Goal: Transaction & Acquisition: Purchase product/service

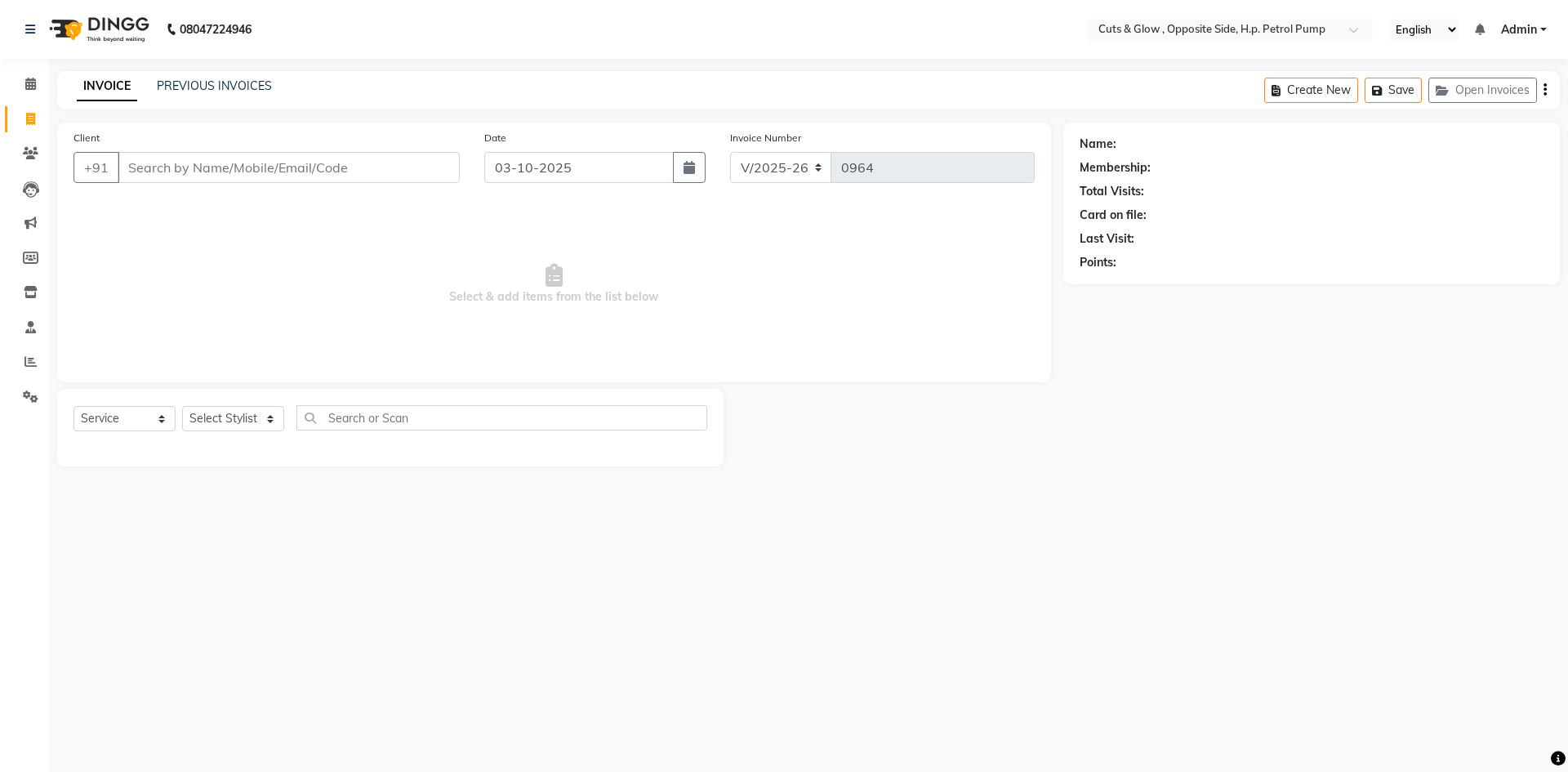
select select "6633"
select select "service"
click at [42, 403] on span at bounding box center [31, 396] width 29 height 18
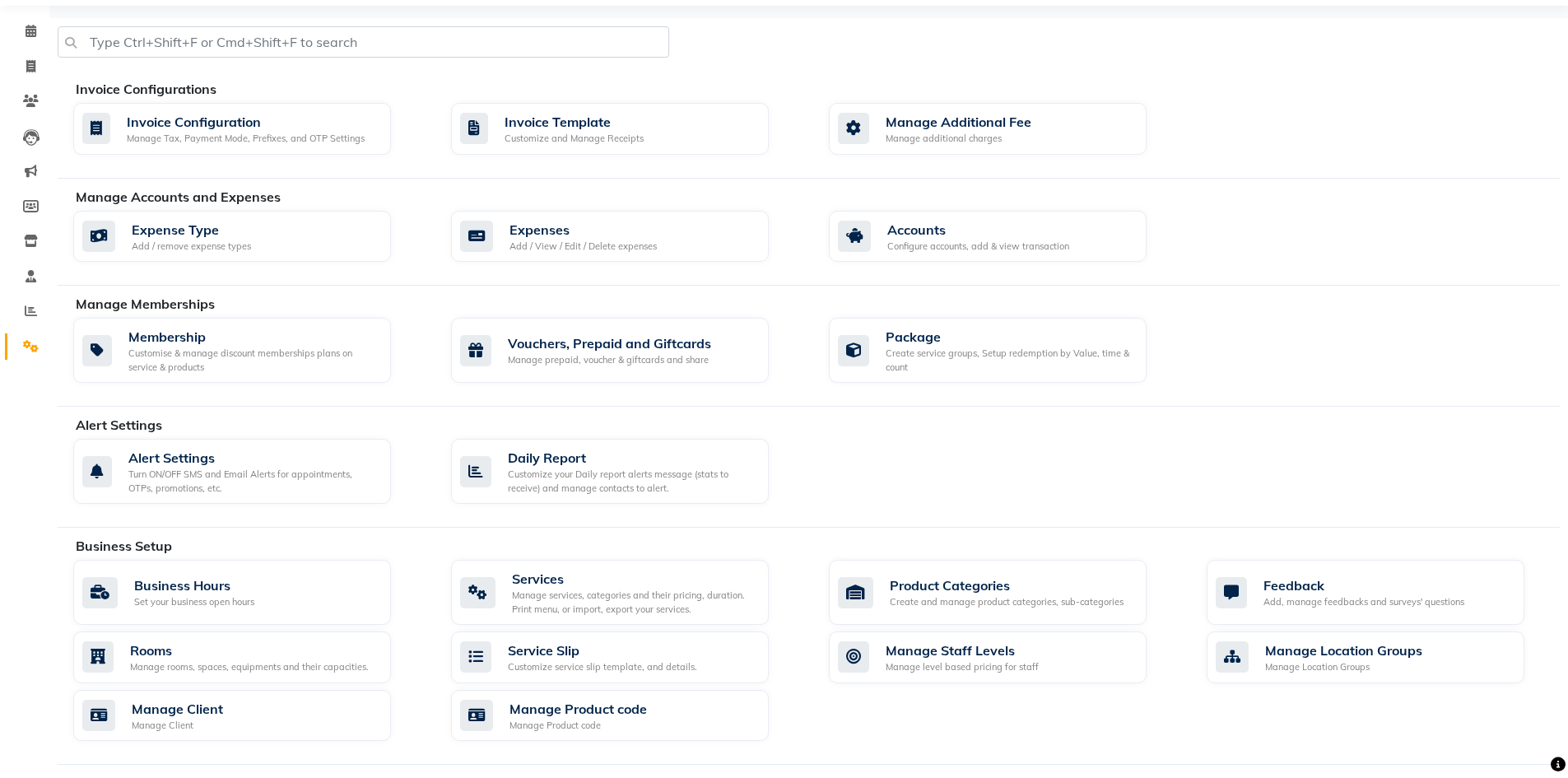
scroll to position [82, 0]
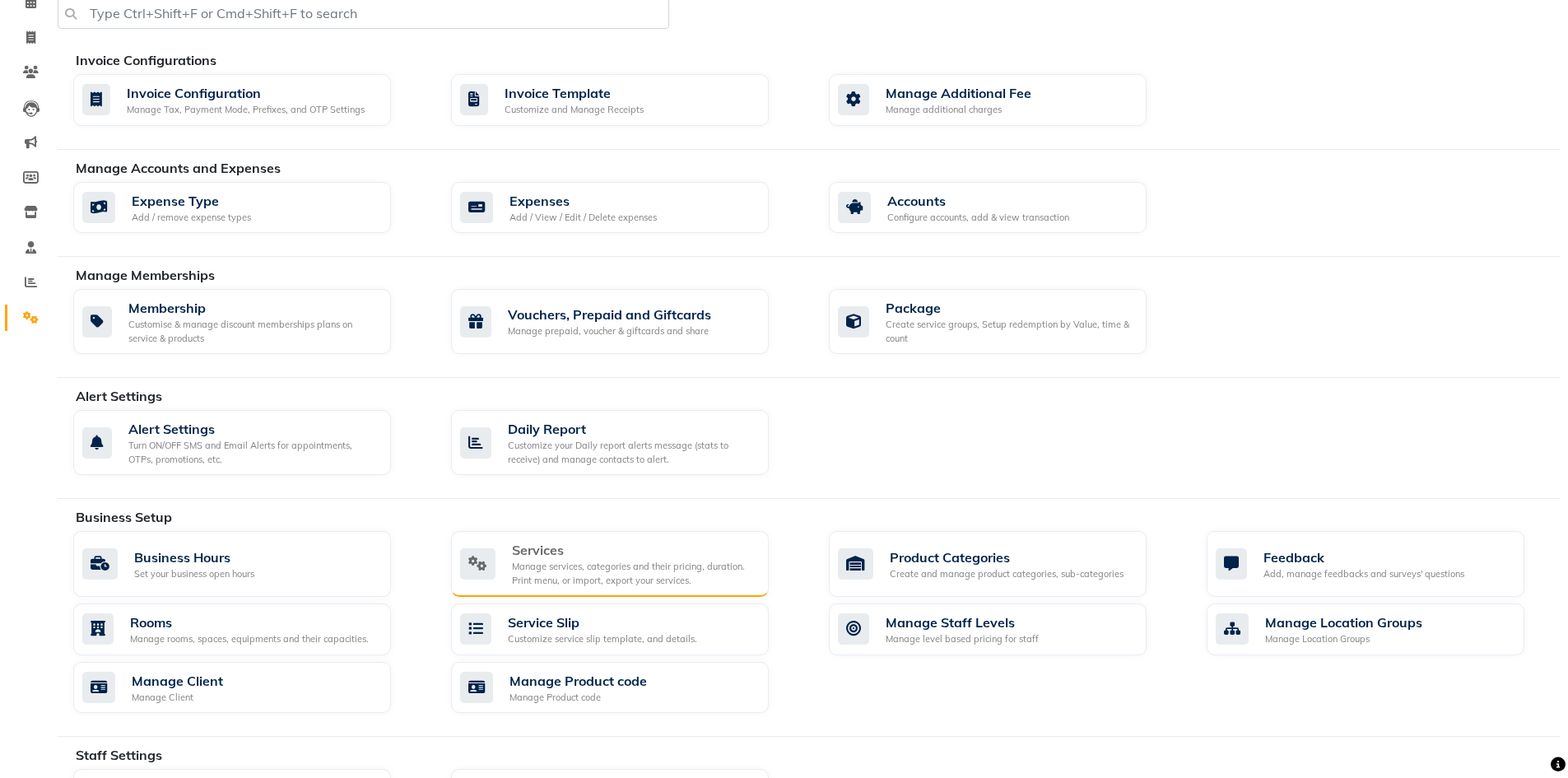
click at [640, 571] on div "Manage services, categories and their pricing, duration. Print menu, or import,…" at bounding box center [634, 573] width 244 height 27
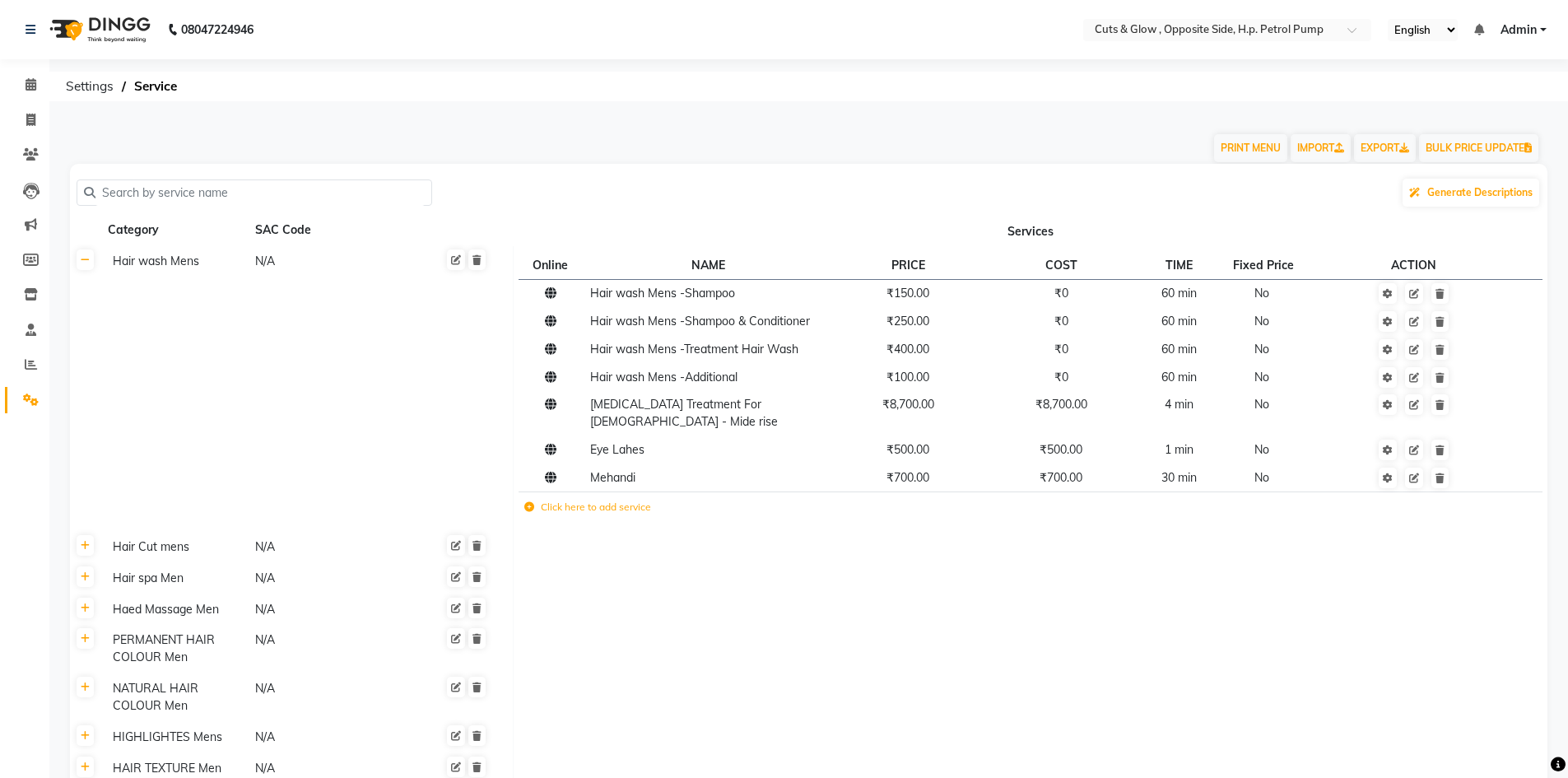
click at [256, 193] on input "text" at bounding box center [260, 193] width 329 height 25
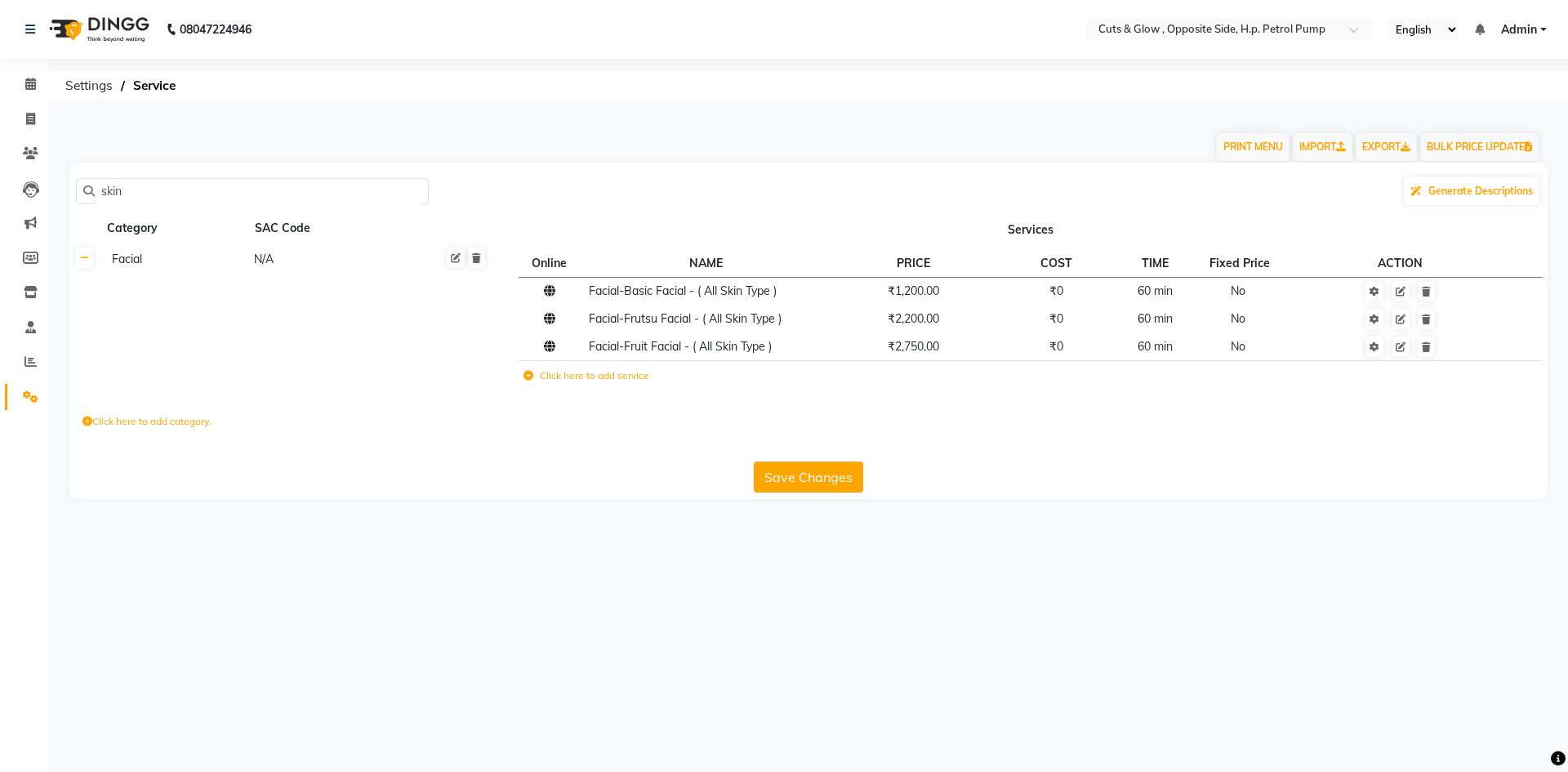
type input "skin"
click at [582, 386] on td "Click here to add service" at bounding box center [815, 378] width 596 height 34
click at [624, 375] on label "Click here to add service" at bounding box center [586, 375] width 126 height 15
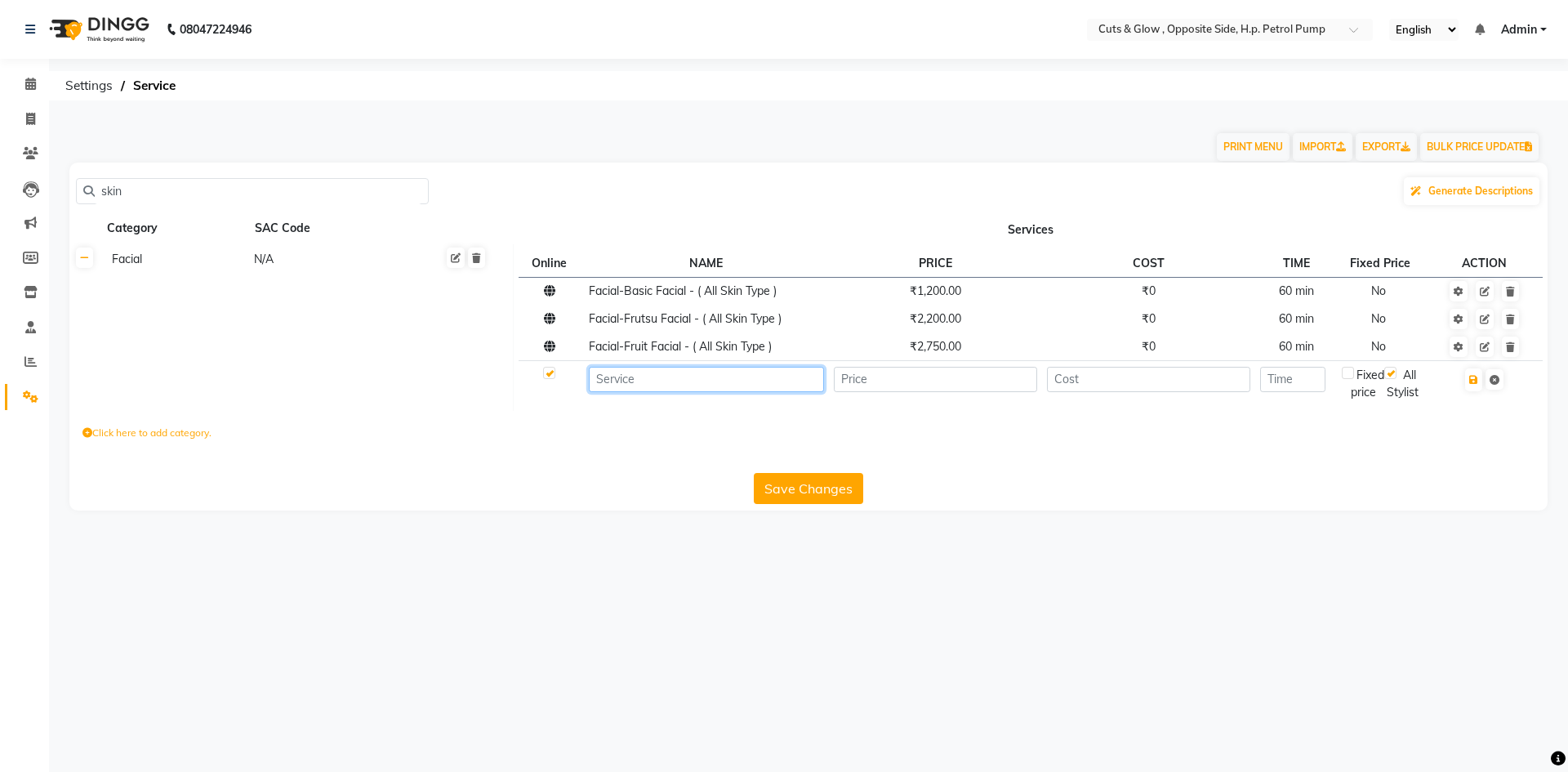
click at [624, 375] on input at bounding box center [706, 380] width 234 height 25
type input "Offer O3+ Facial with Hair Spa"
click at [875, 385] on input "number" at bounding box center [935, 380] width 202 height 25
type input "4500"
click at [1098, 372] on input "number" at bounding box center [1148, 380] width 202 height 25
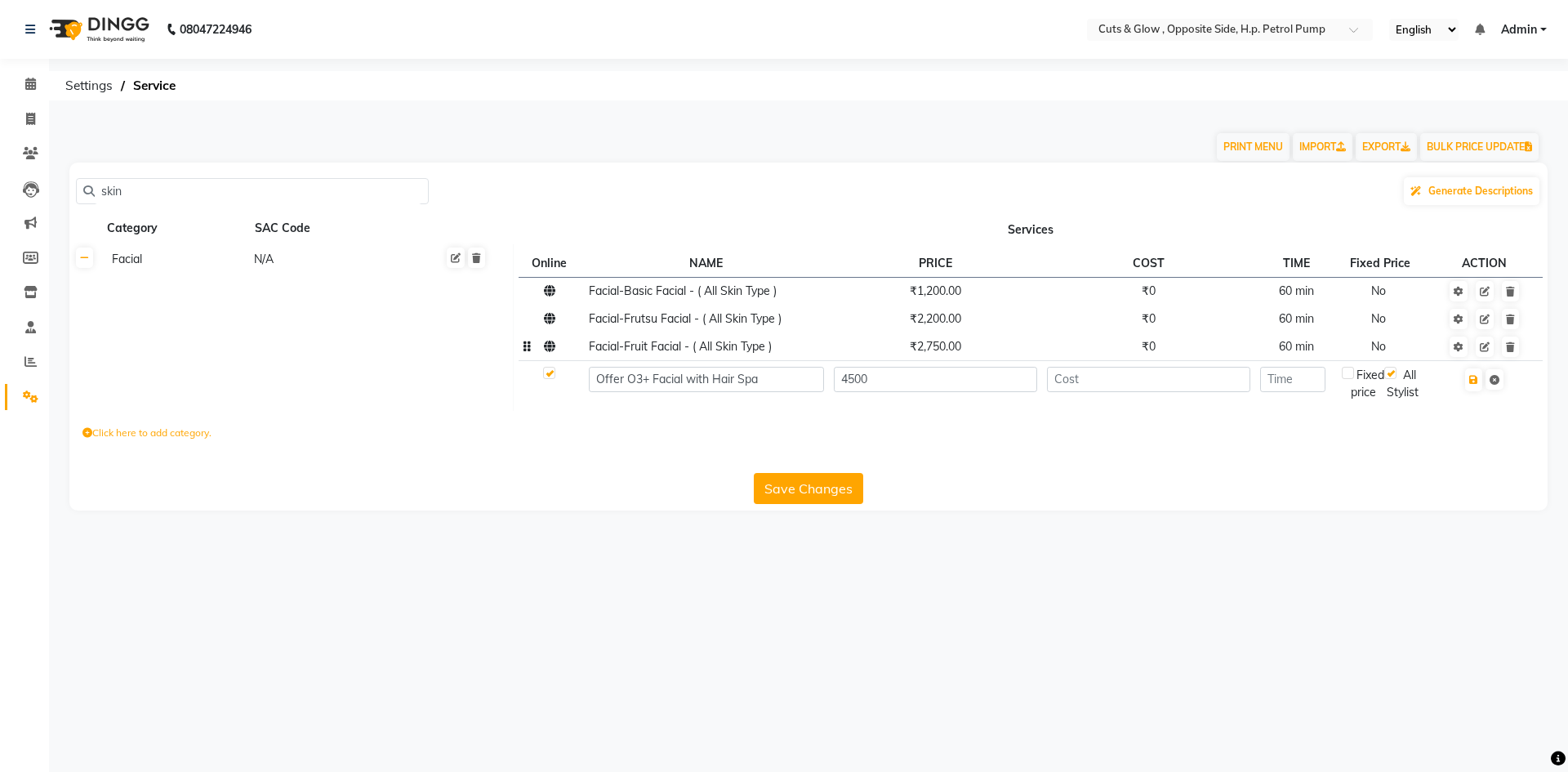
click at [977, 352] on td "₹2,750.00" at bounding box center [936, 347] width 213 height 28
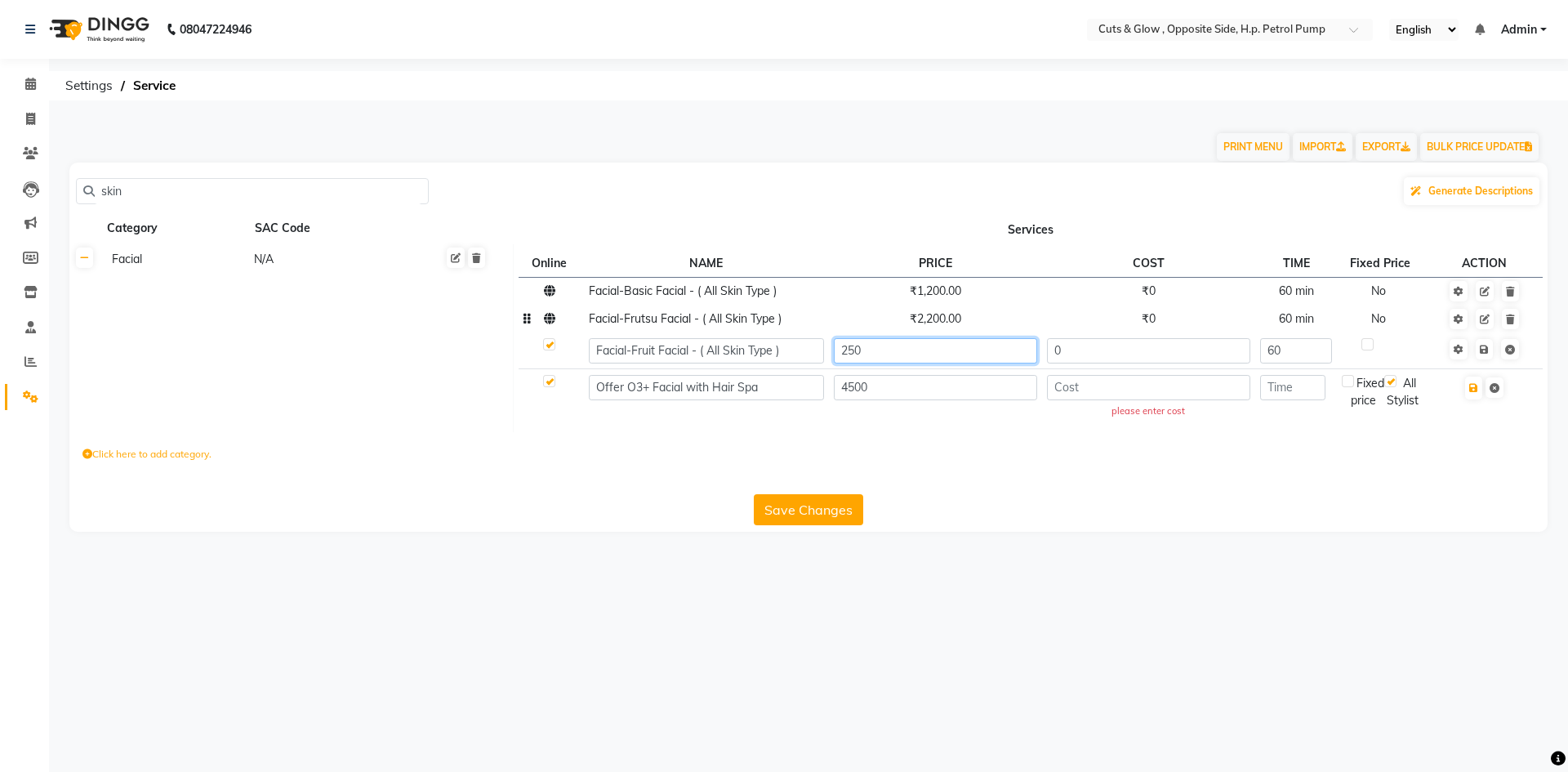
type input "2500"
click at [1485, 348] on icon at bounding box center [1484, 350] width 9 height 10
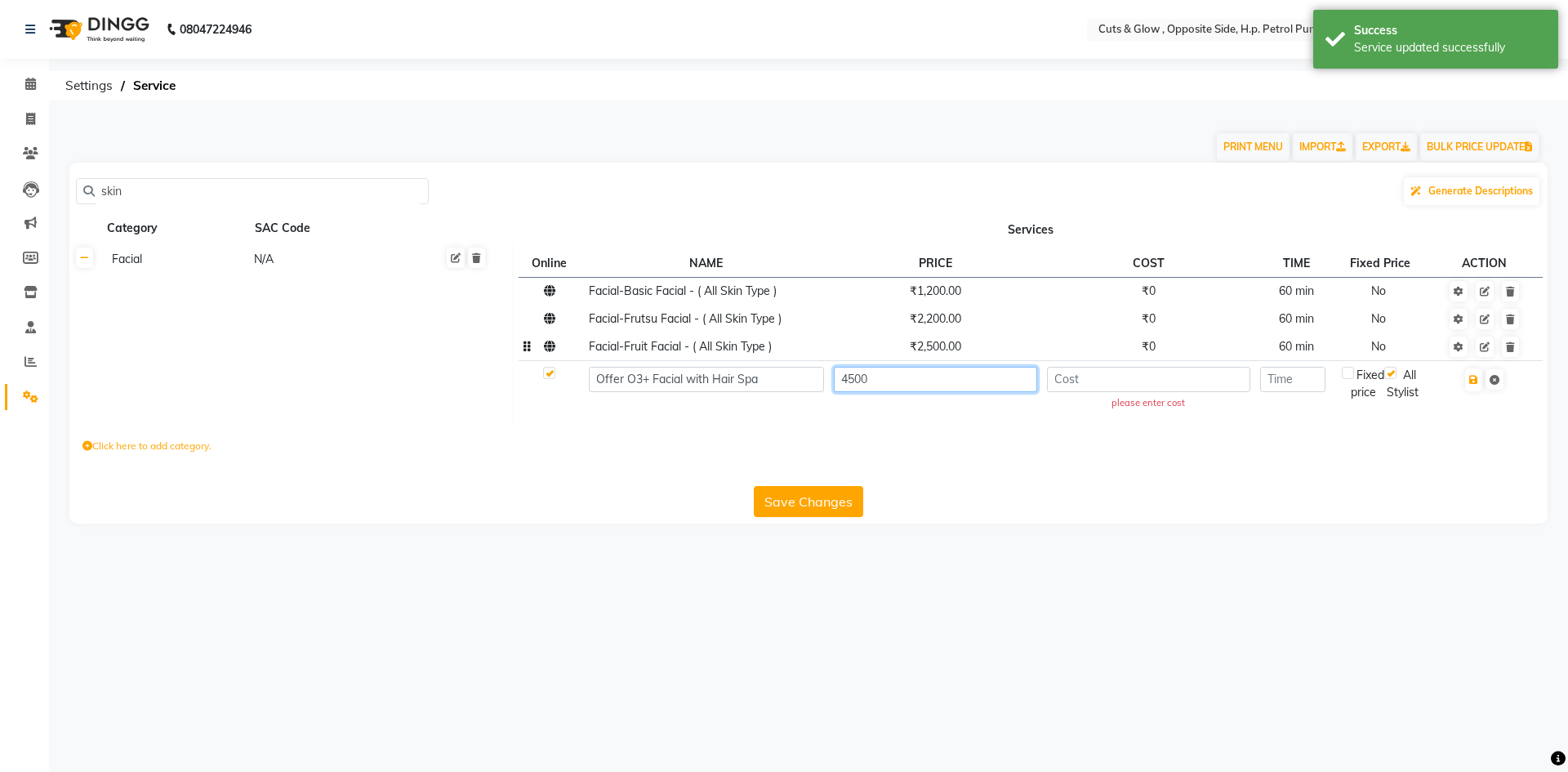
click at [902, 383] on input "4500" at bounding box center [935, 380] width 202 height 25
type input "4"
type input "2999"
click at [1184, 386] on input "number" at bounding box center [1148, 380] width 202 height 25
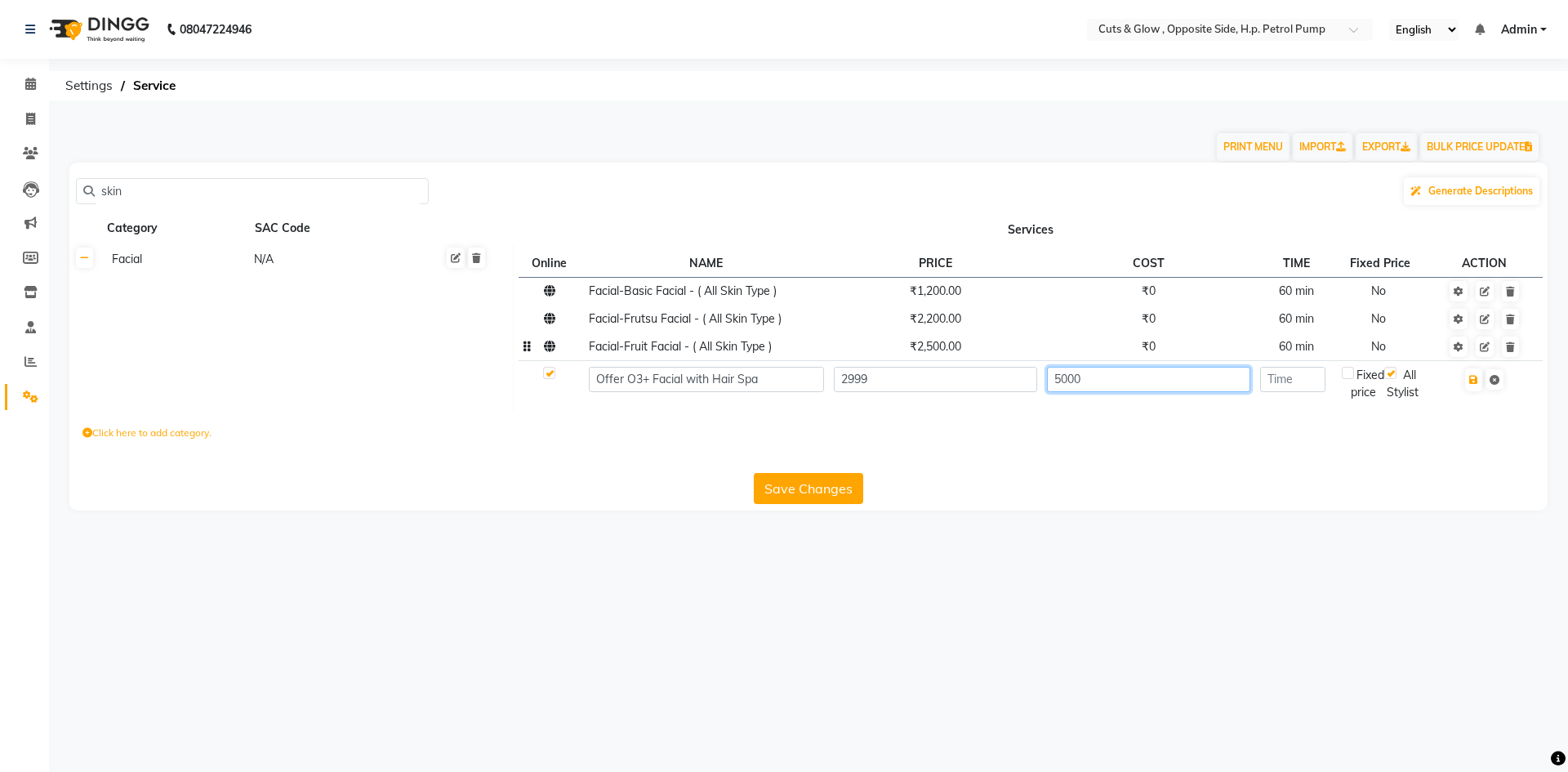
type input "5000"
click at [1314, 387] on input "number" at bounding box center [1292, 380] width 65 height 25
type input "120"
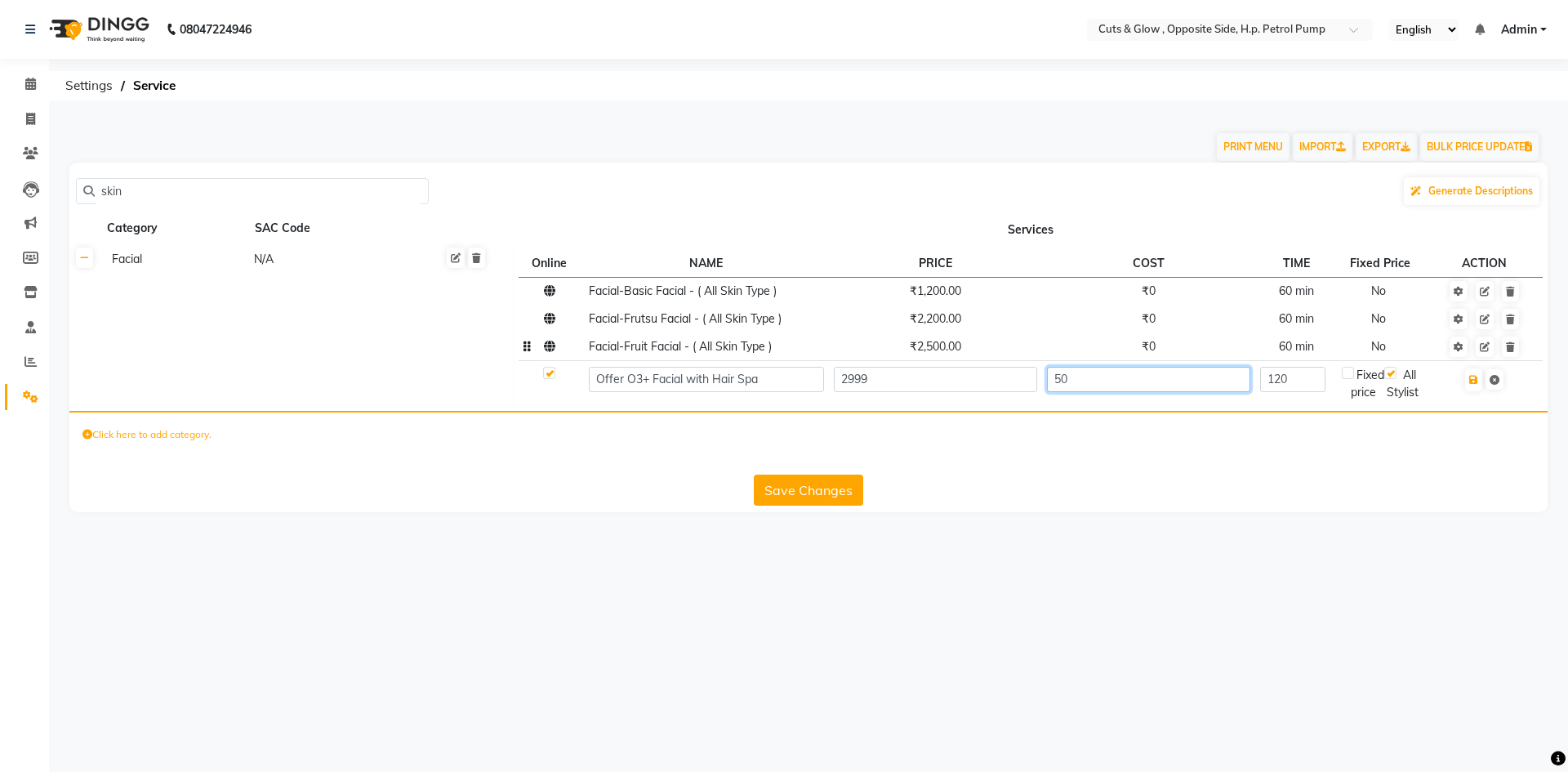
type input "5"
type input "4730"
click at [1473, 383] on icon "button" at bounding box center [1473, 380] width 9 height 10
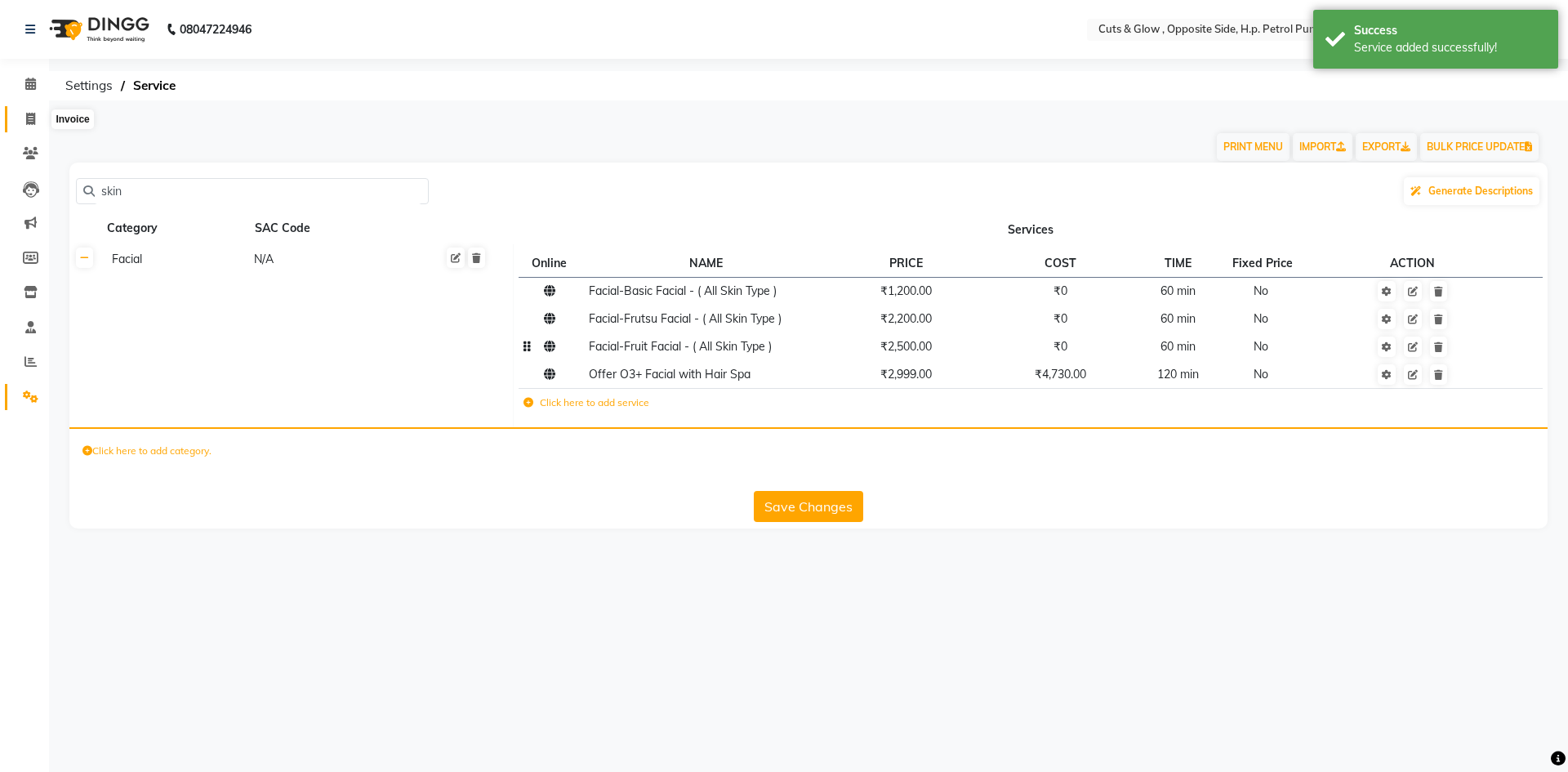
click at [23, 112] on span at bounding box center [31, 119] width 29 height 18
select select "service"
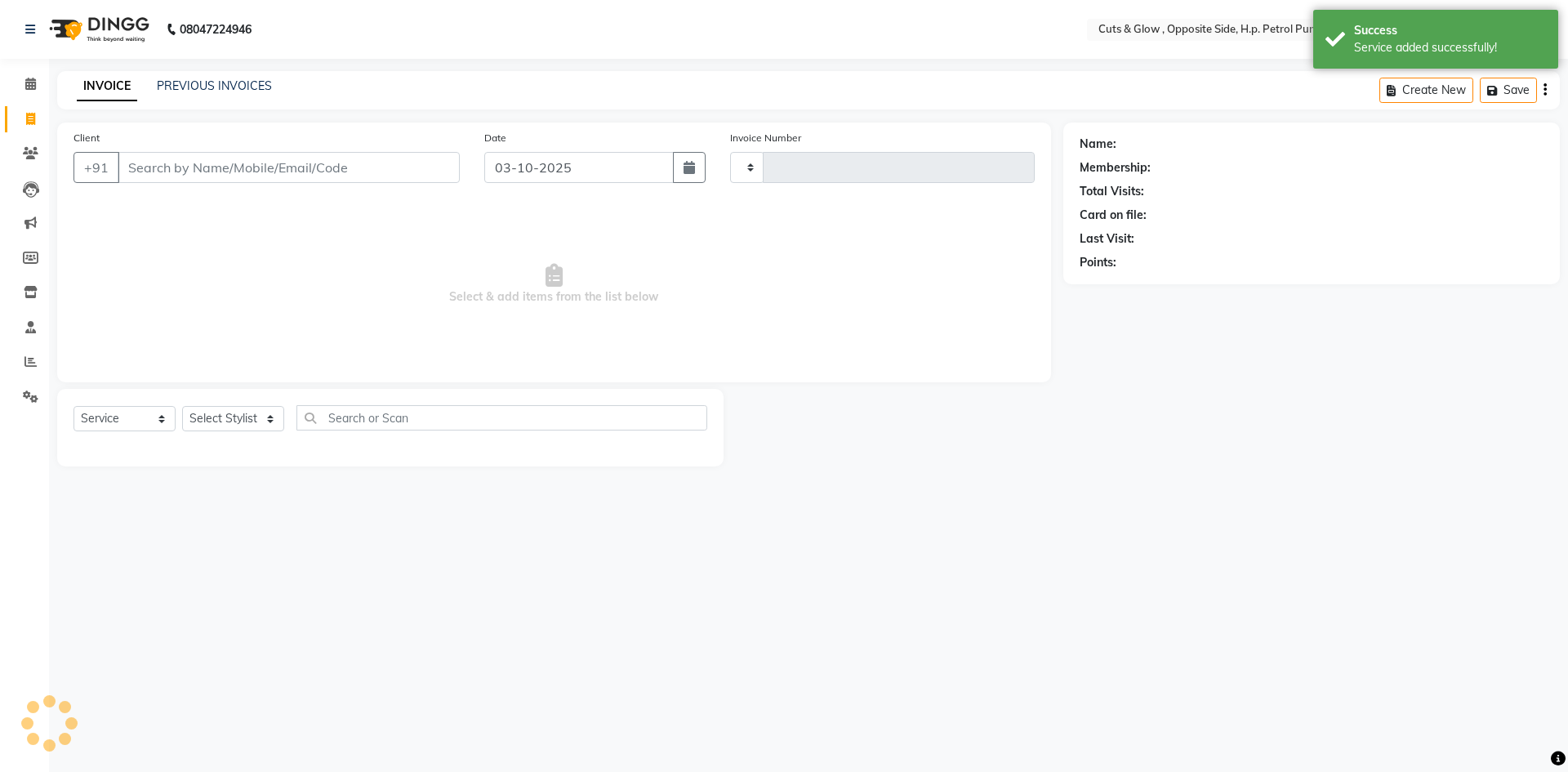
type input "0964"
select select "6633"
click at [284, 175] on input "Client" at bounding box center [288, 168] width 342 height 31
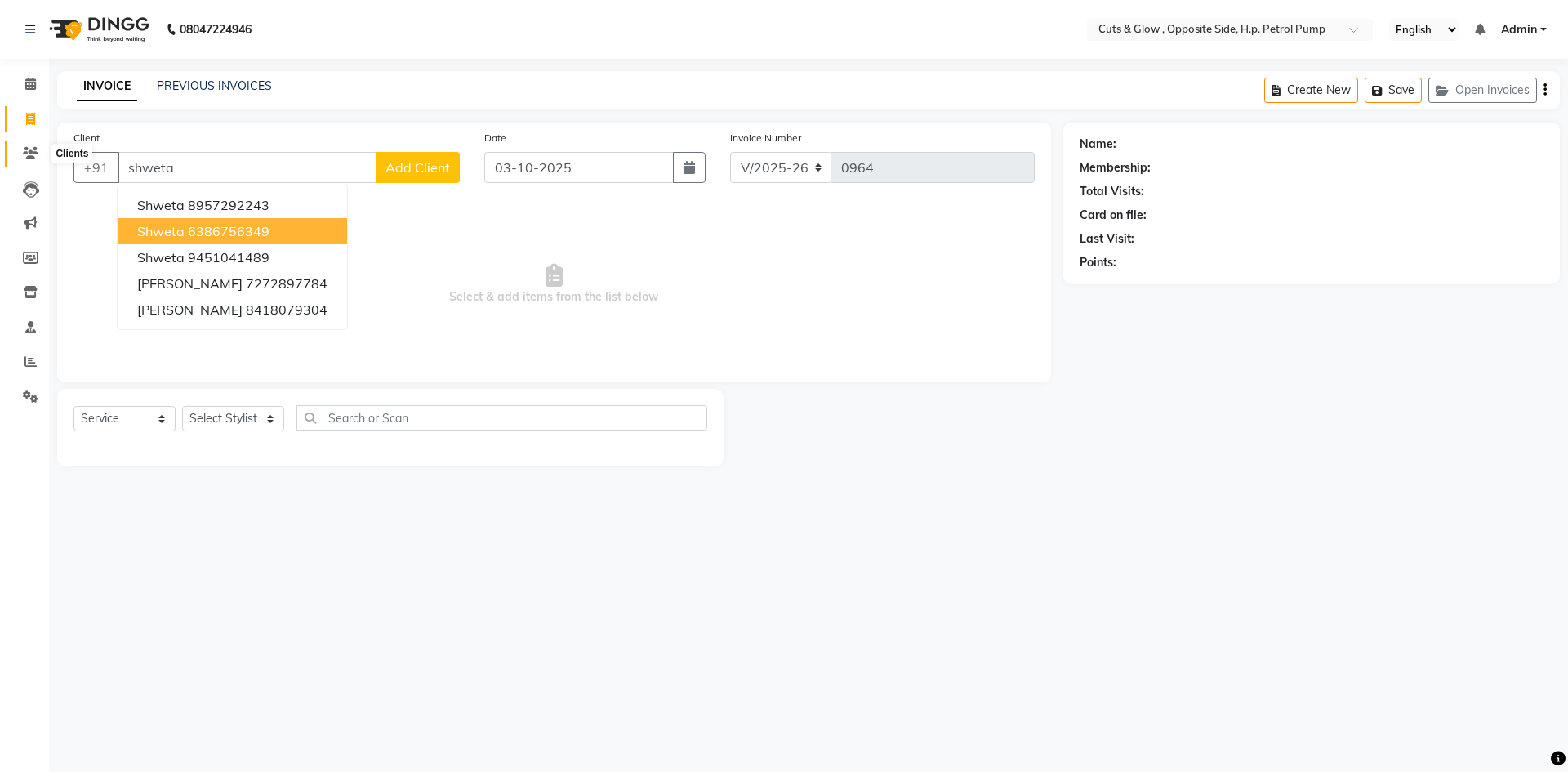
type input "shweta"
click at [36, 150] on icon at bounding box center [31, 153] width 15 height 13
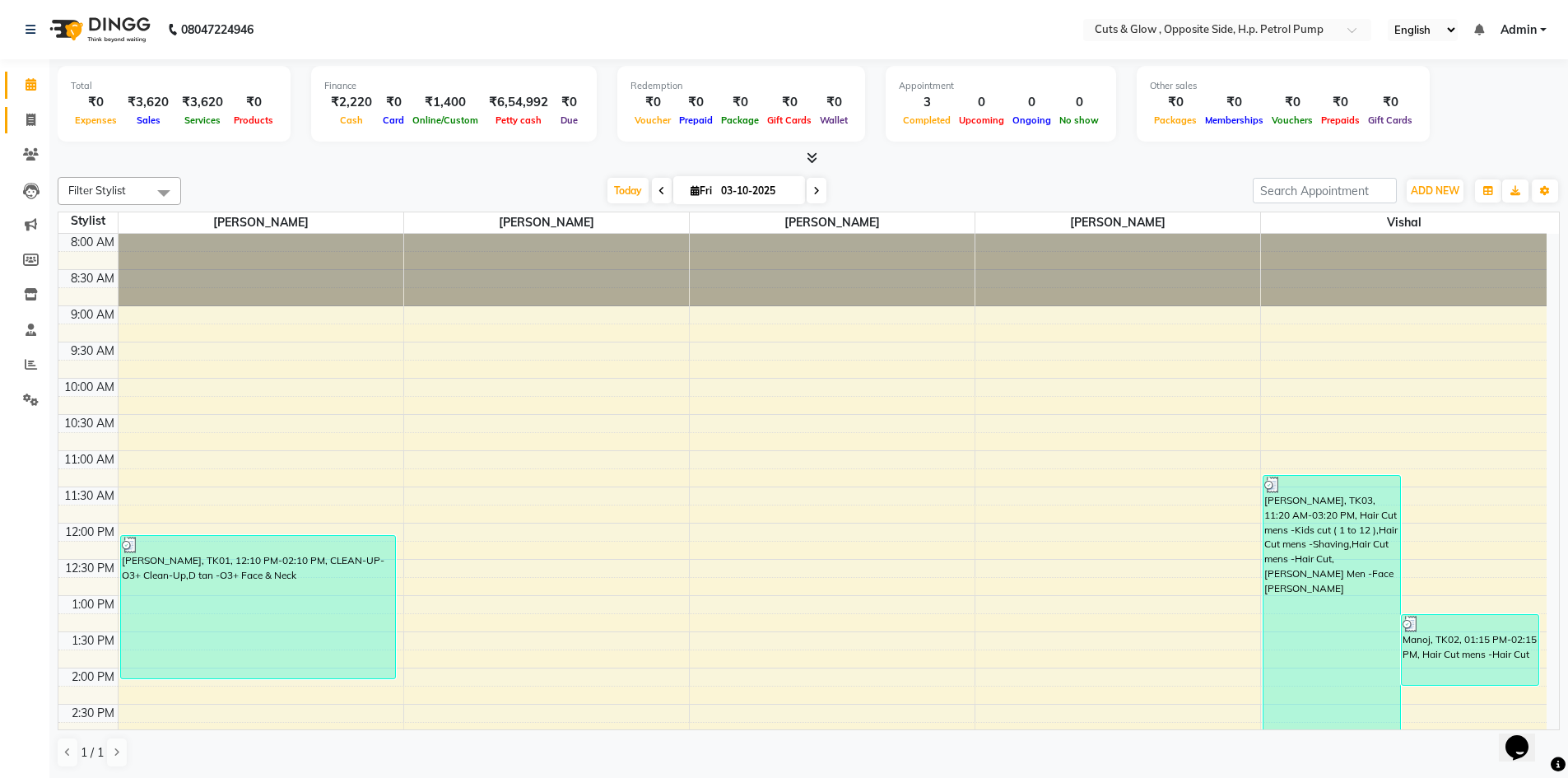
click at [33, 128] on span at bounding box center [31, 120] width 29 height 19
select select "service"
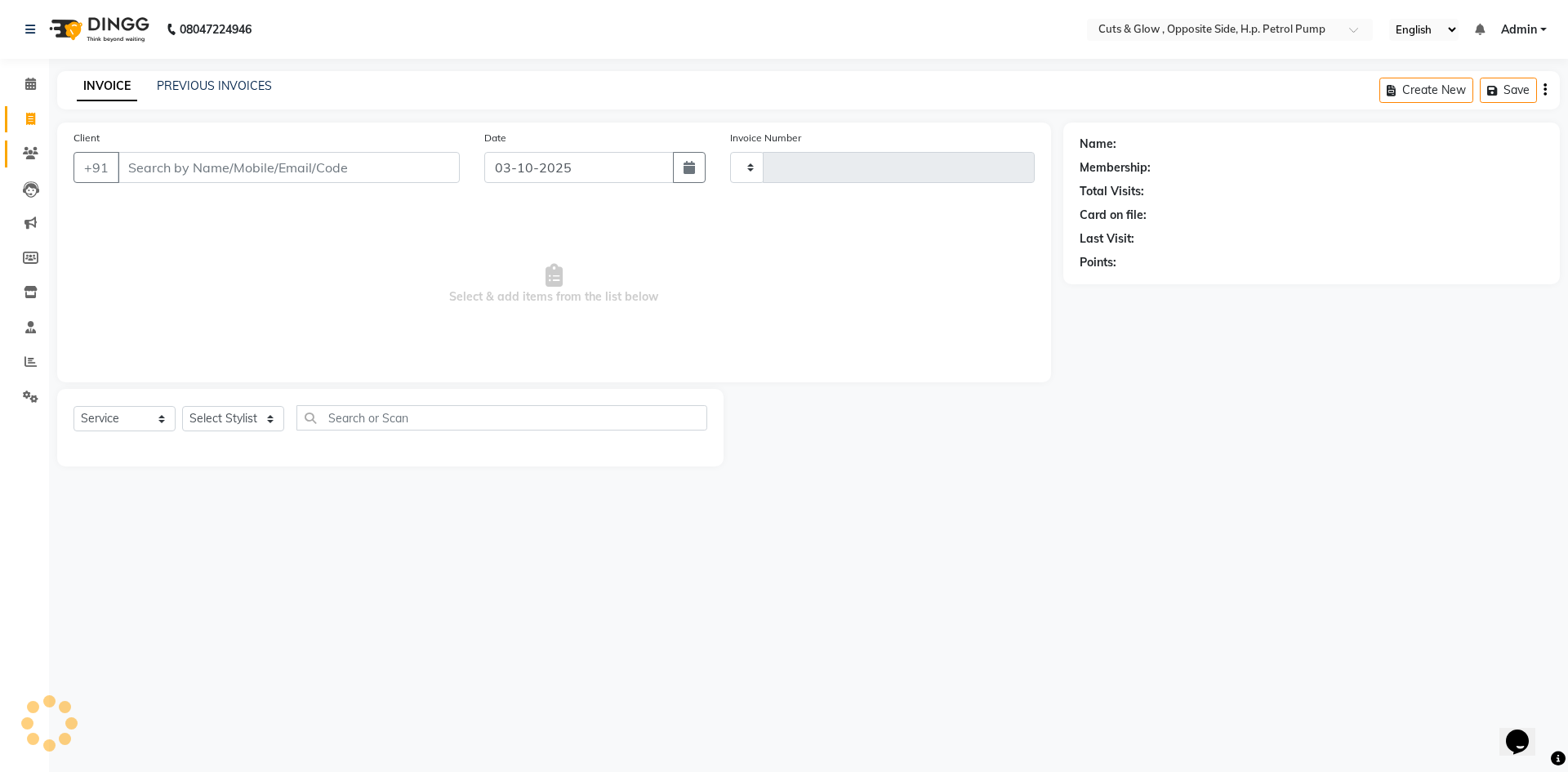
type input "0964"
select select "6633"
click at [18, 148] on span at bounding box center [31, 153] width 29 height 18
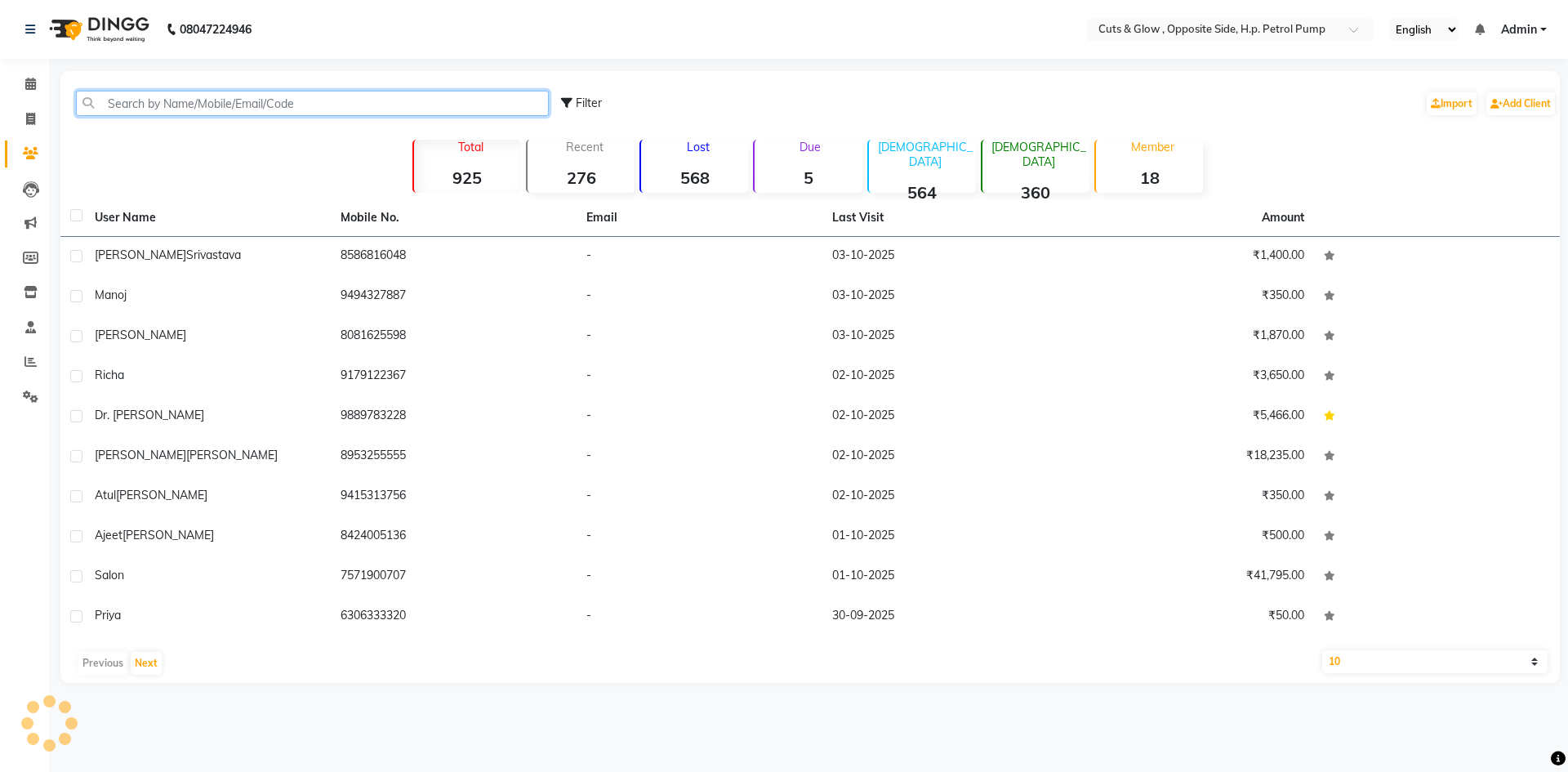
click at [214, 102] on input "text" at bounding box center [312, 104] width 473 height 25
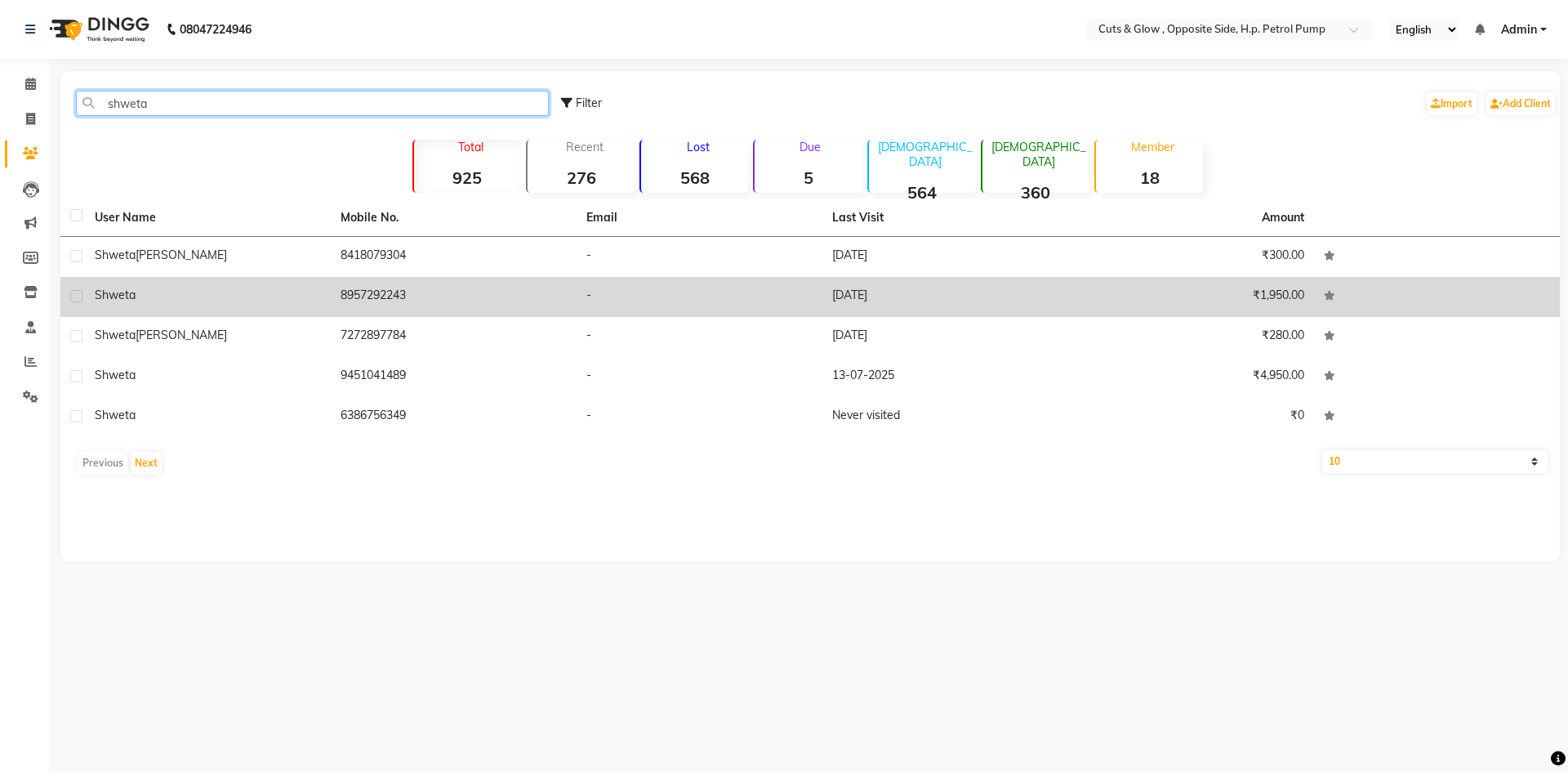
type input "shweta"
click at [291, 307] on td "Shweta" at bounding box center [208, 296] width 246 height 40
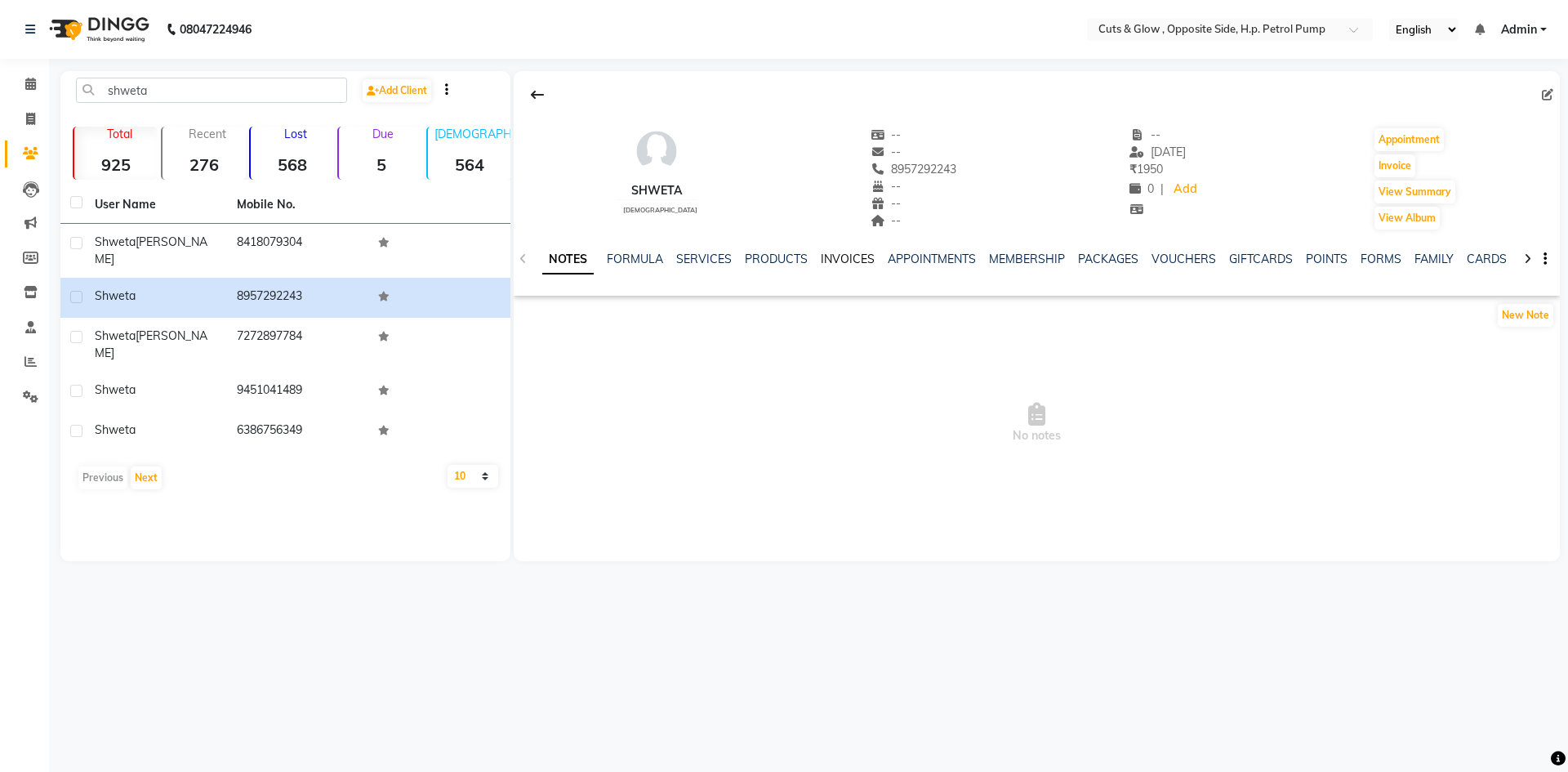
click at [829, 259] on link "INVOICES" at bounding box center [847, 259] width 54 height 15
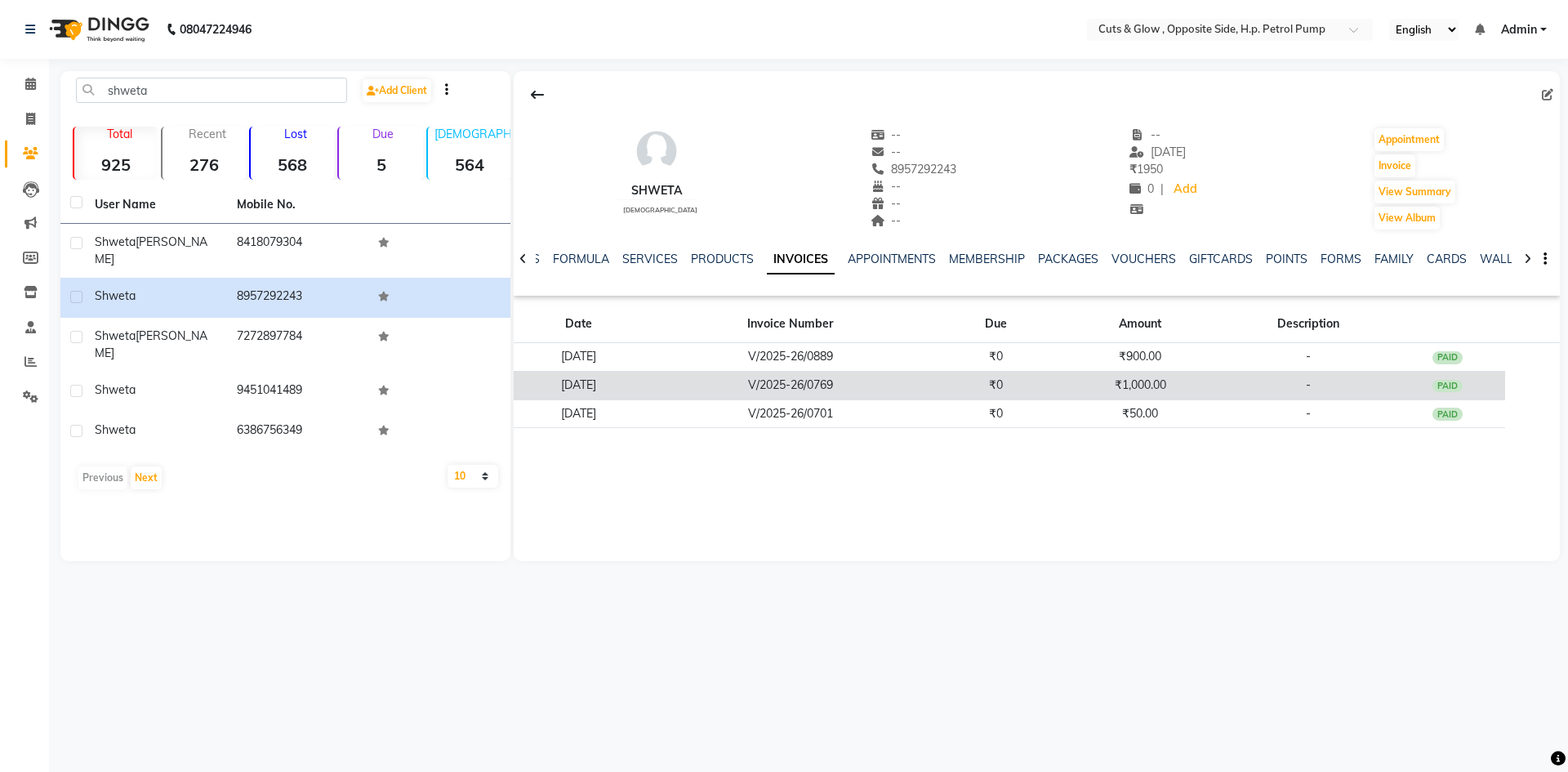
click at [856, 377] on td "V/2025-26/0769" at bounding box center [789, 386] width 293 height 29
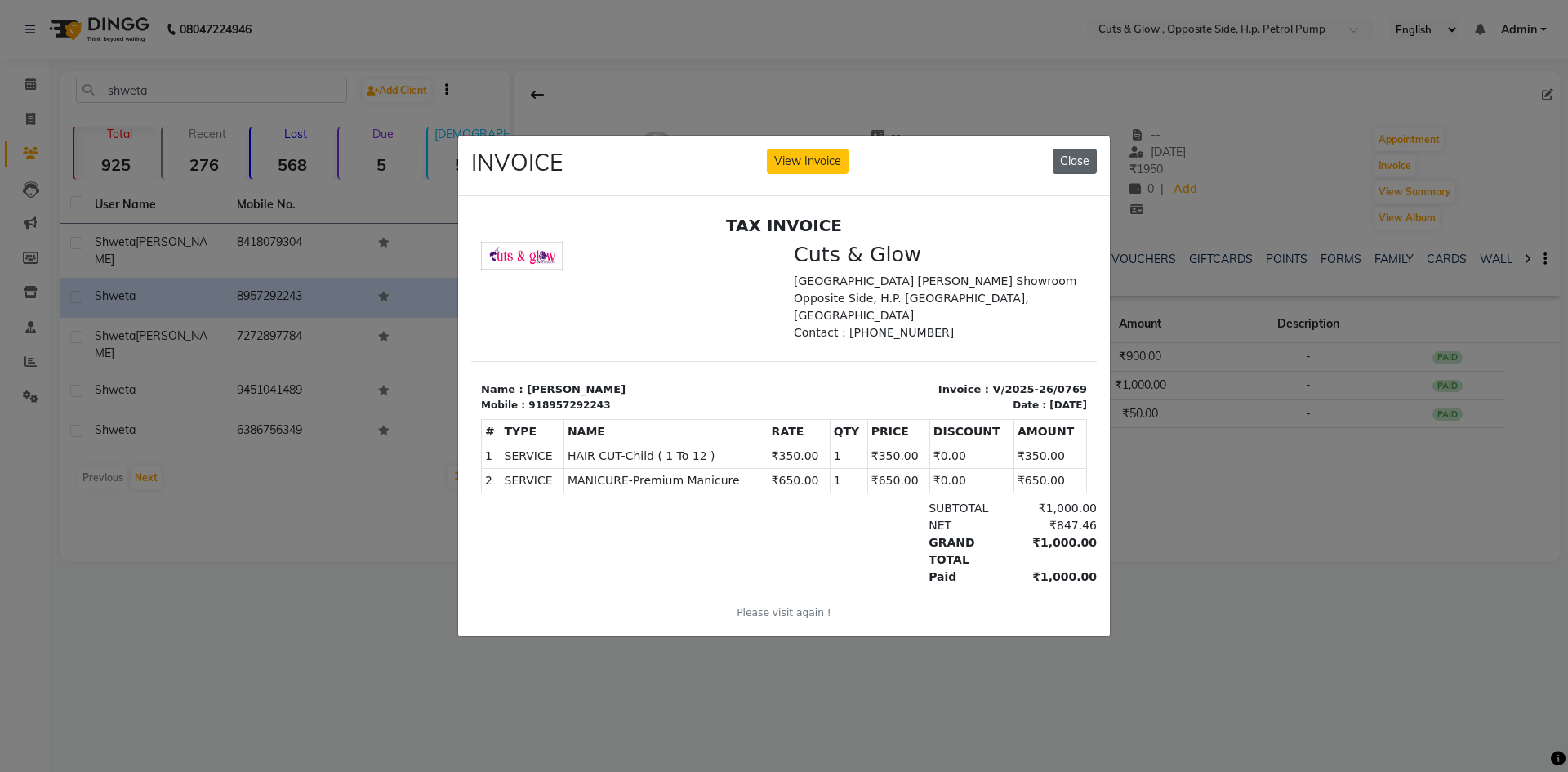
click at [1066, 153] on button "Close" at bounding box center [1075, 161] width 45 height 25
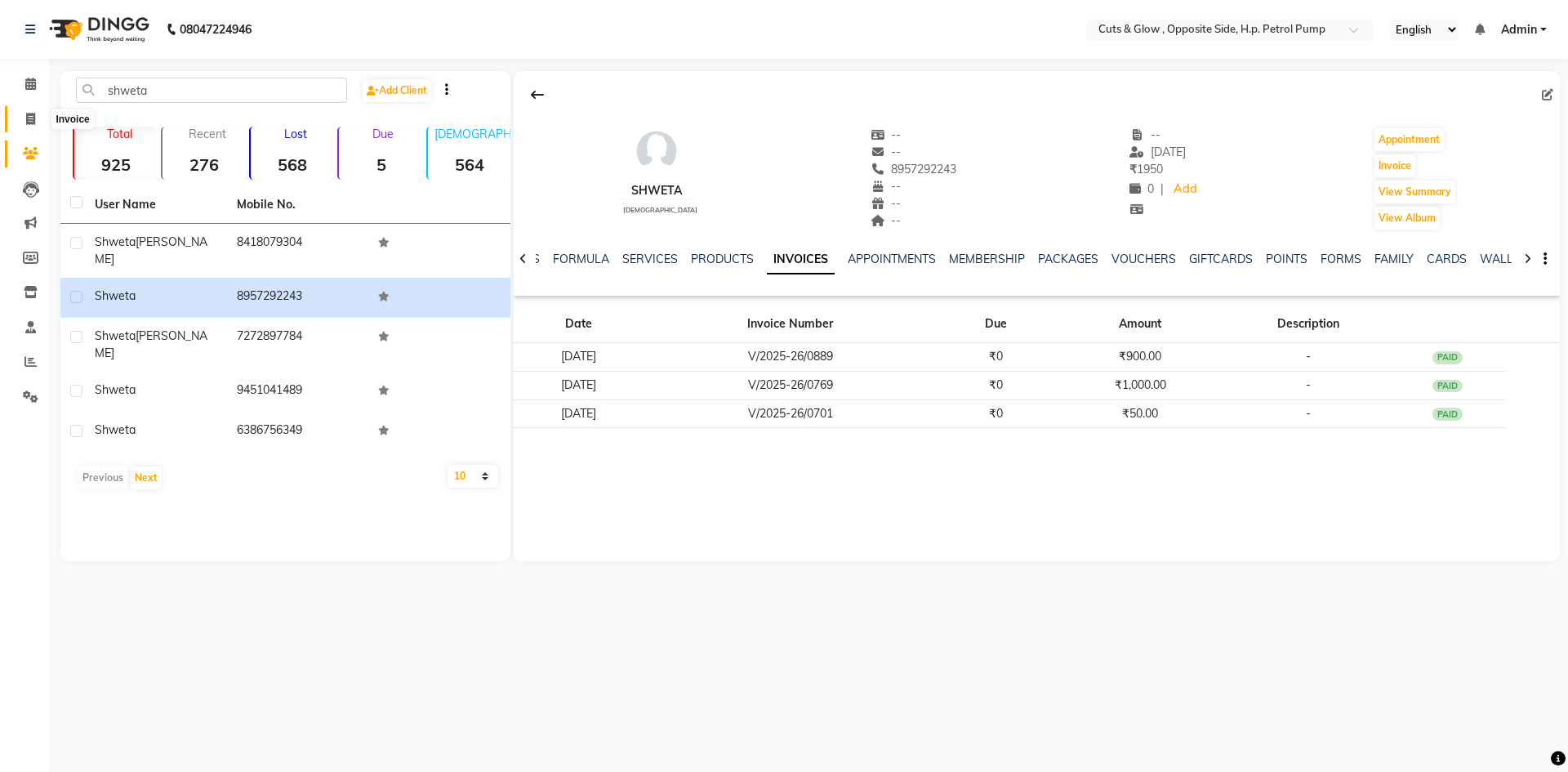
click at [34, 119] on icon at bounding box center [30, 118] width 9 height 13
select select "service"
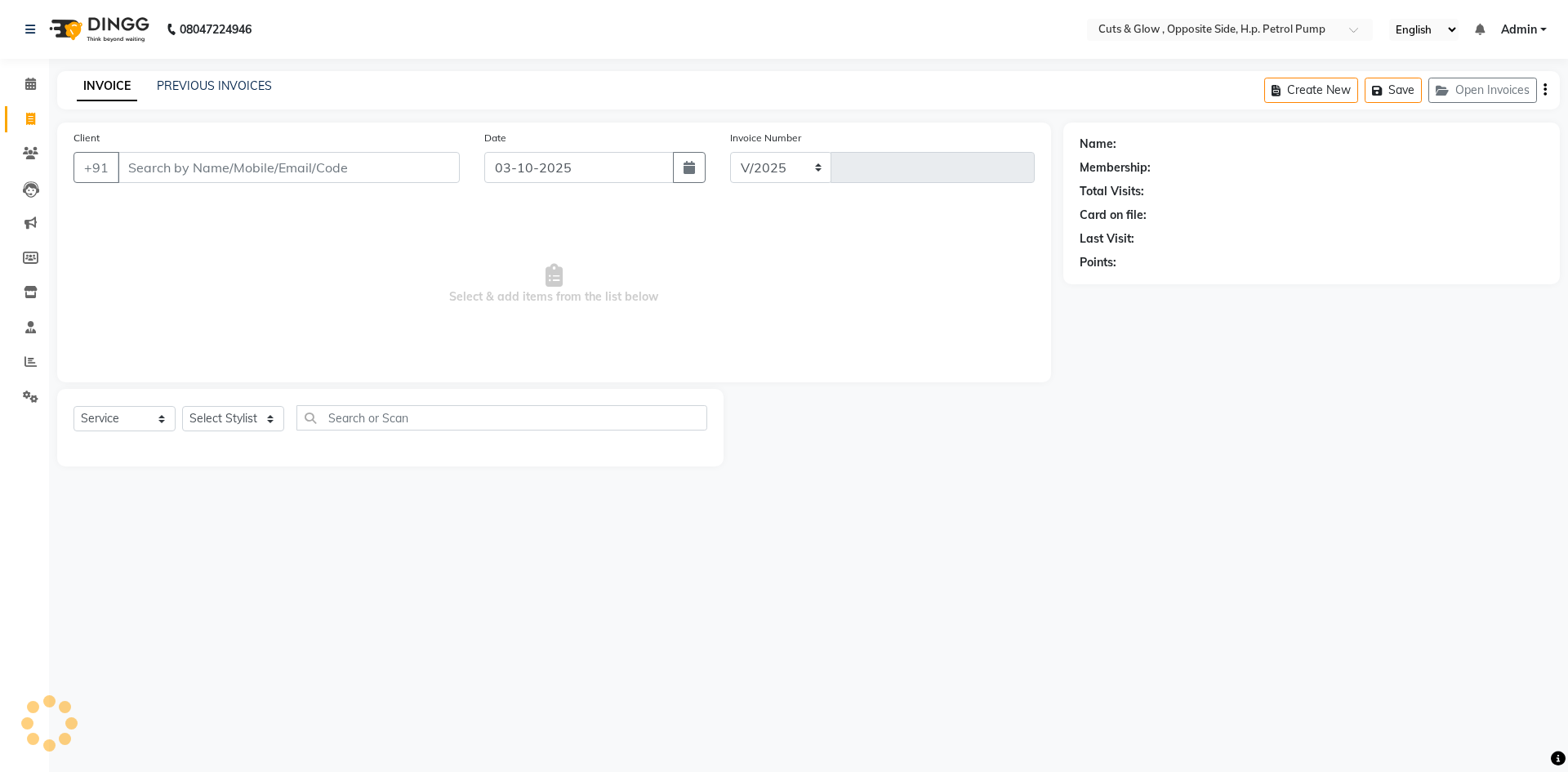
select select "6633"
type input "0964"
click at [306, 170] on input "Client" at bounding box center [288, 168] width 342 height 31
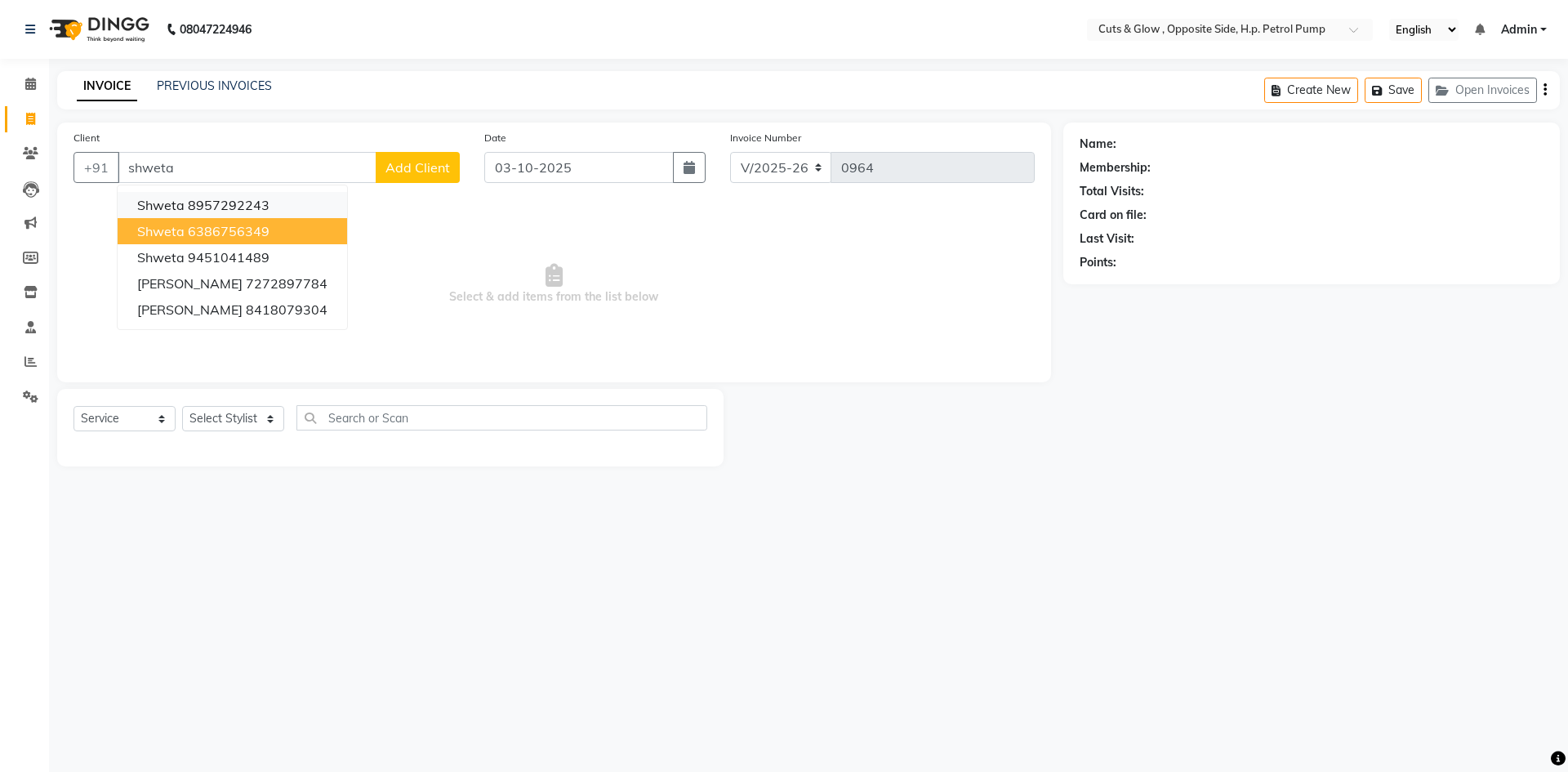
click at [273, 209] on button "Shweta 8957292243" at bounding box center [231, 204] width 230 height 26
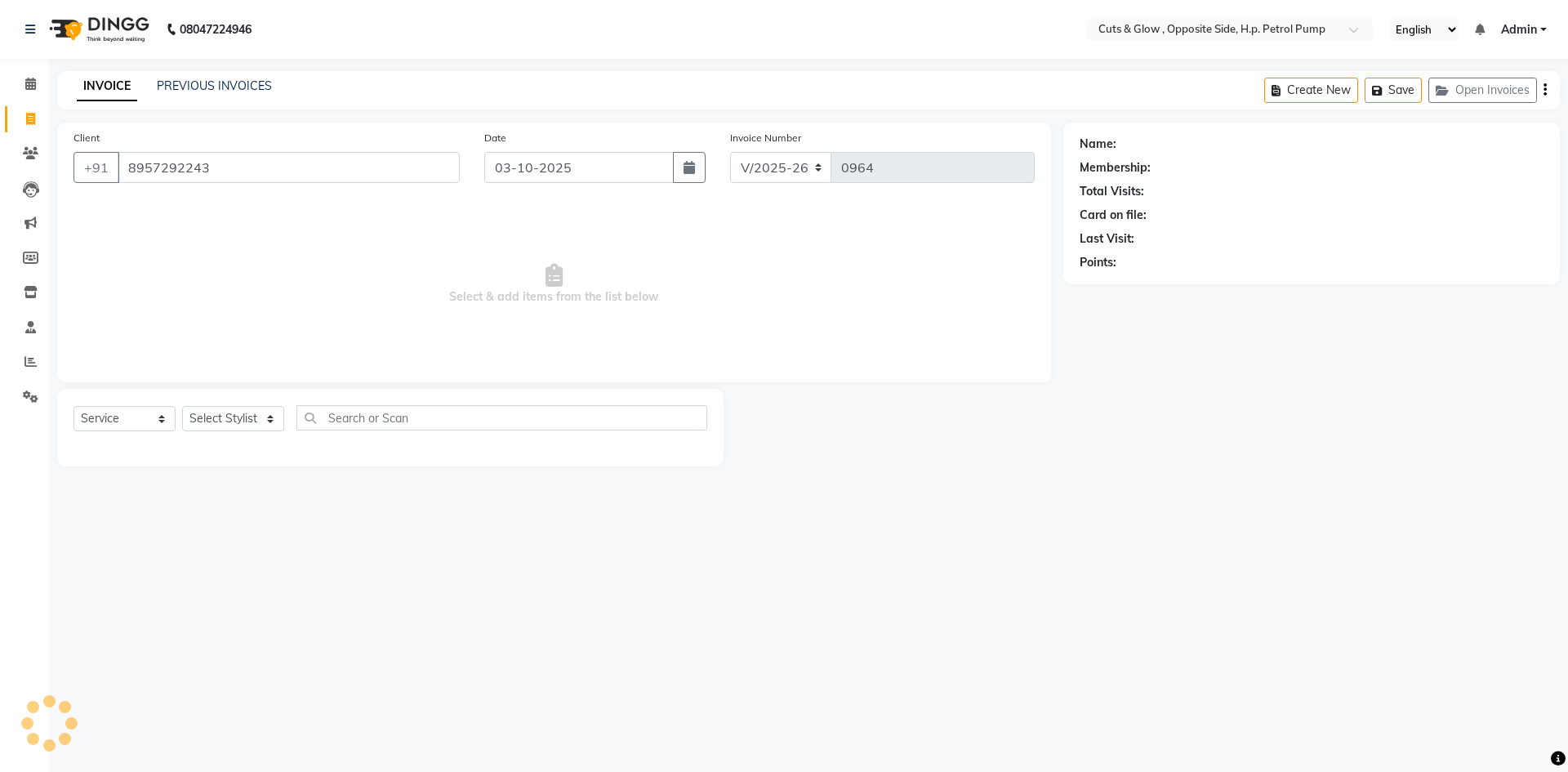
type input "8957292243"
click at [1535, 137] on span at bounding box center [1534, 144] width 18 height 17
click at [1527, 144] on icon at bounding box center [1531, 143] width 12 height 12
select select "[DEMOGRAPHIC_DATA]"
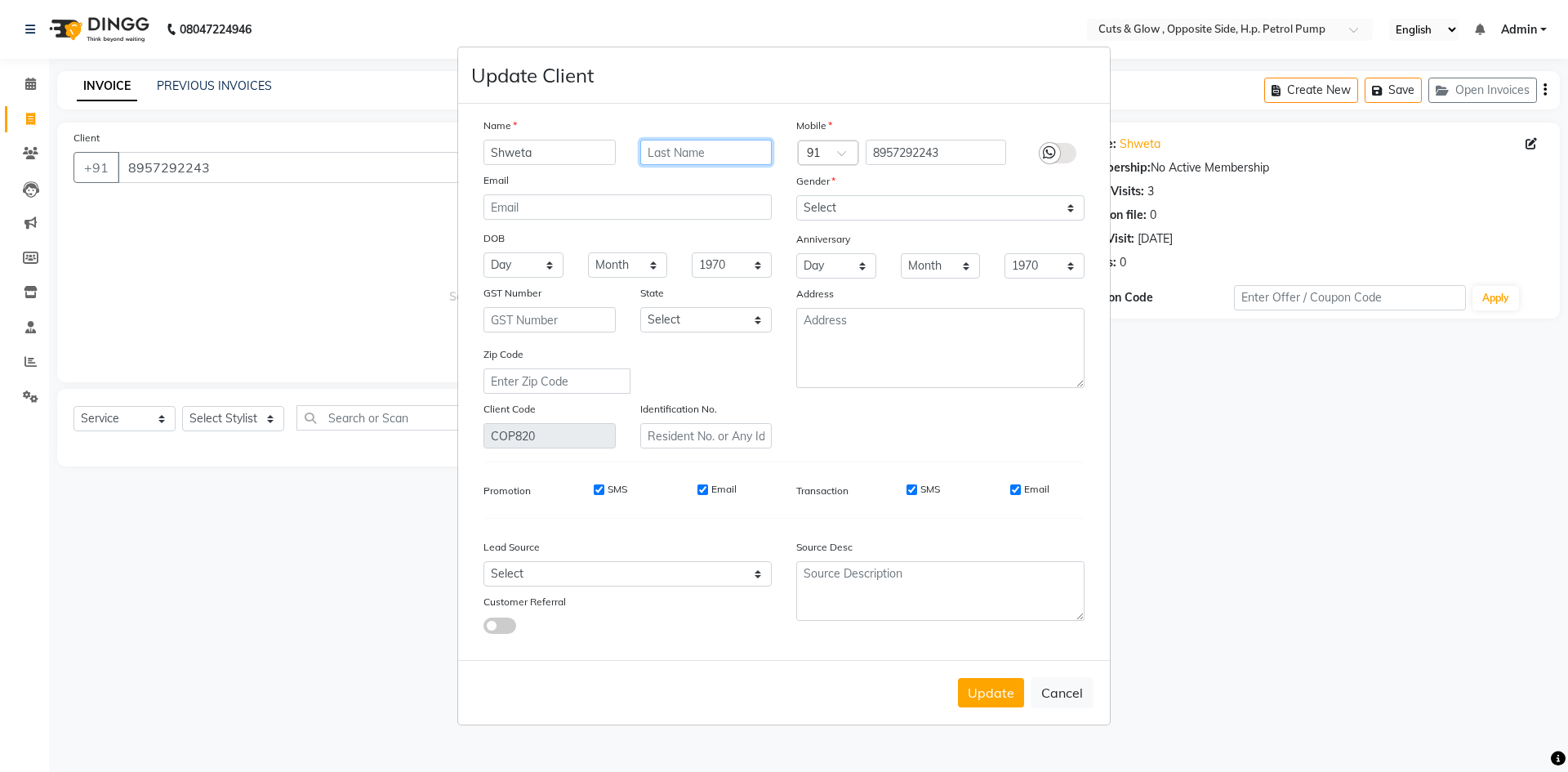
click at [674, 150] on input "text" at bounding box center [706, 152] width 133 height 25
type input "Shukla"
click at [985, 691] on button "Update" at bounding box center [991, 693] width 66 height 29
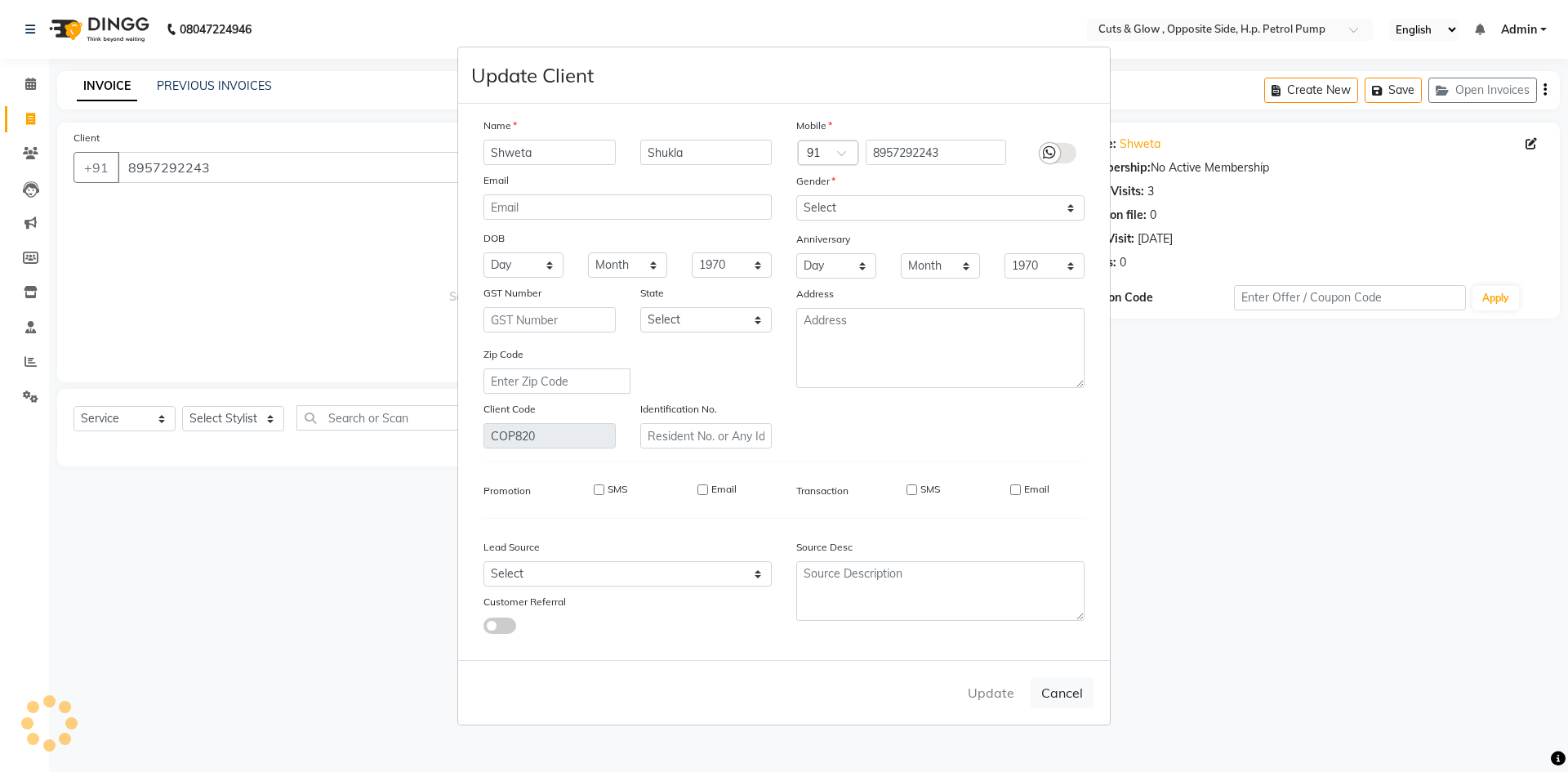
select select
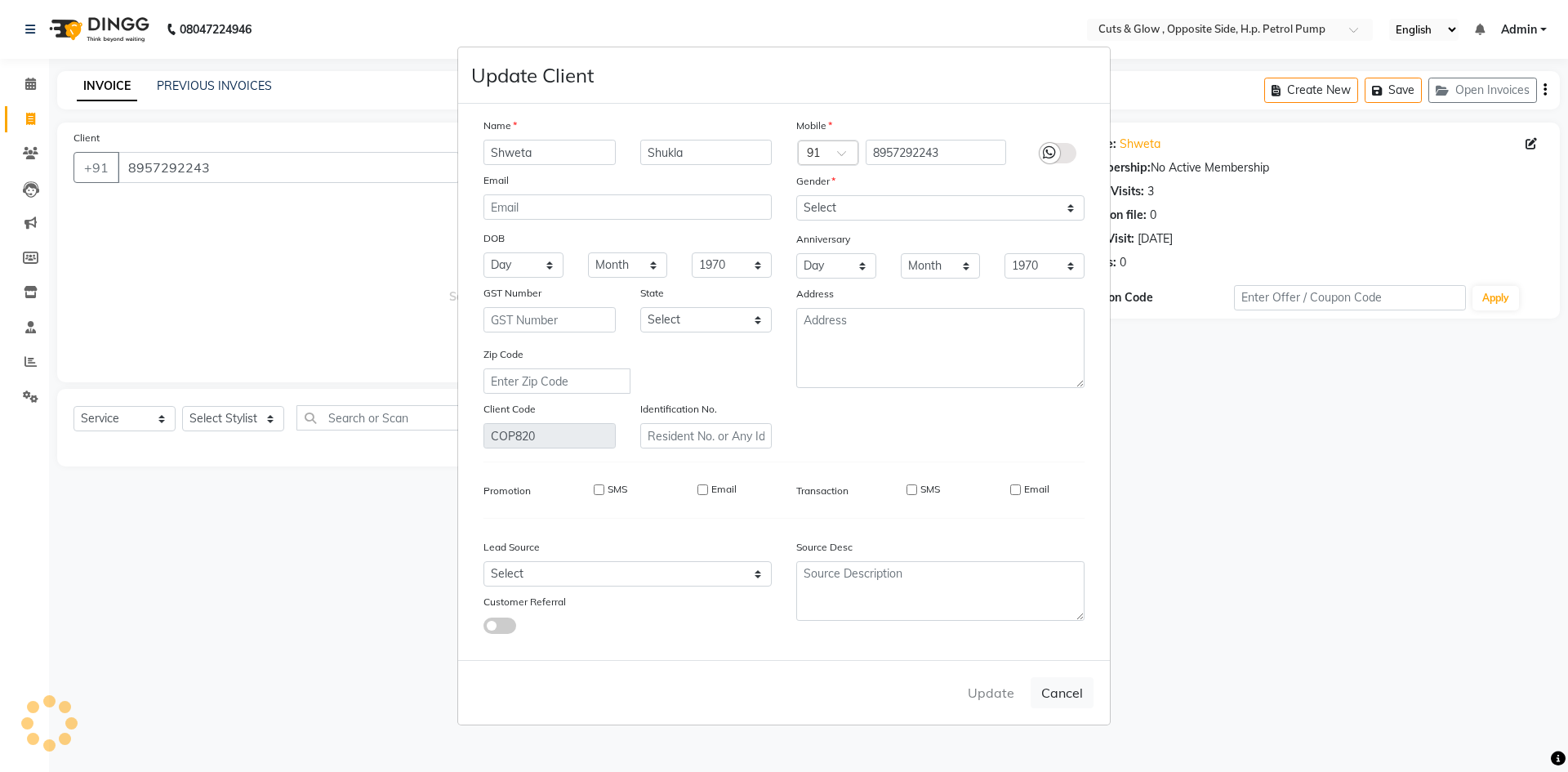
select select
checkbox input "false"
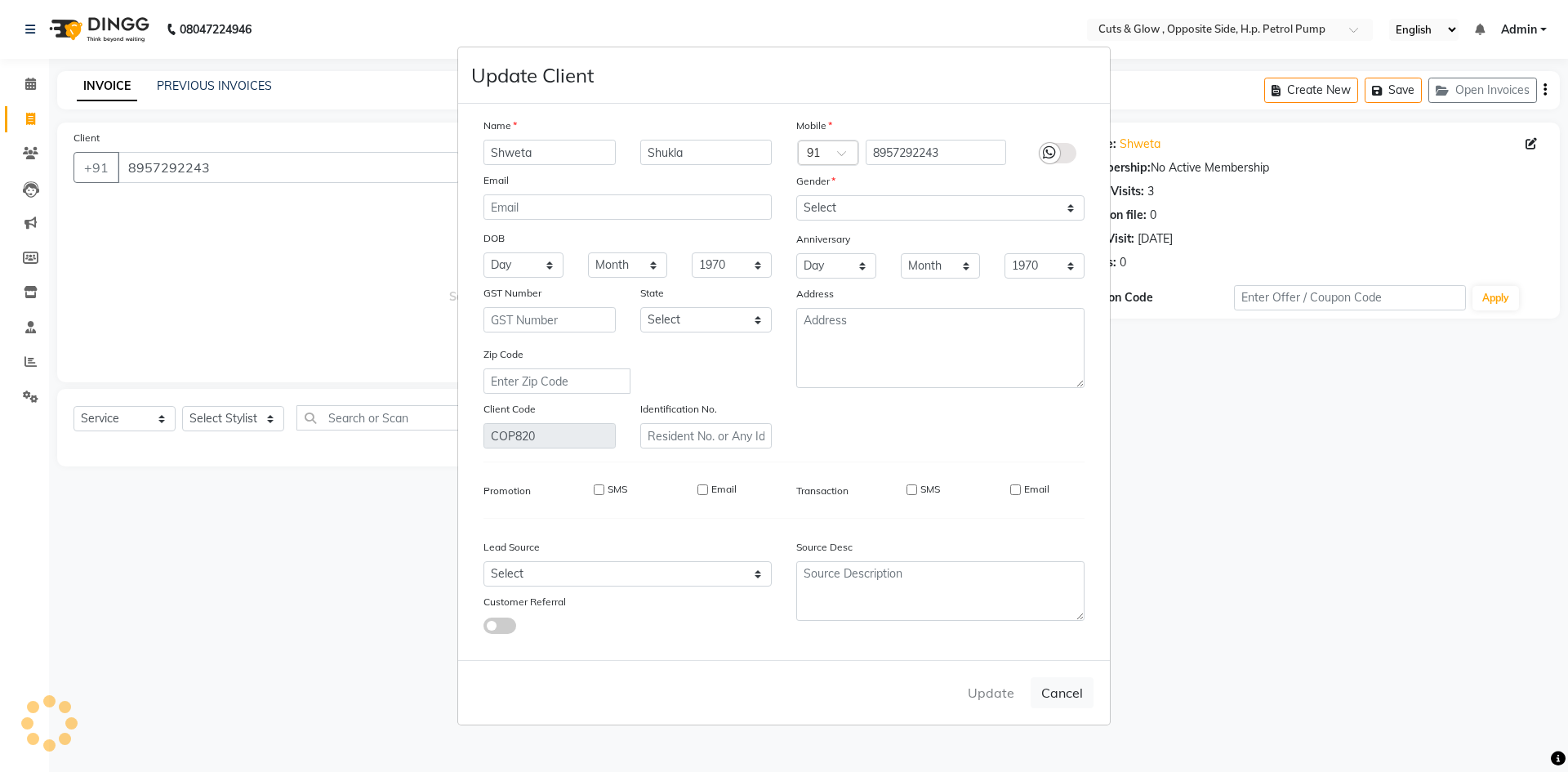
checkbox input "false"
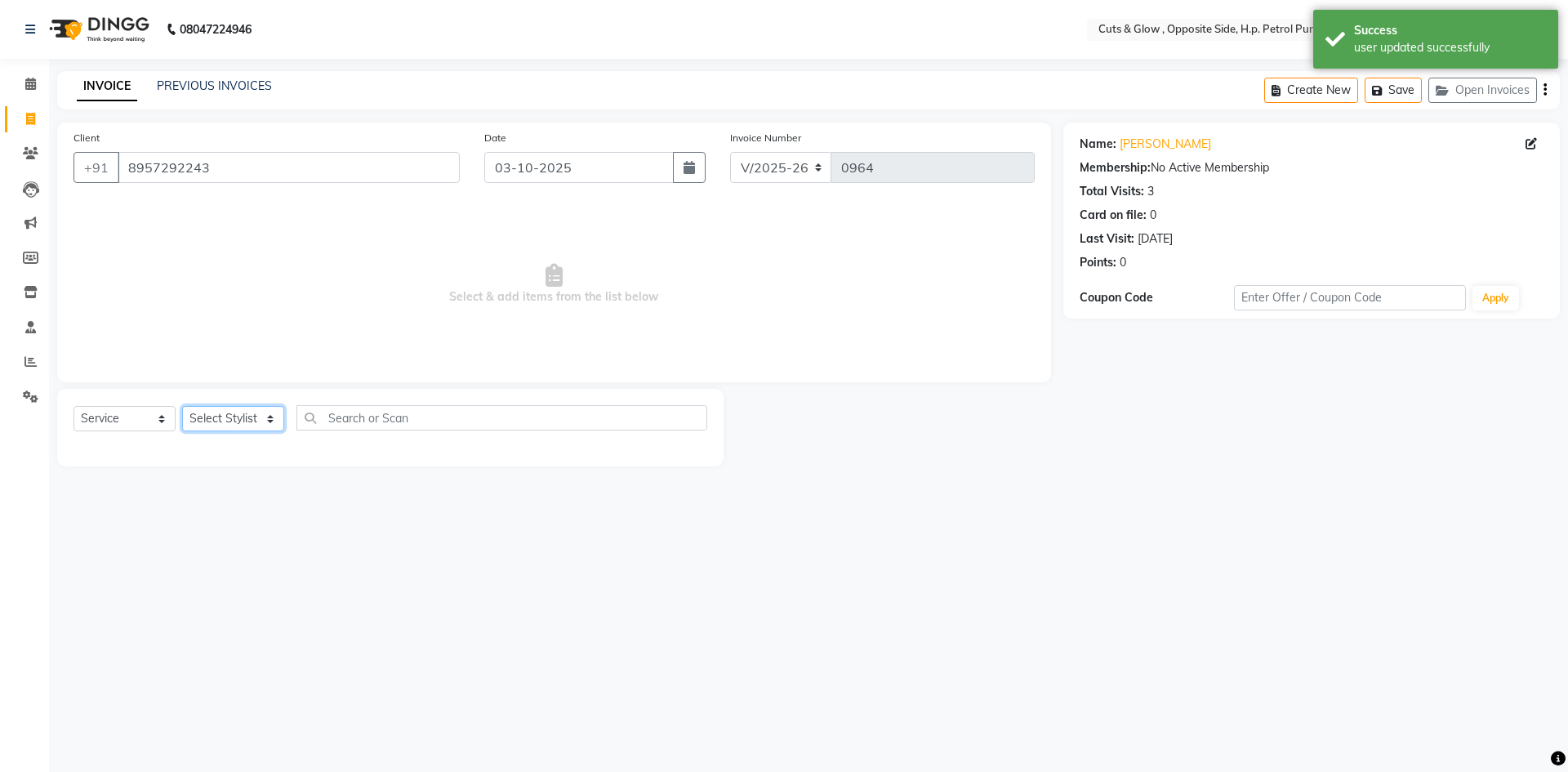
click at [231, 420] on select "Select Stylist [PERSON_NAME] [PERSON_NAME] [PERSON_NAME] [PERSON_NAME]" at bounding box center [232, 418] width 102 height 25
select select "77519"
click at [182, 406] on select "Select Stylist [PERSON_NAME] [PERSON_NAME] [PERSON_NAME] [PERSON_NAME]" at bounding box center [232, 418] width 102 height 25
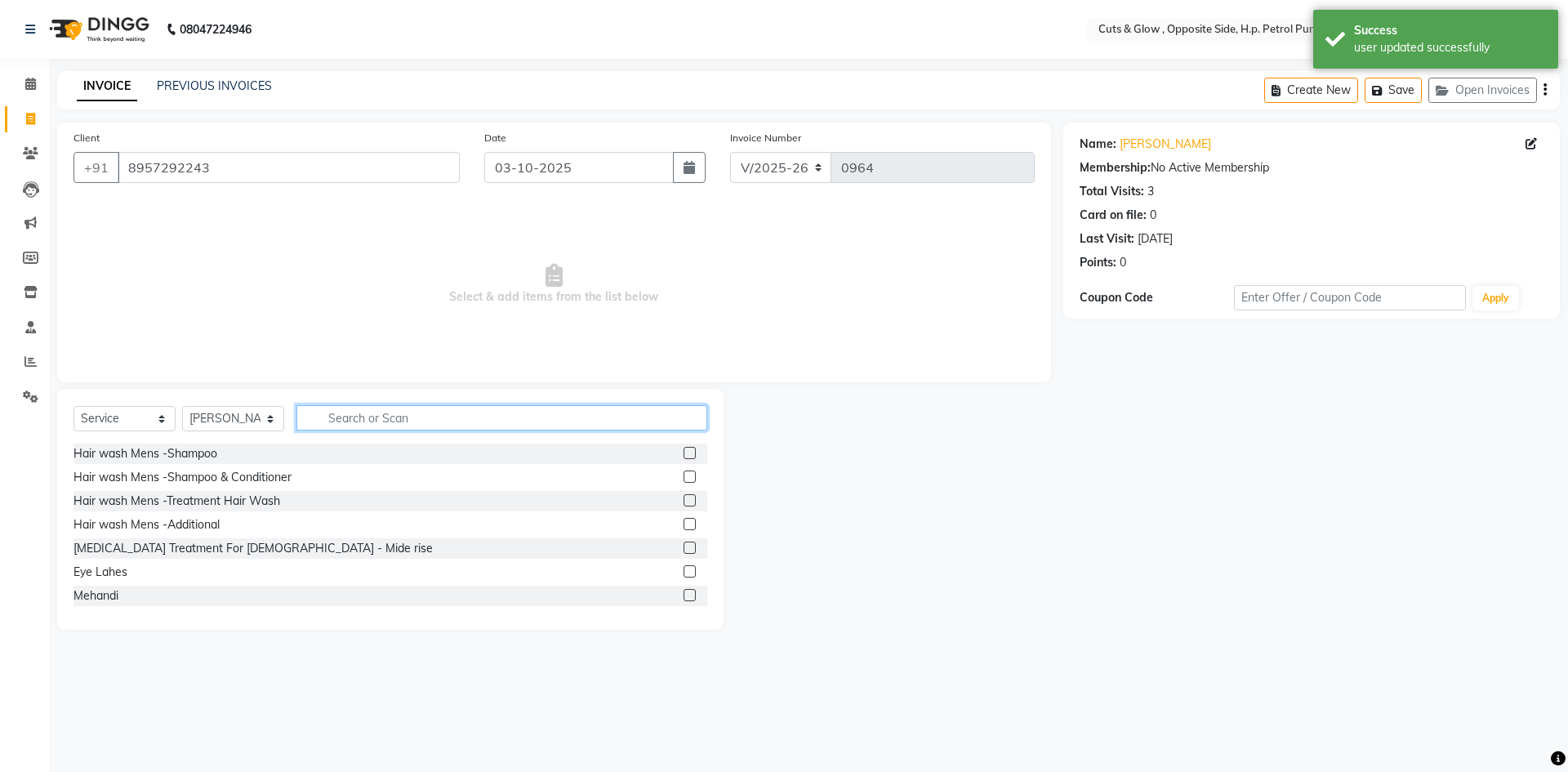
click at [450, 413] on input "text" at bounding box center [502, 417] width 411 height 25
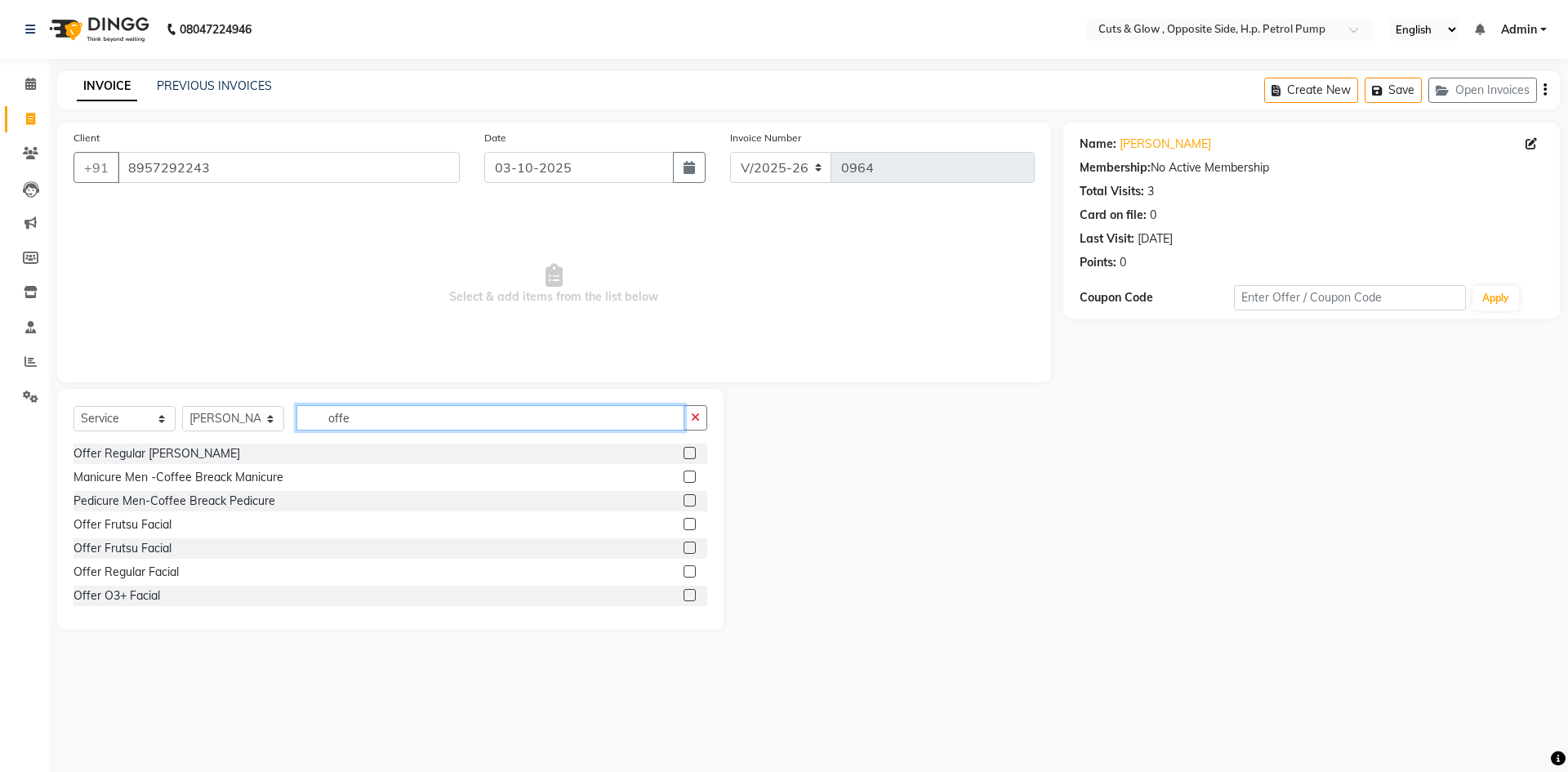
scroll to position [74, 0]
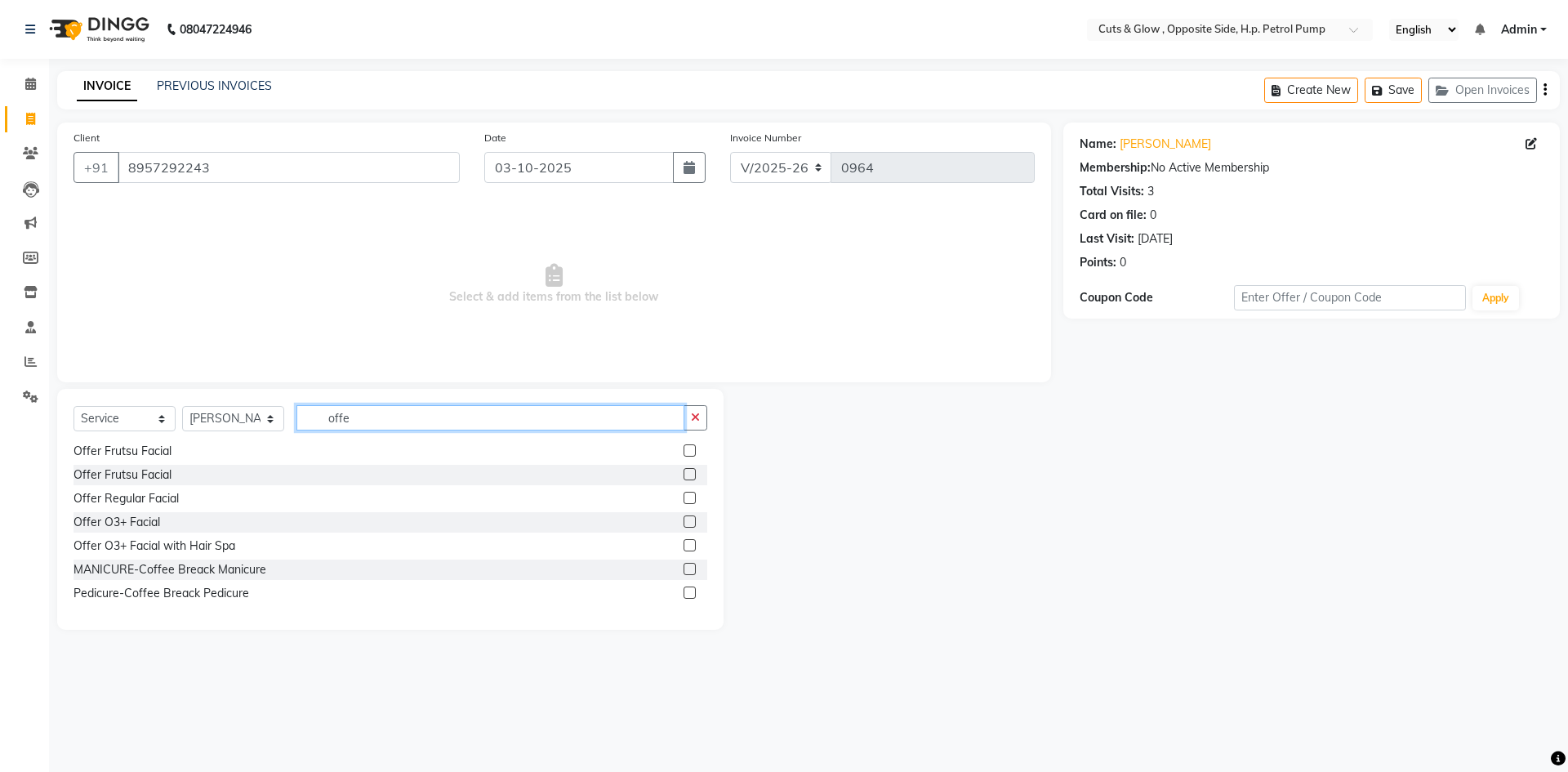
type input "offe"
click at [684, 543] on label at bounding box center [690, 544] width 13 height 13
click at [684, 543] on input "checkbox" at bounding box center [689, 545] width 11 height 11
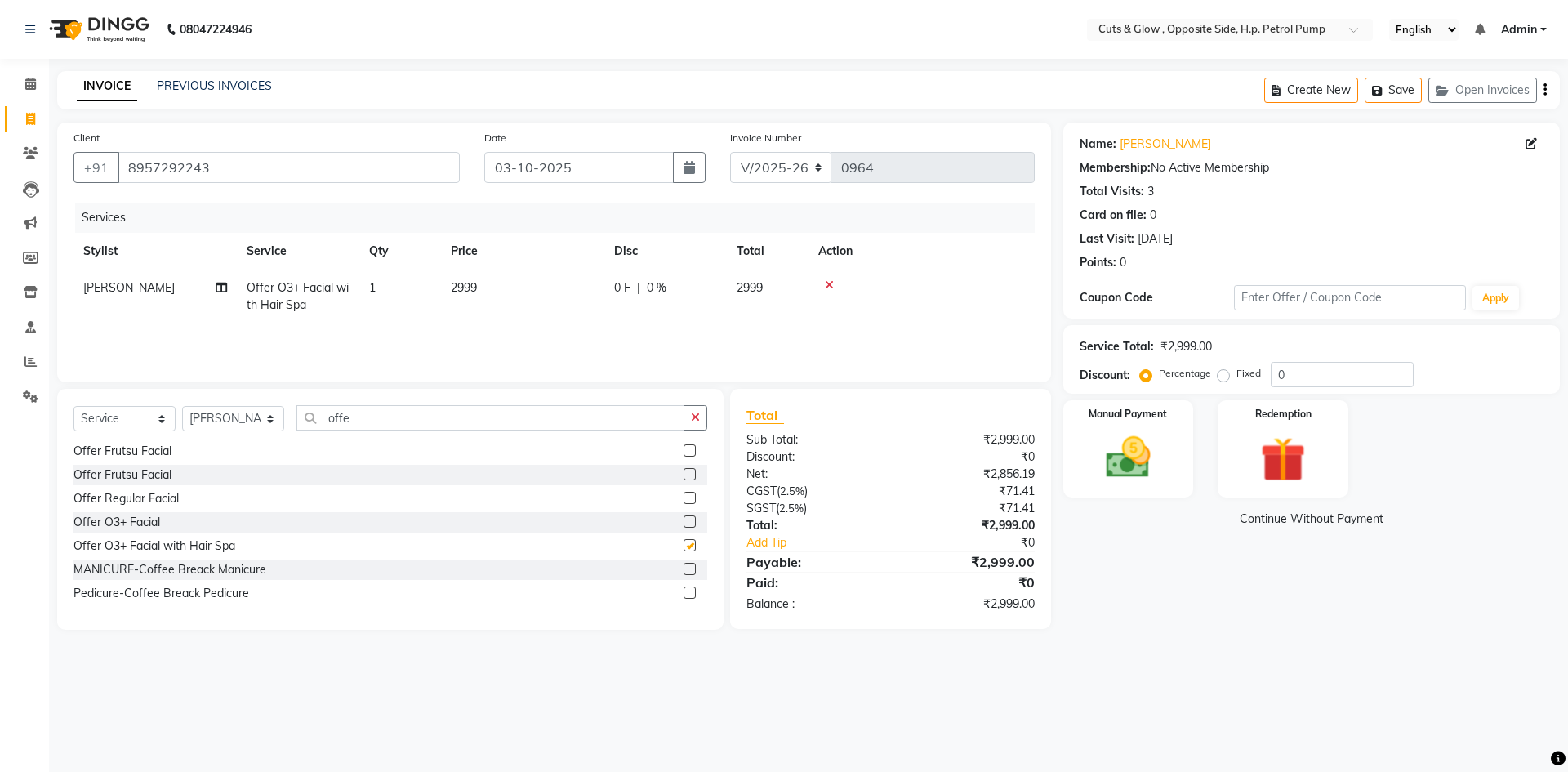
checkbox input "false"
drag, startPoint x: 403, startPoint y: 417, endPoint x: 8, endPoint y: 448, distance: 396.2
click at [0, 442] on app-home "08047224946 Select Location × Cuts & Glow , Opposite Side, H.p. Petrol Pump Eng…" at bounding box center [784, 326] width 1568 height 654
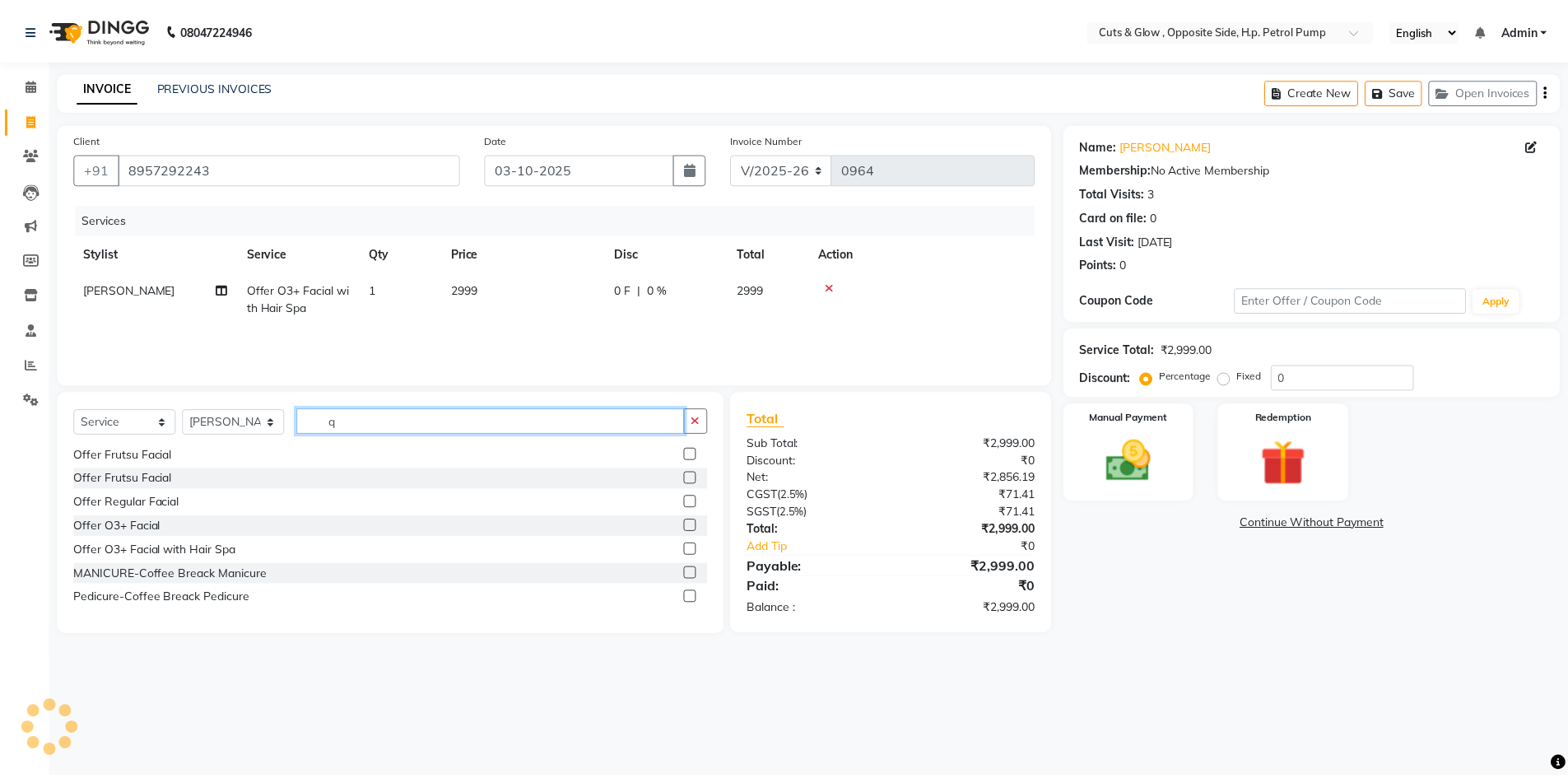
scroll to position [0, 0]
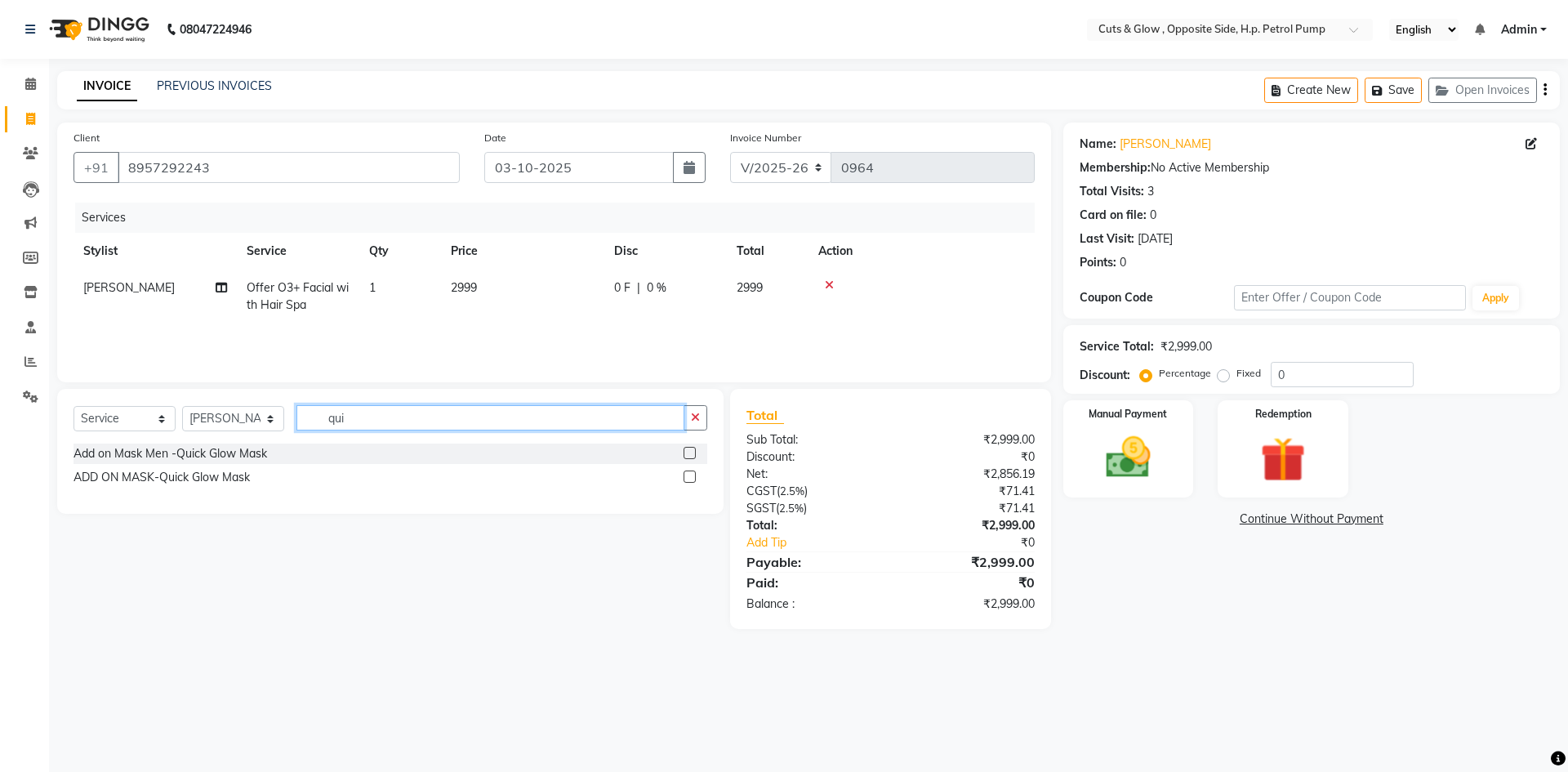
type input "qui"
click at [692, 477] on label at bounding box center [690, 477] width 13 height 13
click at [692, 477] on input "checkbox" at bounding box center [689, 477] width 11 height 11
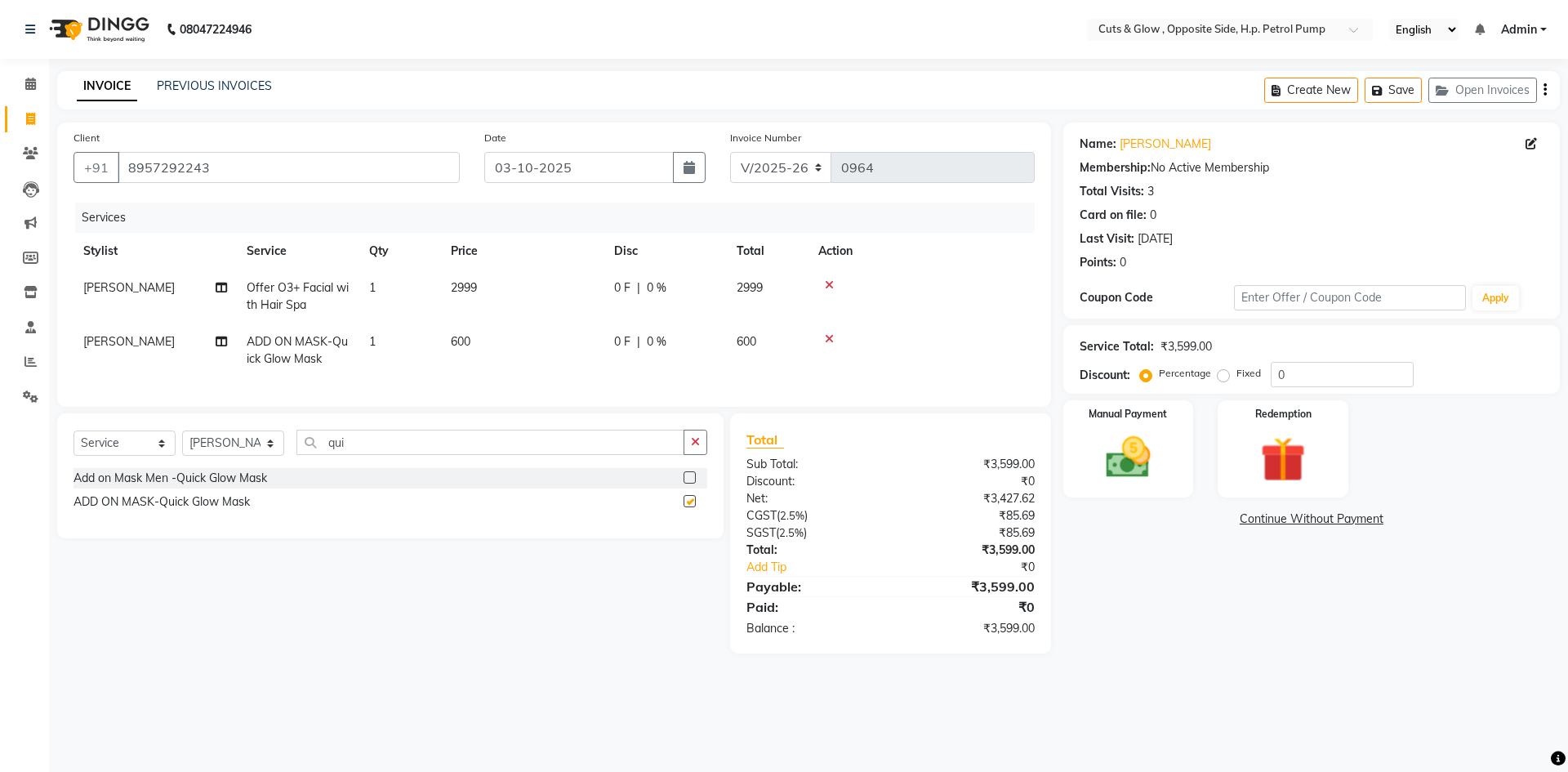
checkbox input "false"
drag, startPoint x: 456, startPoint y: 458, endPoint x: 0, endPoint y: 493, distance: 457.3
click at [0, 488] on app-home "08047224946 Select Location × Cuts & Glow , Opposite Side, H.p. Petrol Pump Eng…" at bounding box center [784, 339] width 1568 height 678
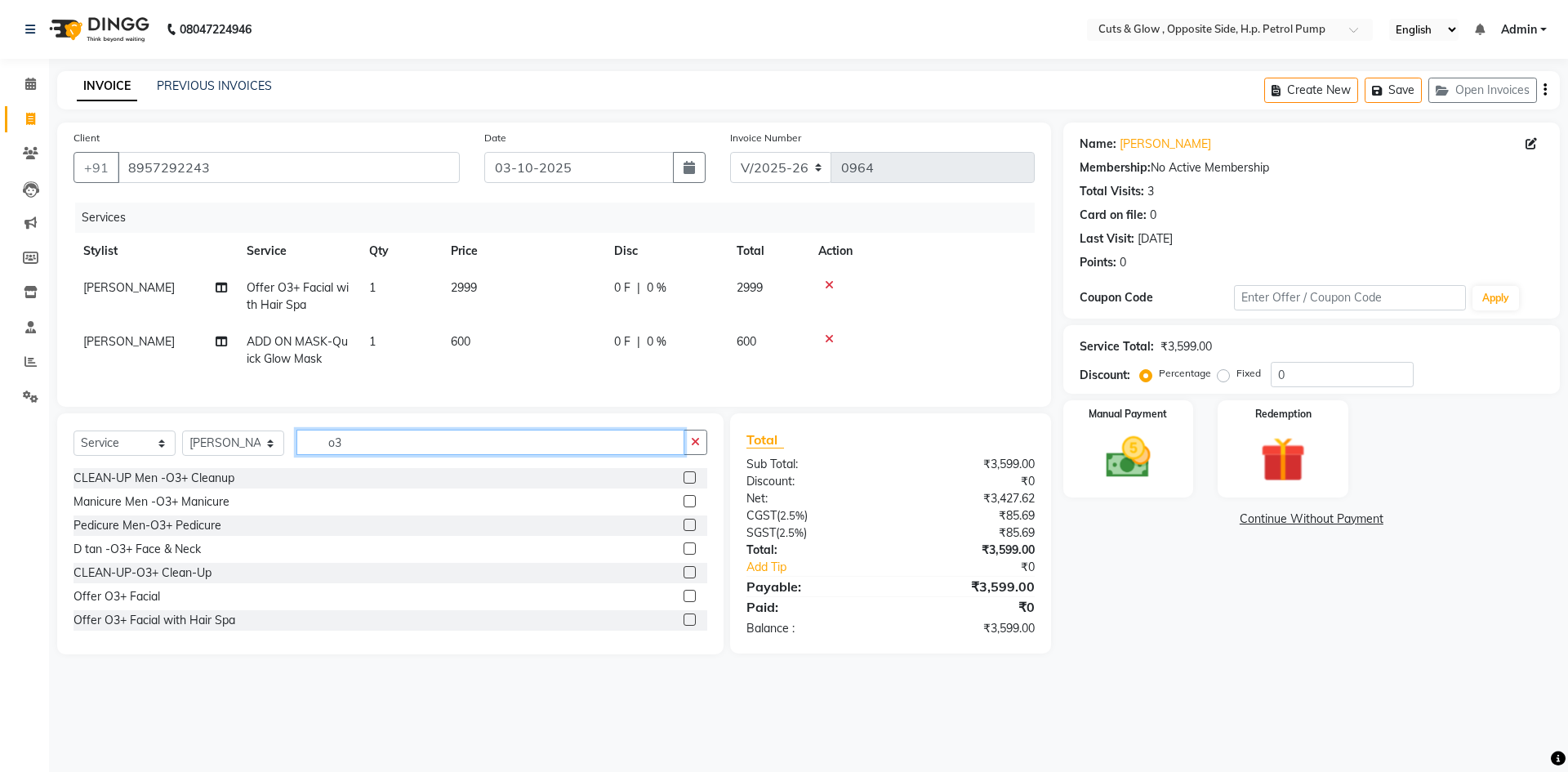
type input "o3"
click at [684, 554] on label at bounding box center [690, 548] width 13 height 13
click at [684, 554] on input "checkbox" at bounding box center [689, 548] width 11 height 11
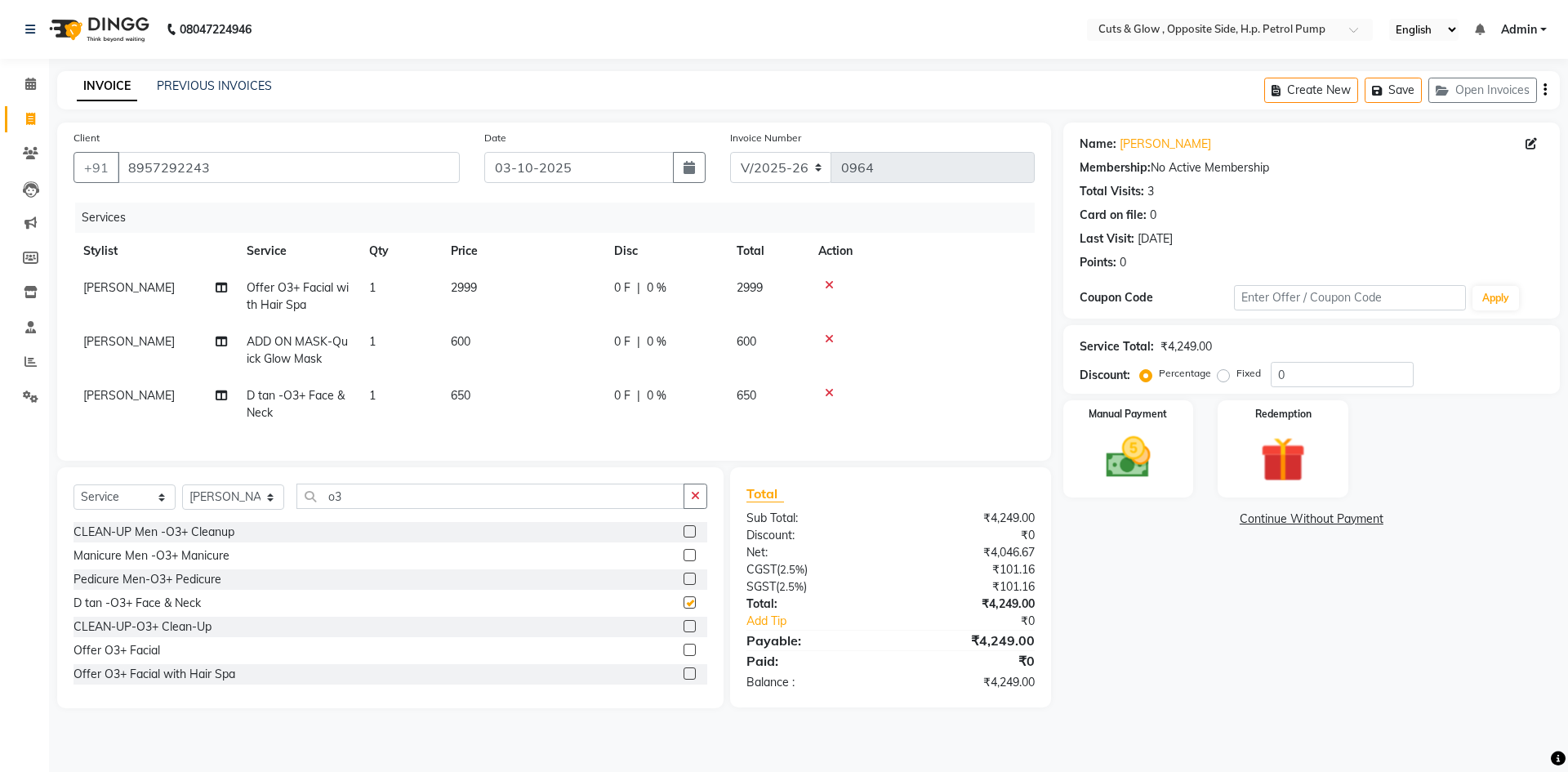
checkbox input "false"
click at [493, 398] on td "650" at bounding box center [522, 404] width 164 height 54
select select "77519"
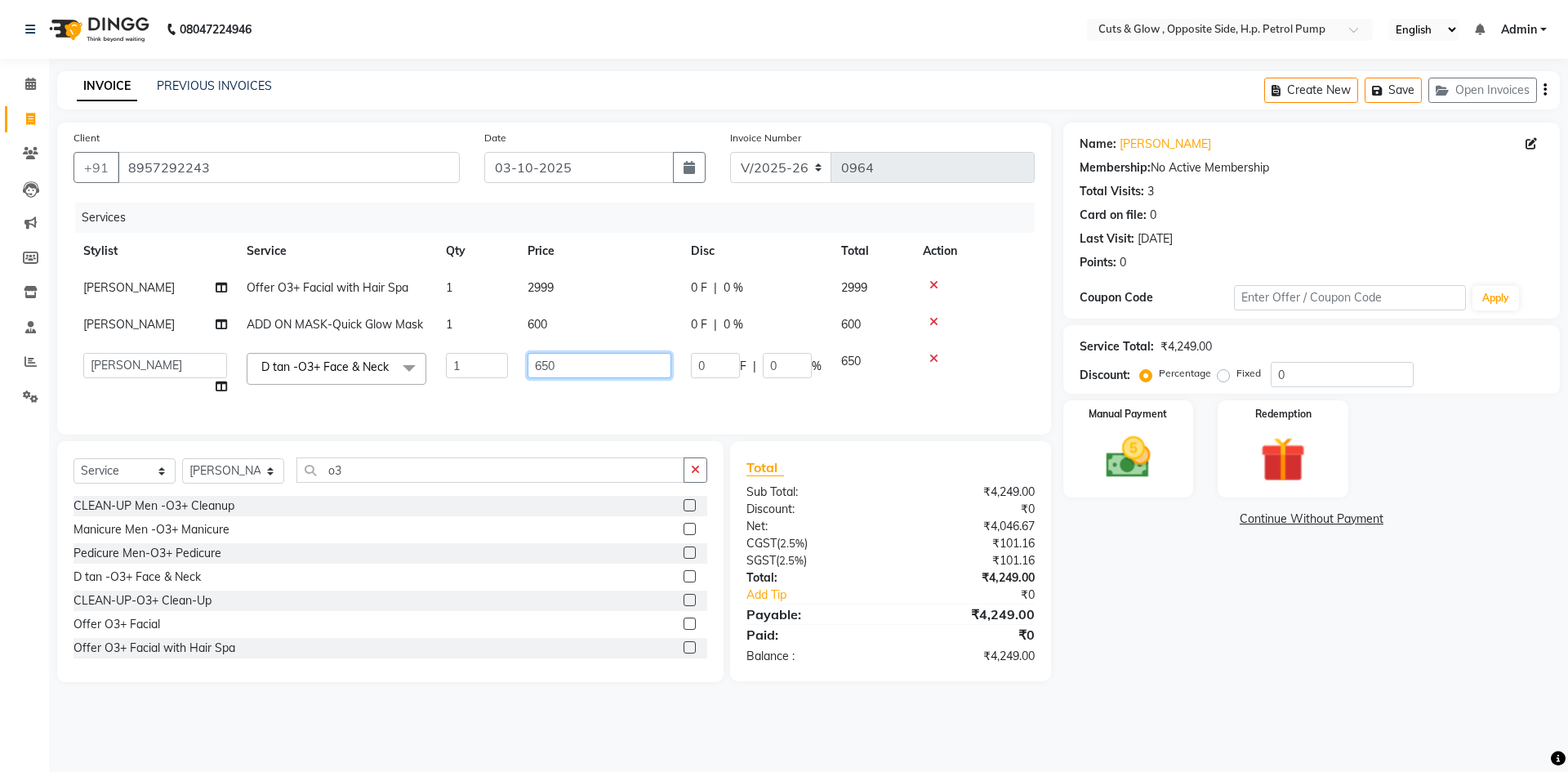
drag, startPoint x: 565, startPoint y: 367, endPoint x: 205, endPoint y: 373, distance: 360.0
click at [253, 373] on tr "Neha Jaiswal [PERSON_NAME] [PERSON_NAME] [PERSON_NAME] [PERSON_NAME] [PERSON_NA…" at bounding box center [554, 374] width 961 height 62
type input "800"
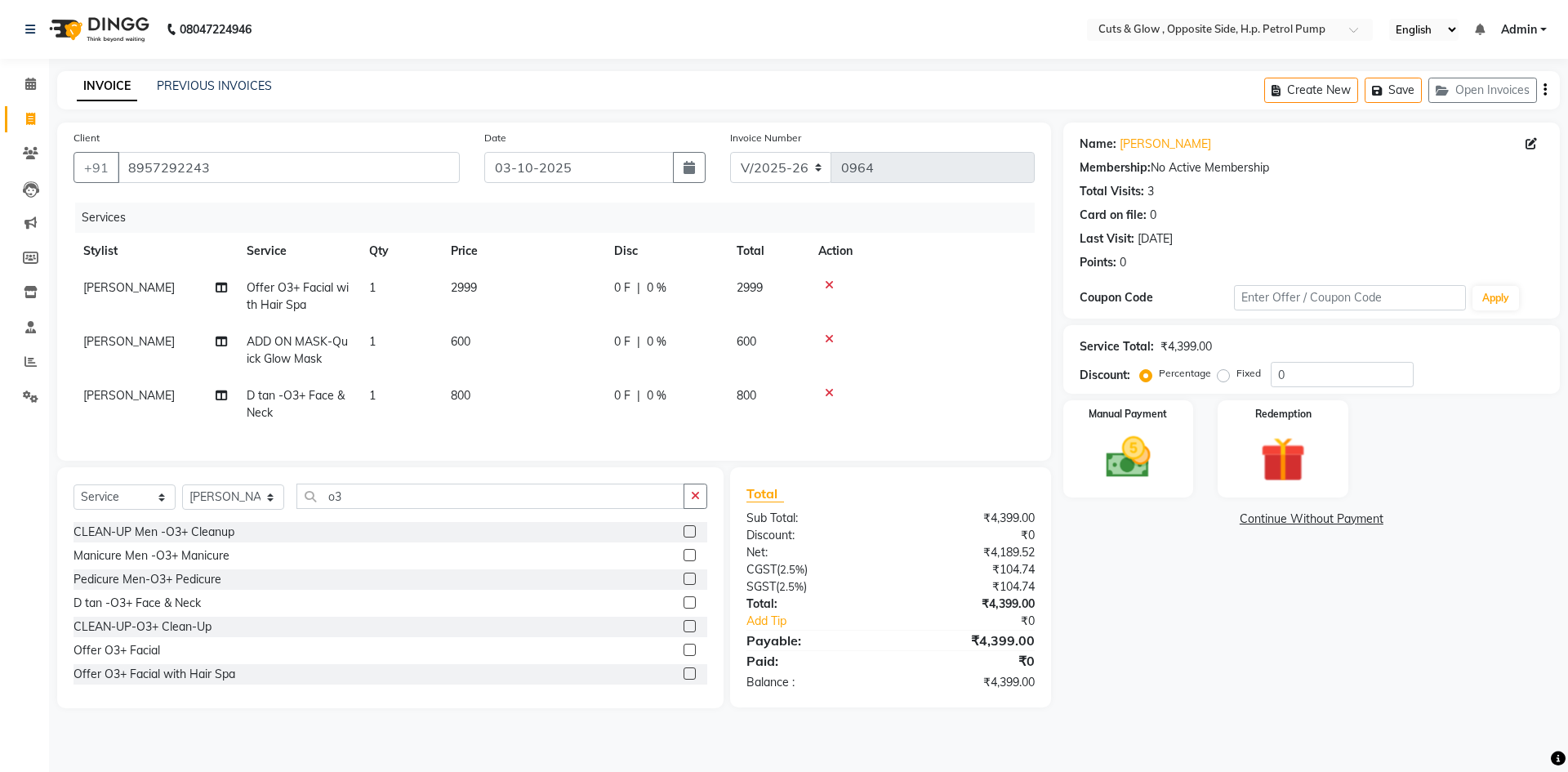
click at [505, 395] on tr "[PERSON_NAME] D tan -O3+ Face & Neck 1 800 0 F | 0 % 800" at bounding box center [554, 404] width 961 height 54
drag, startPoint x: 373, startPoint y: 508, endPoint x: 86, endPoint y: 557, distance: 291.2
click at [130, 554] on div "Select Service Product Membership Package Voucher Prepaid Gift Card Select Styl…" at bounding box center [390, 587] width 666 height 241
type input "thre"
click at [684, 538] on label at bounding box center [690, 531] width 13 height 13
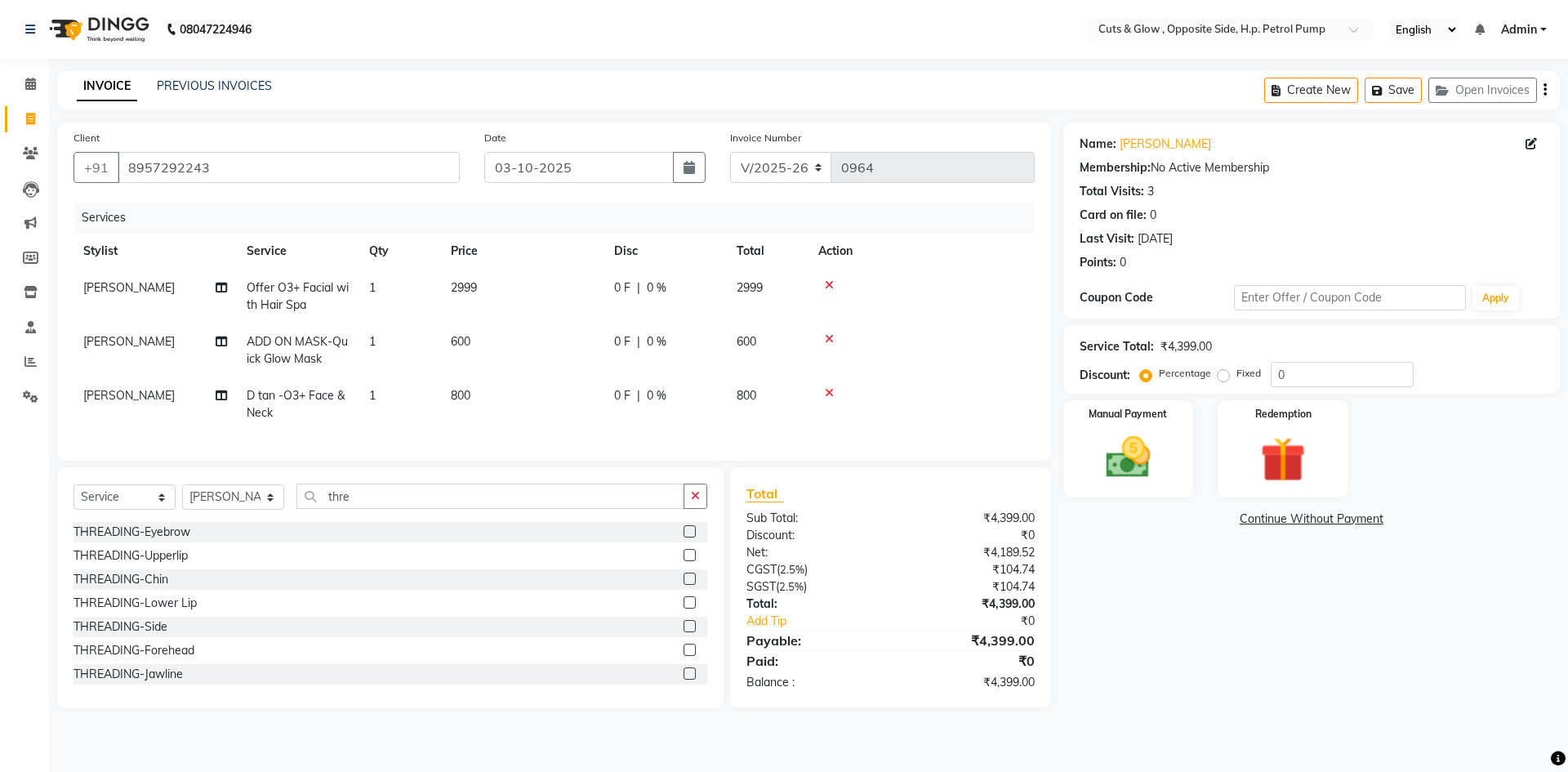
click at [684, 538] on input "checkbox" at bounding box center [689, 532] width 11 height 11
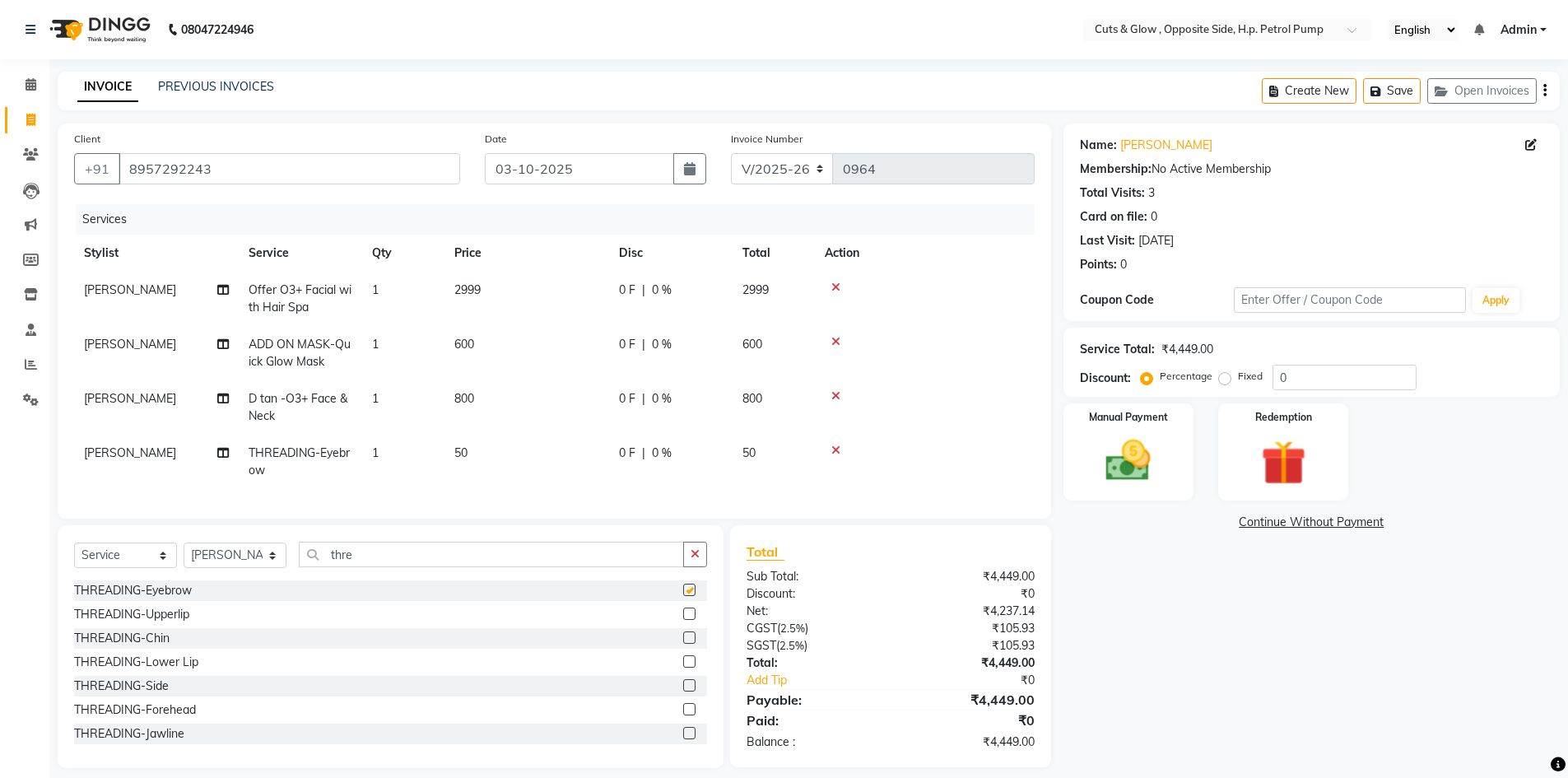
checkbox input "false"
click at [1151, 486] on img at bounding box center [1129, 460] width 76 height 54
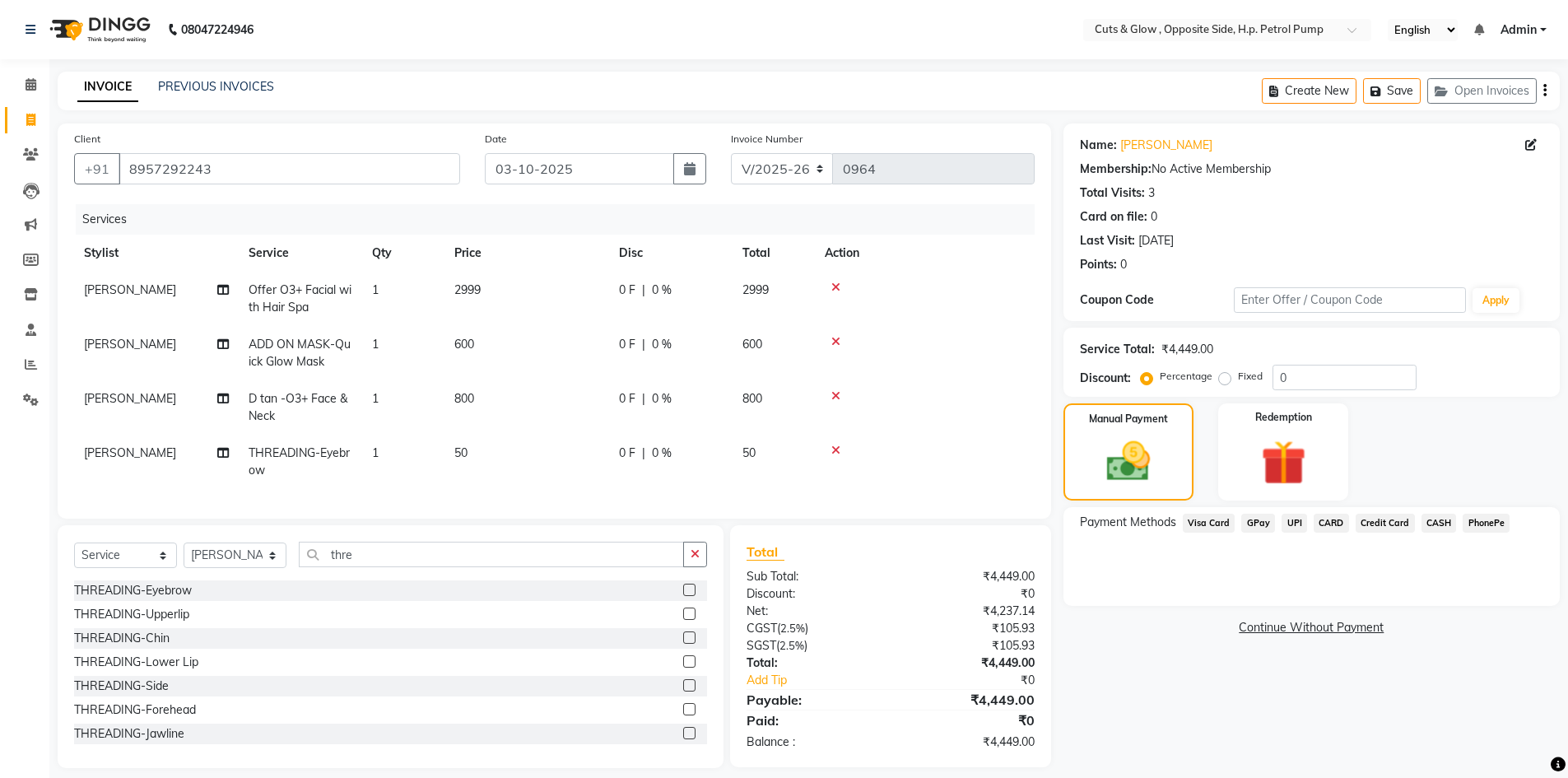
click at [1287, 522] on span "UPI" at bounding box center [1295, 522] width 25 height 19
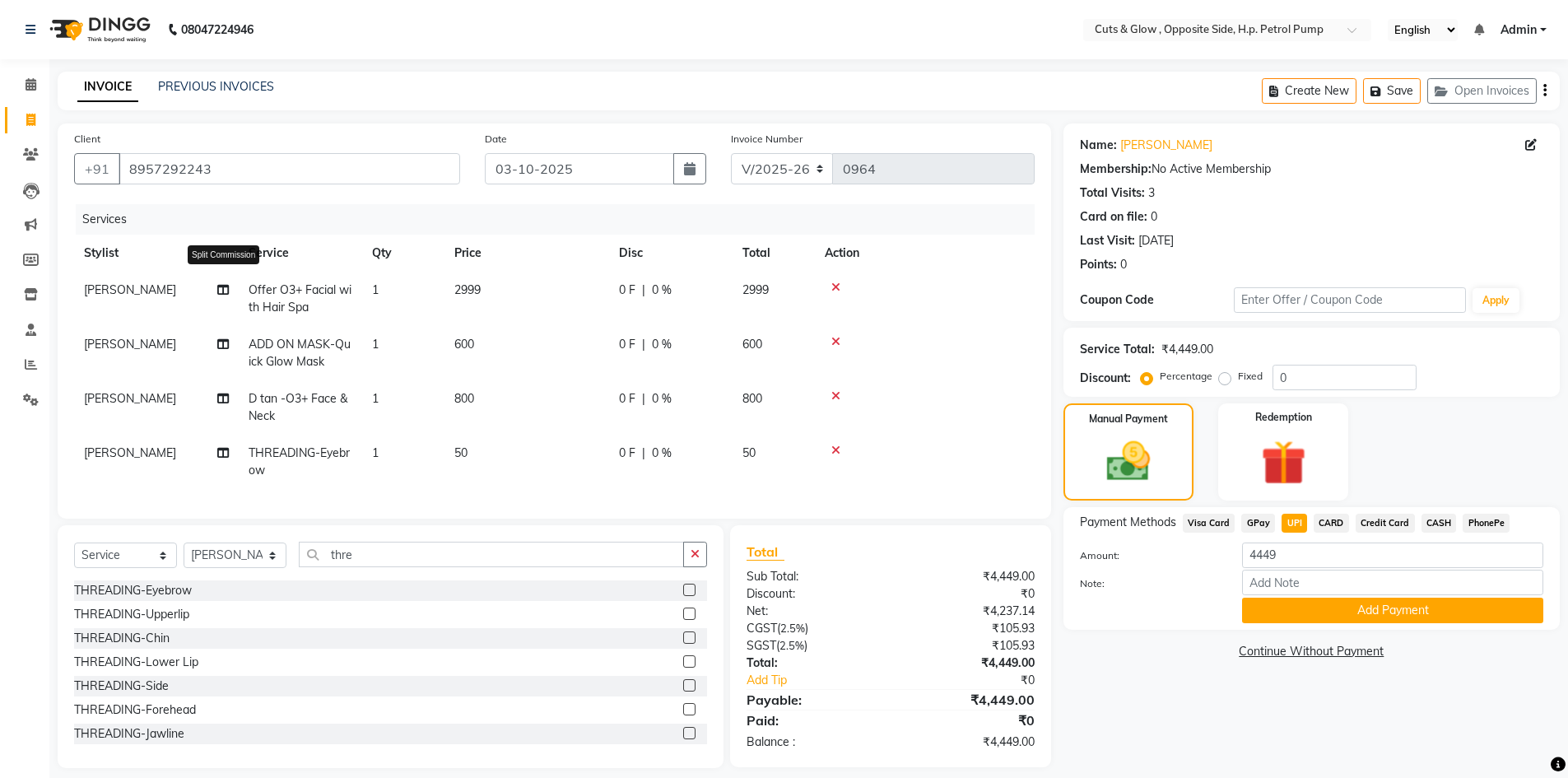
click at [224, 291] on icon at bounding box center [224, 290] width 12 height 12
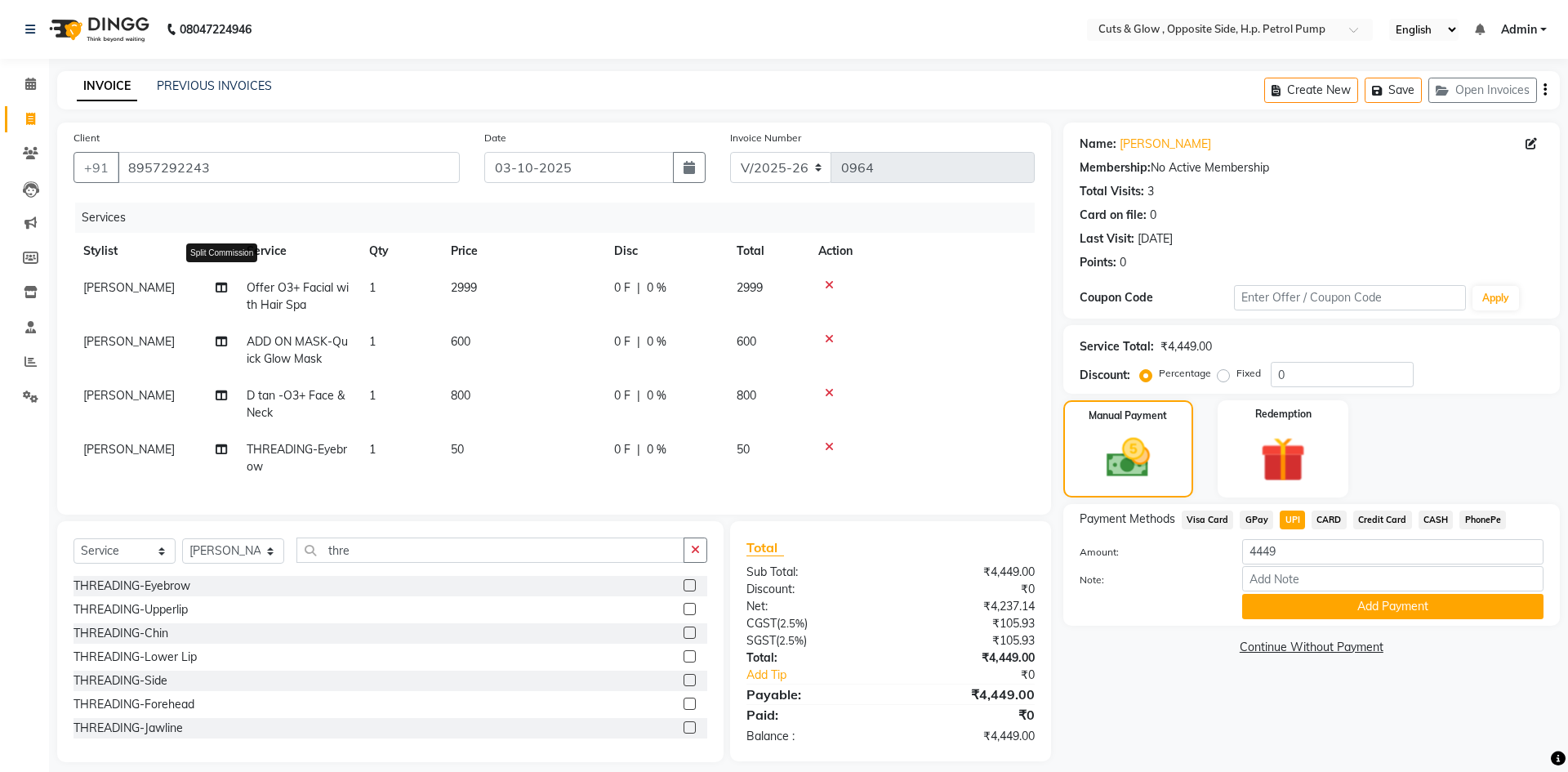
select select "77519"
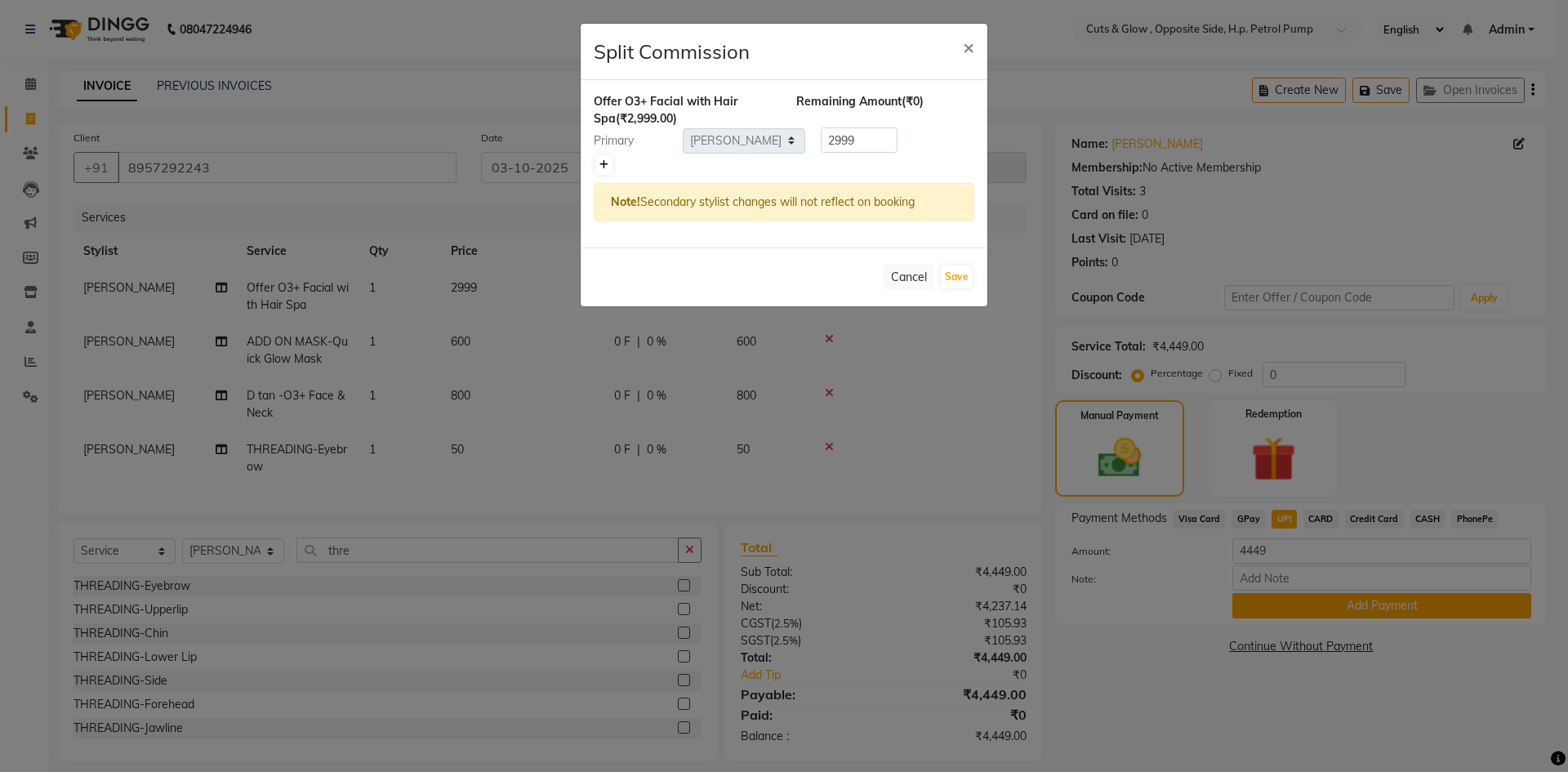
click at [604, 161] on icon at bounding box center [603, 165] width 9 height 10
type input "1499.5"
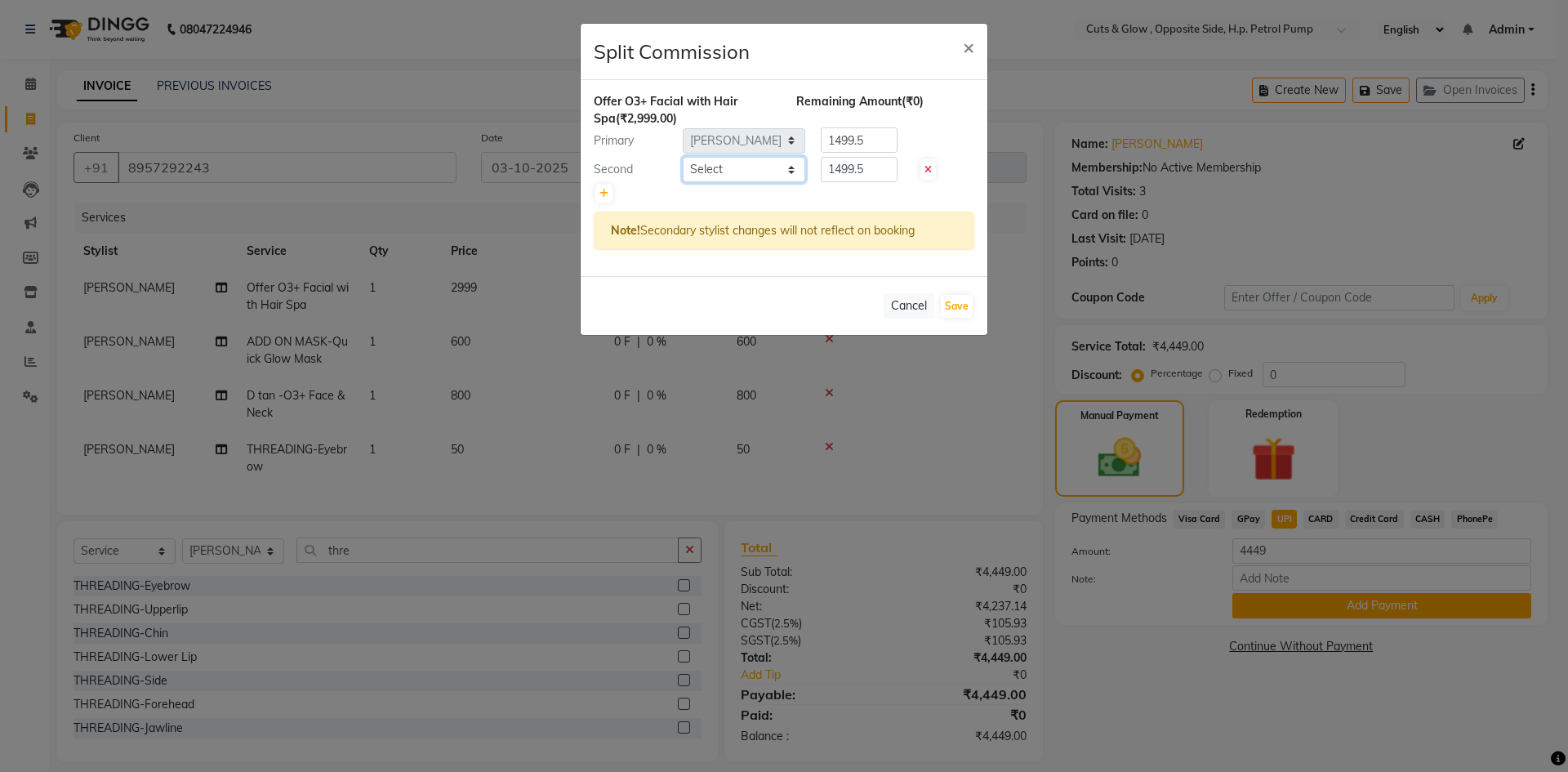
drag, startPoint x: 737, startPoint y: 168, endPoint x: 739, endPoint y: 179, distance: 11.2
click at [737, 168] on select "Select [PERSON_NAME] [PERSON_NAME] [PERSON_NAME] [PERSON_NAME] [PERSON_NAME]" at bounding box center [744, 170] width 122 height 25
select select "92372"
click at [683, 157] on select "Select [PERSON_NAME] [PERSON_NAME] [PERSON_NAME] [PERSON_NAME] [PERSON_NAME]" at bounding box center [744, 170] width 122 height 25
drag, startPoint x: 867, startPoint y: 170, endPoint x: 771, endPoint y: 188, distance: 97.7
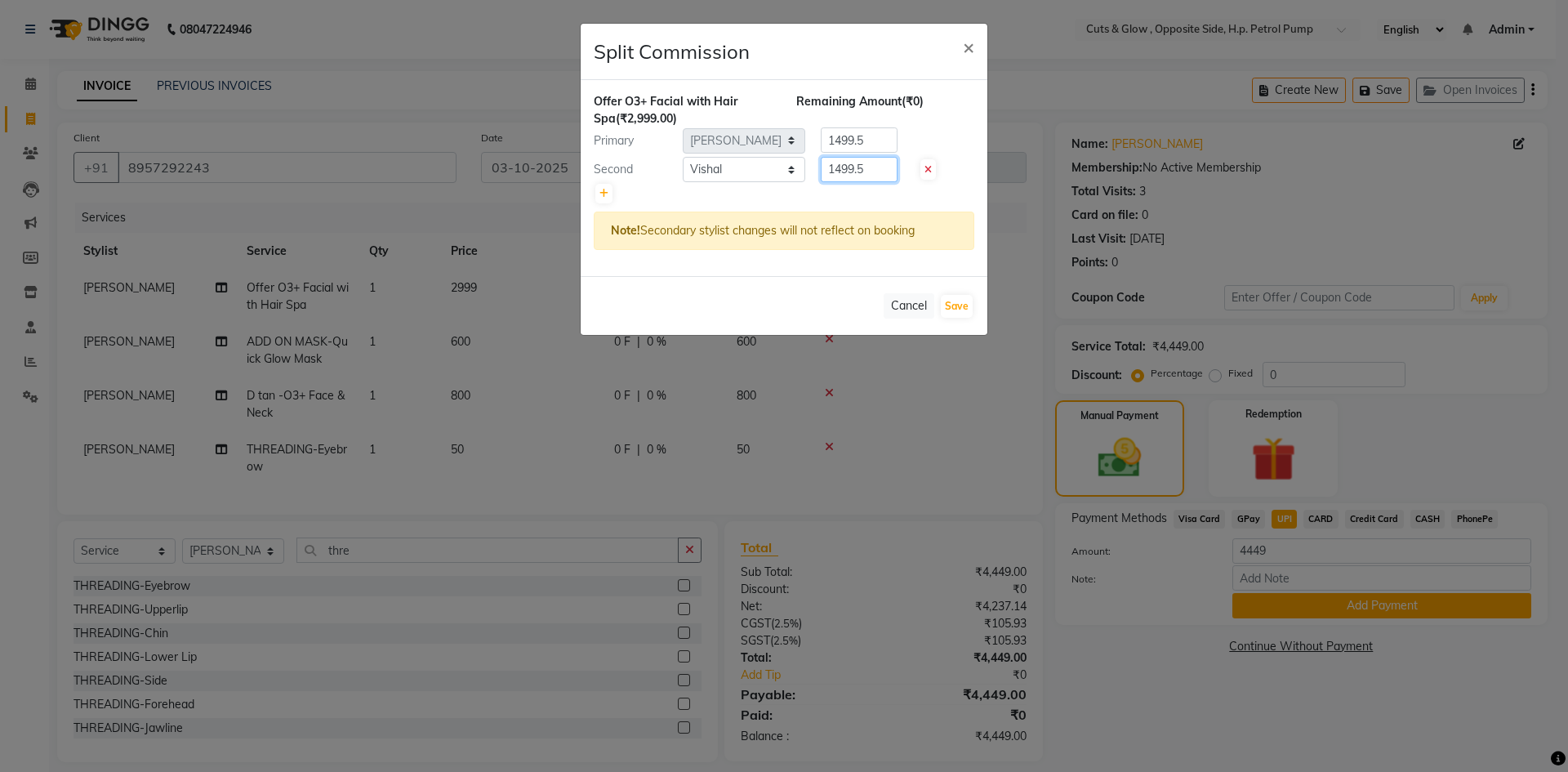
click at [771, 188] on div "Offer O3+ Facial with Hair Spa (₹2,999.00) Remaining Amount (₹0) Primary Select…" at bounding box center [784, 178] width 407 height 196
type input "900"
click at [939, 138] on div "Primary Select [PERSON_NAME] [PERSON_NAME] Priyanka Goswami [PERSON_NAME] [PERS…" at bounding box center [784, 140] width 405 height 26
drag, startPoint x: 872, startPoint y: 138, endPoint x: 707, endPoint y: 186, distance: 171.8
click at [733, 172] on div "Offer O3+ Facial with Hair Spa (₹2,999.00) Remaining Amount (₹599.50) Primary S…" at bounding box center [784, 178] width 407 height 196
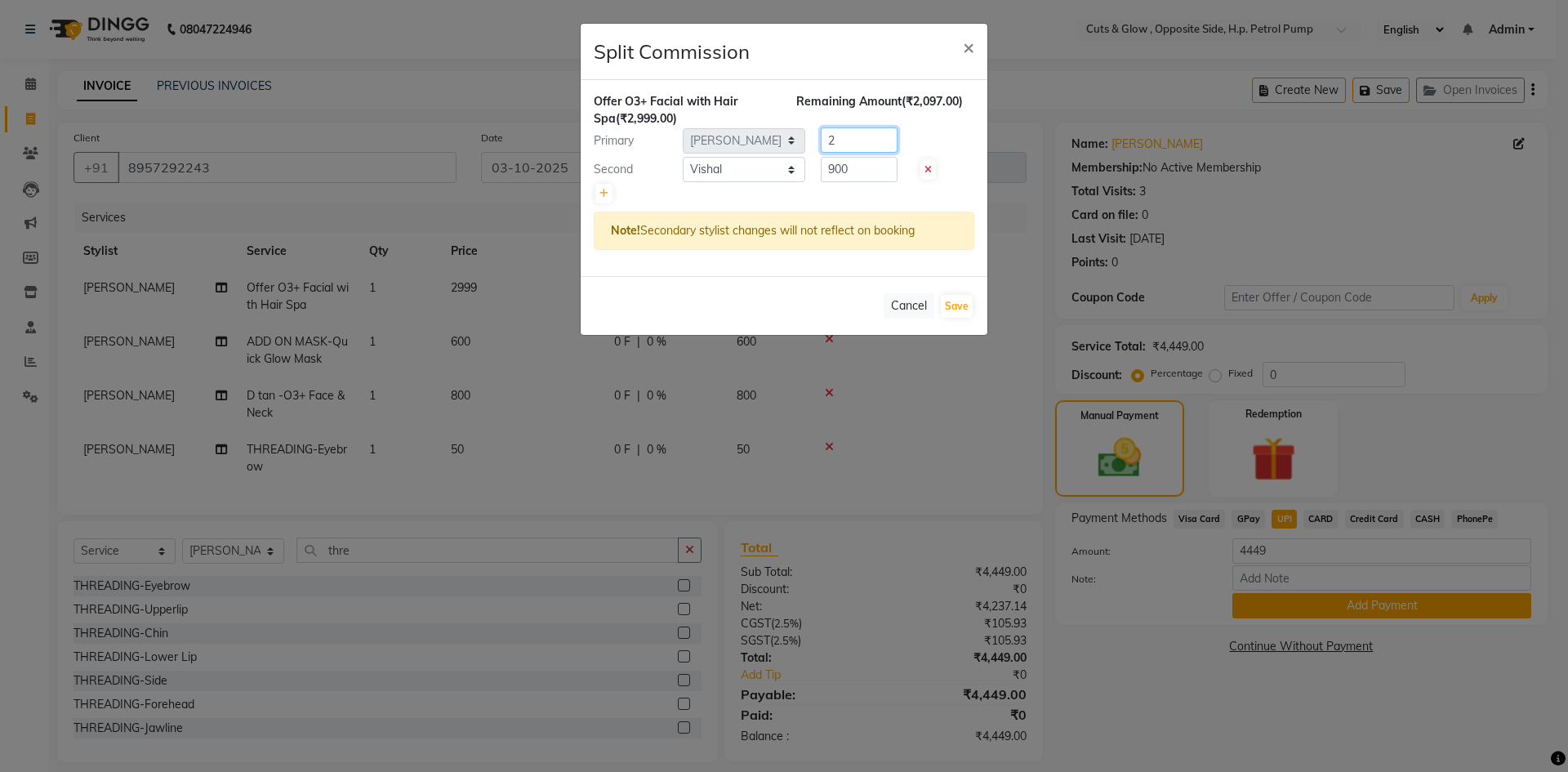
type input "20"
type input "2099"
click at [956, 311] on button "Save" at bounding box center [956, 306] width 32 height 23
select select "Select"
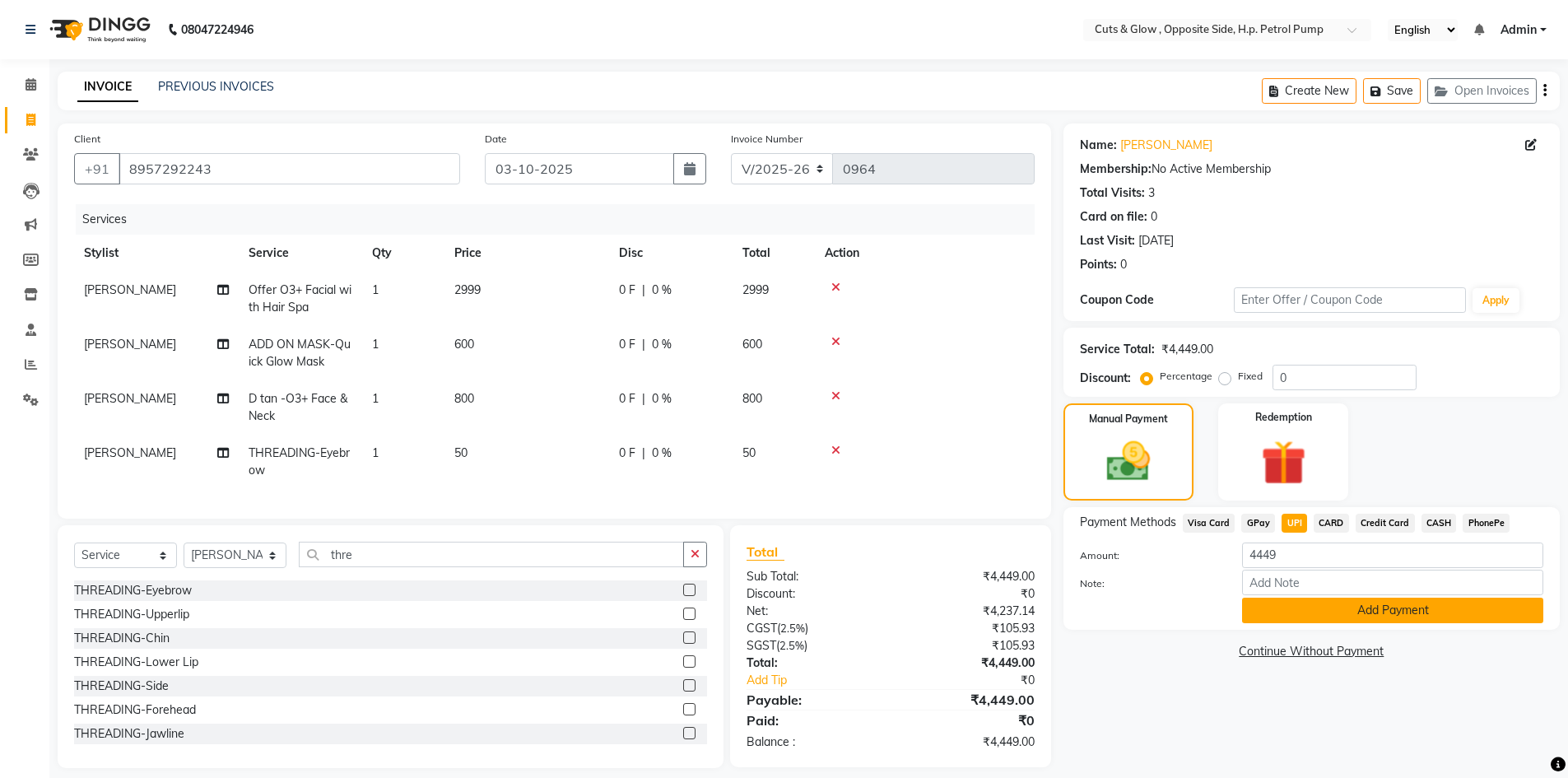
click at [1351, 616] on button "Add Payment" at bounding box center [1392, 610] width 302 height 25
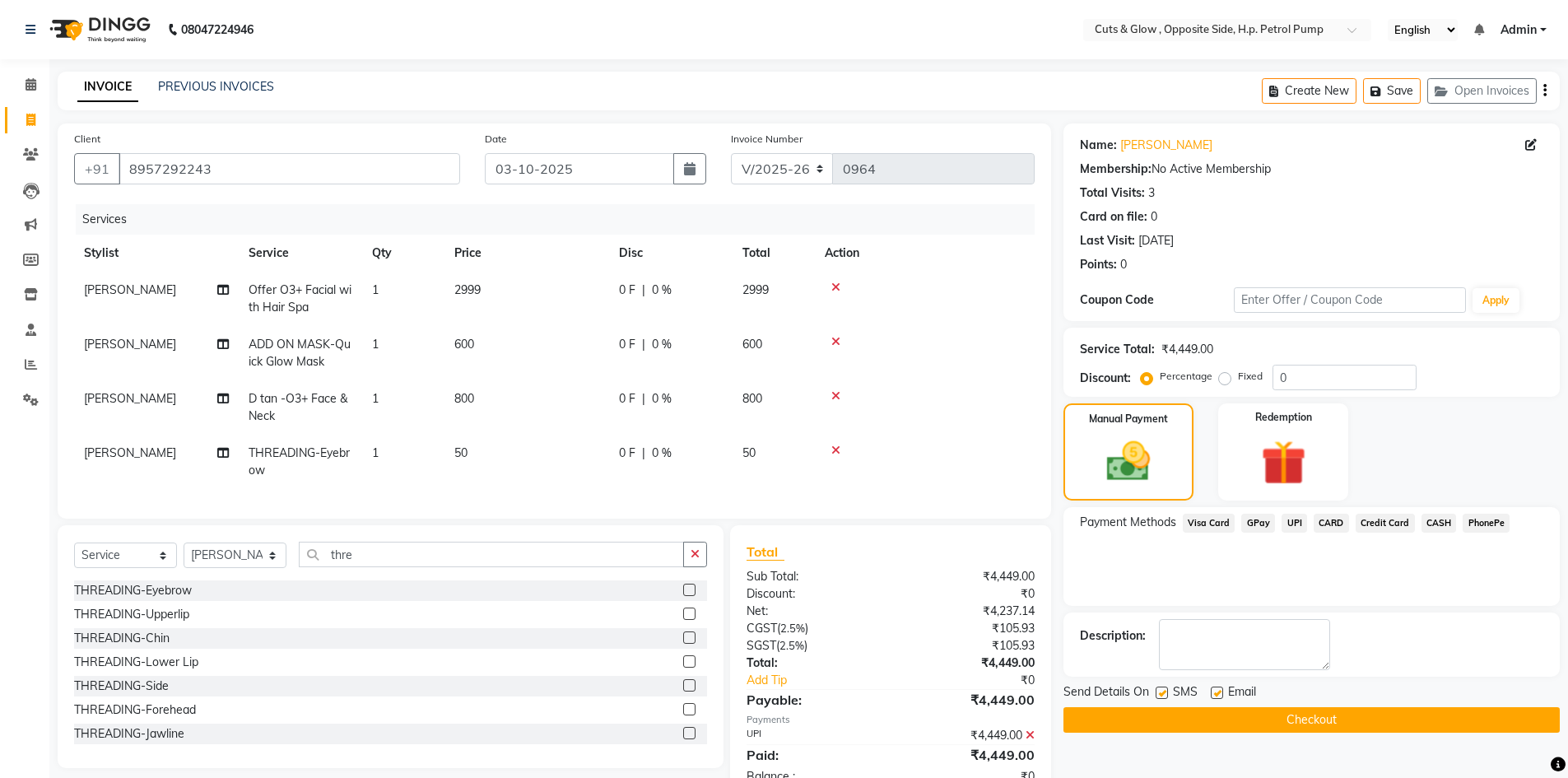
click at [1342, 726] on button "Checkout" at bounding box center [1311, 719] width 496 height 25
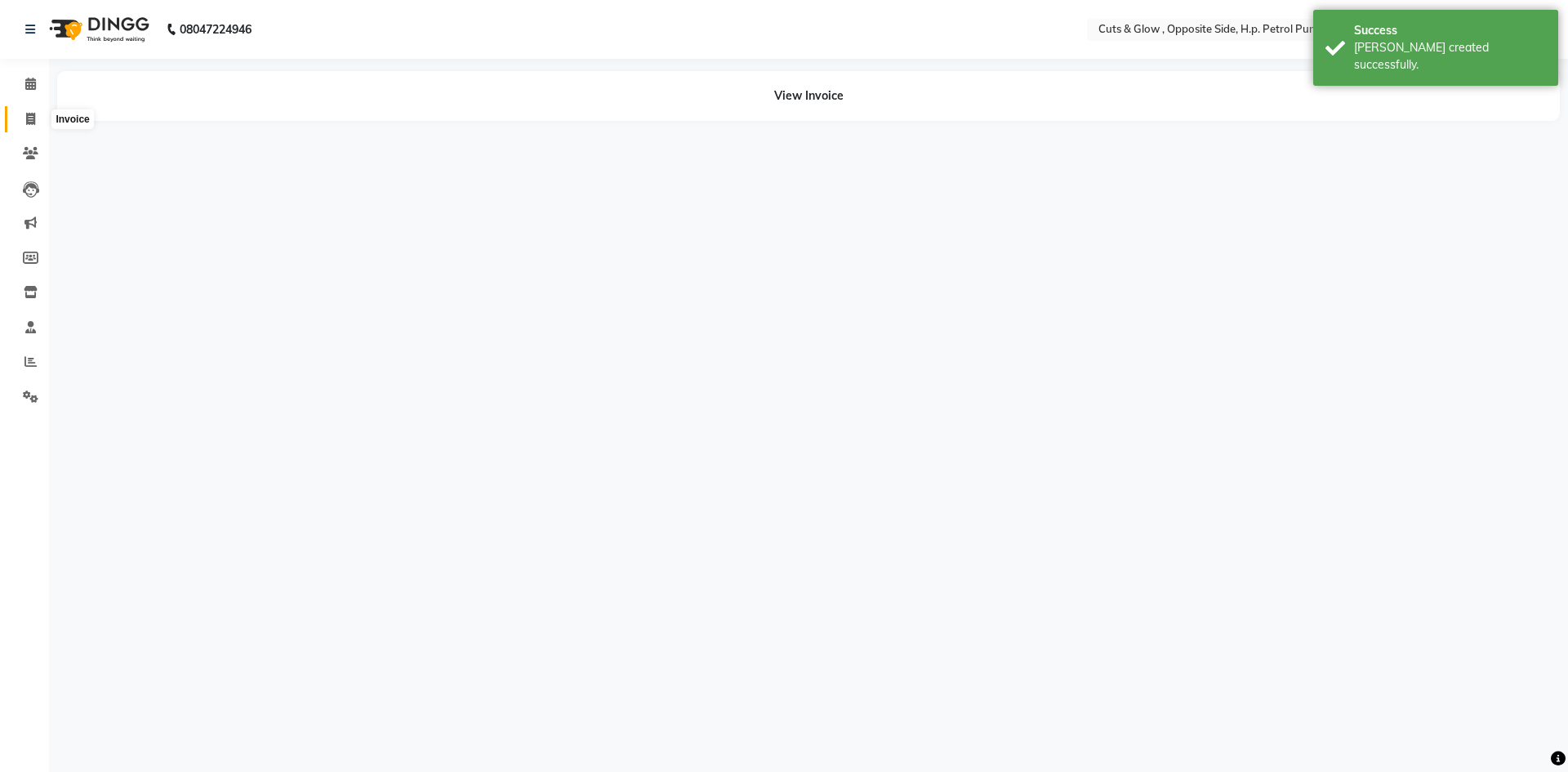
click at [27, 112] on icon at bounding box center [30, 118] width 9 height 13
select select "service"
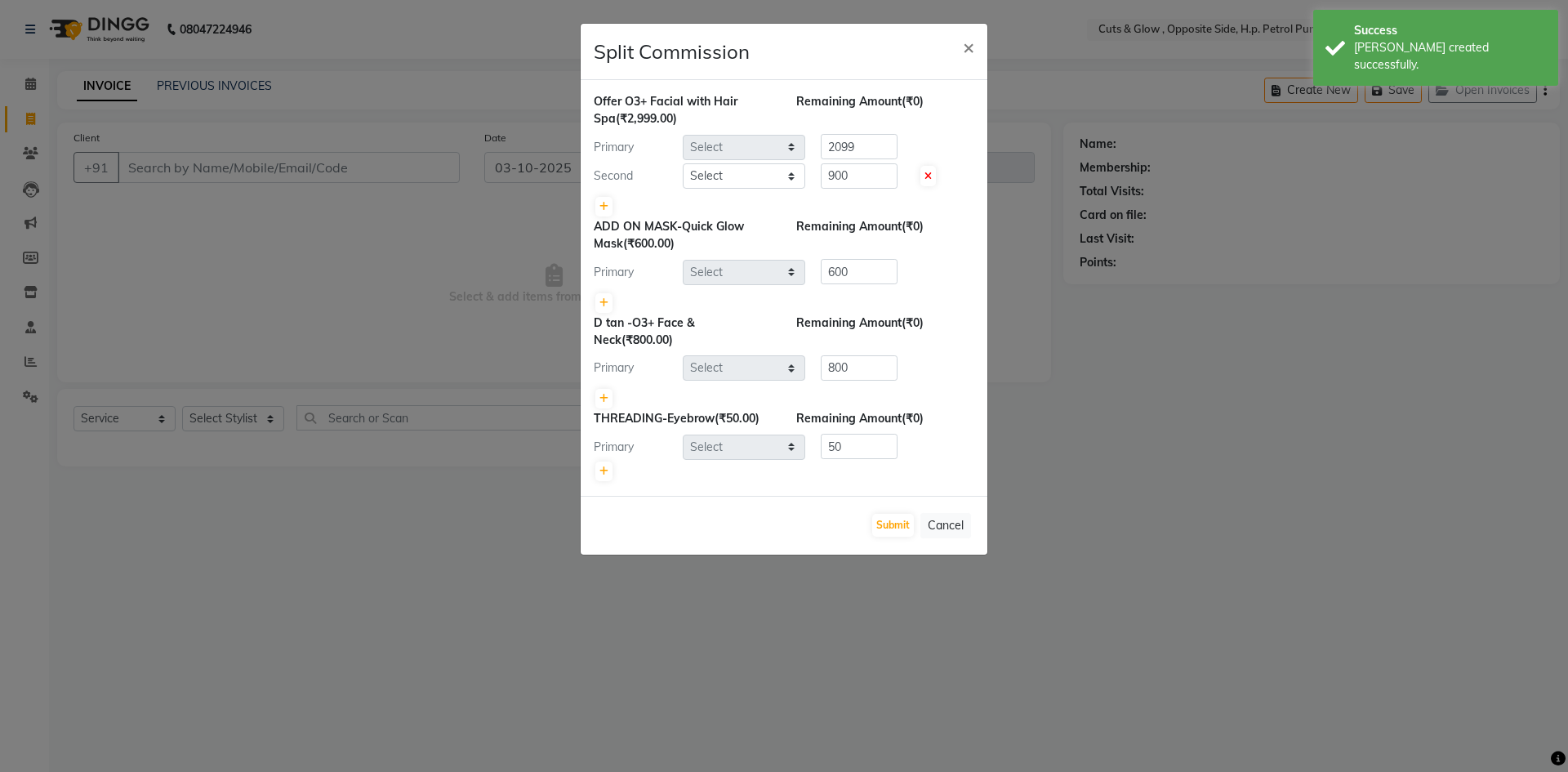
select select "6633"
type input "0965"
select select "77519"
select select "92372"
select select "77519"
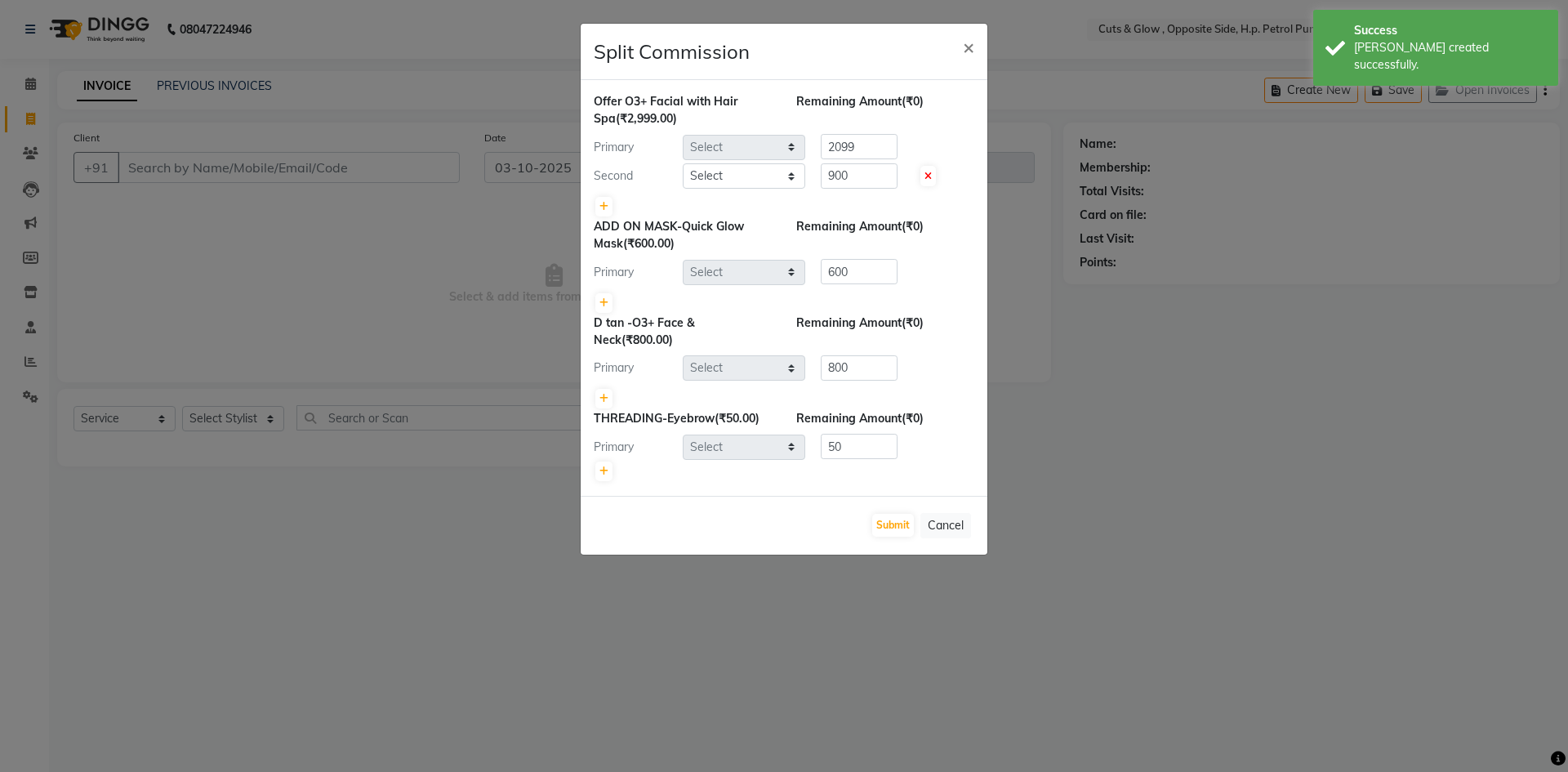
select select "77519"
click at [938, 527] on button "Cancel" at bounding box center [945, 525] width 50 height 25
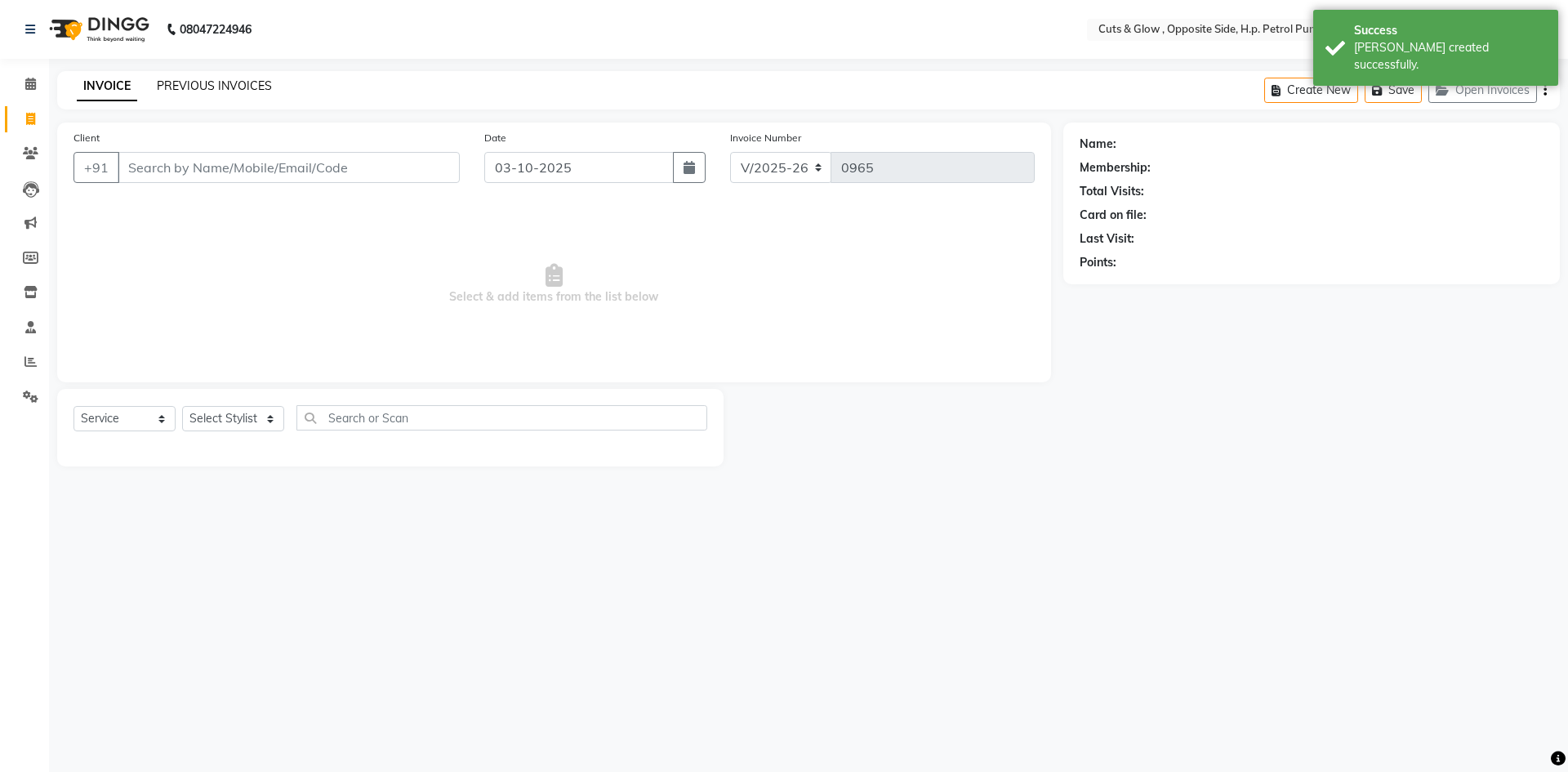
click at [201, 83] on link "PREVIOUS INVOICES" at bounding box center [214, 85] width 115 height 15
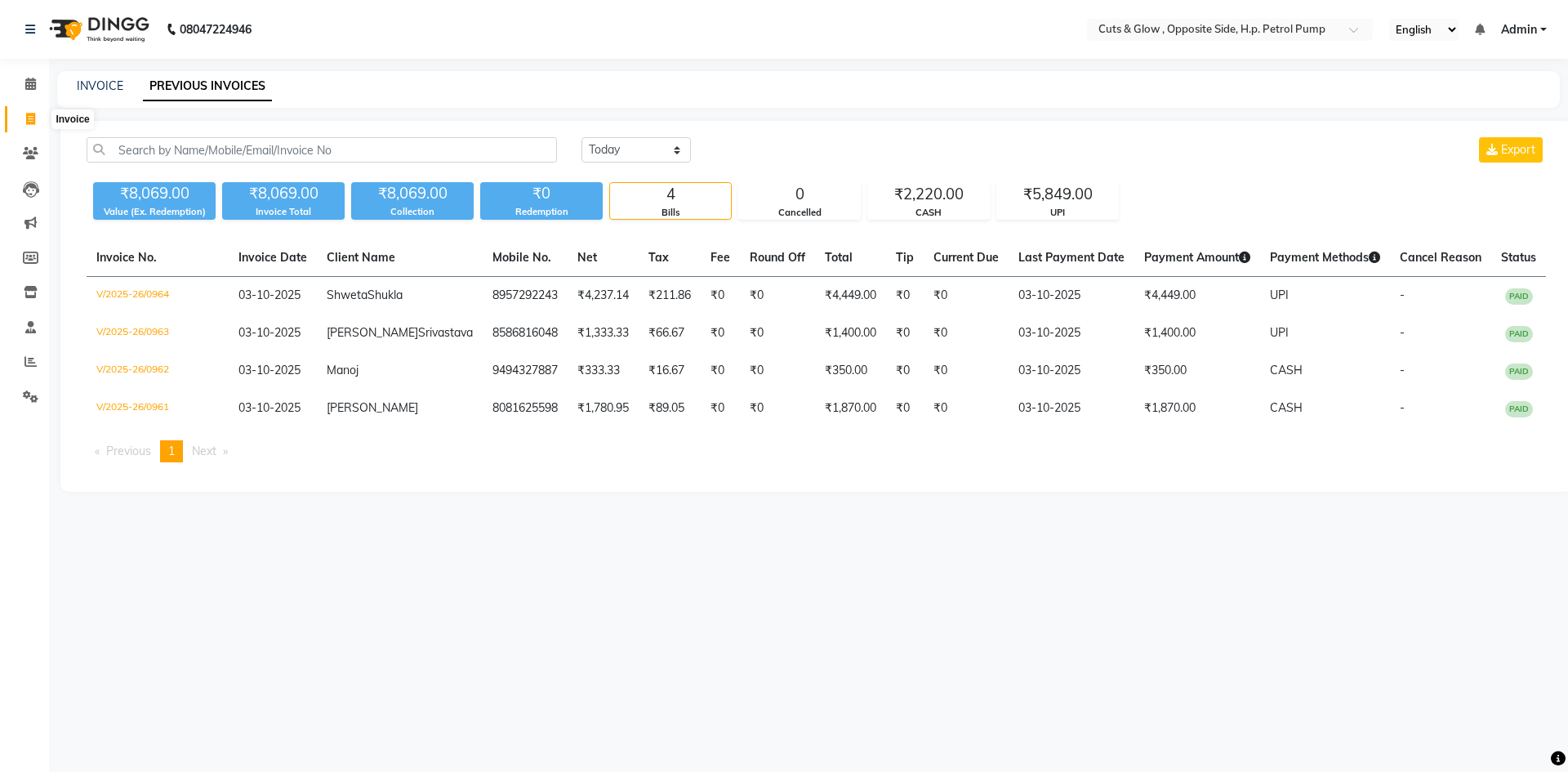
click at [29, 116] on icon at bounding box center [30, 118] width 9 height 13
select select "service"
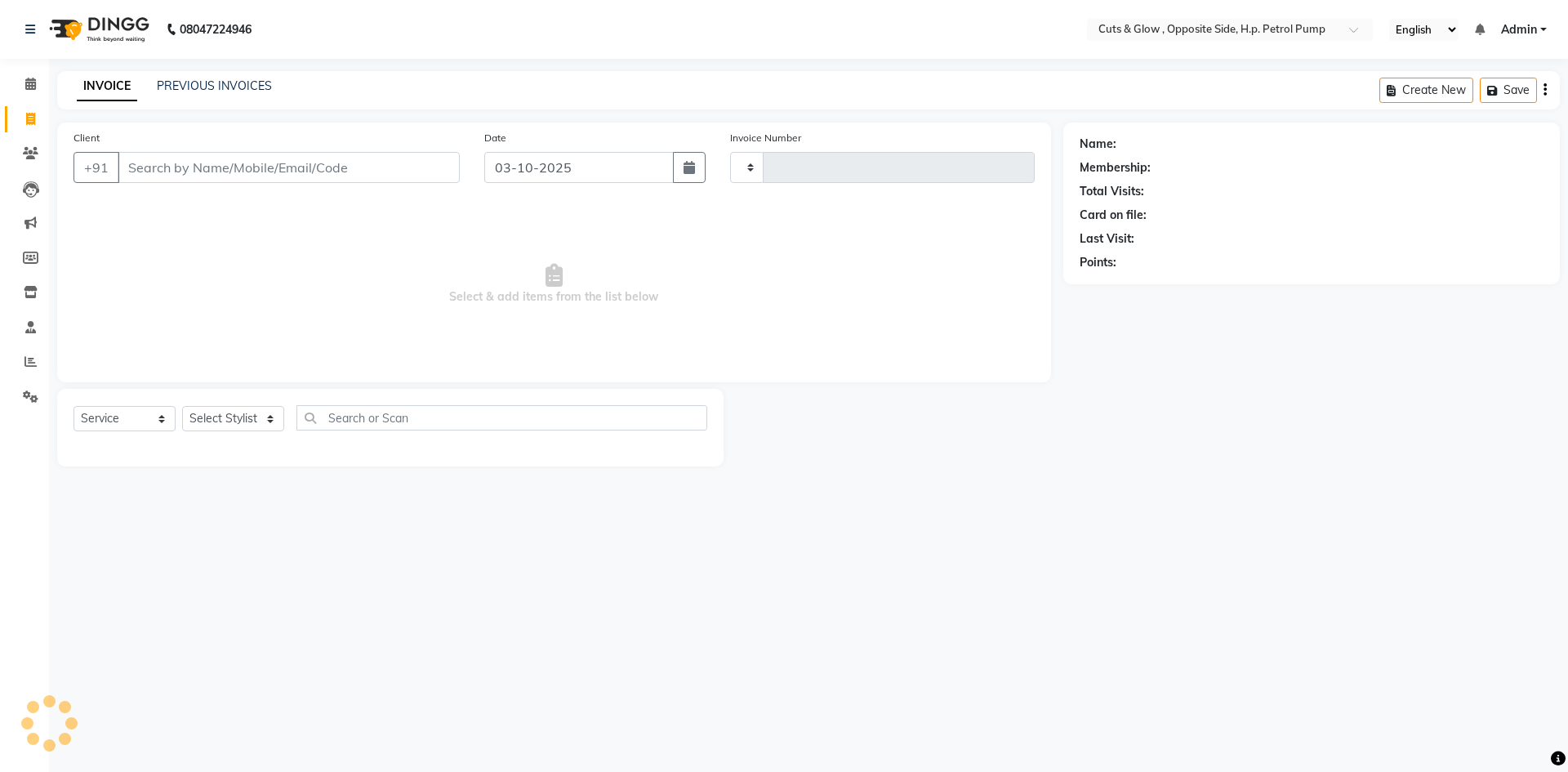
type input "0965"
select select "6633"
click at [525, 283] on span "Select & add items from the list below" at bounding box center [554, 284] width 961 height 164
click at [211, 164] on input "Client" at bounding box center [288, 168] width 342 height 31
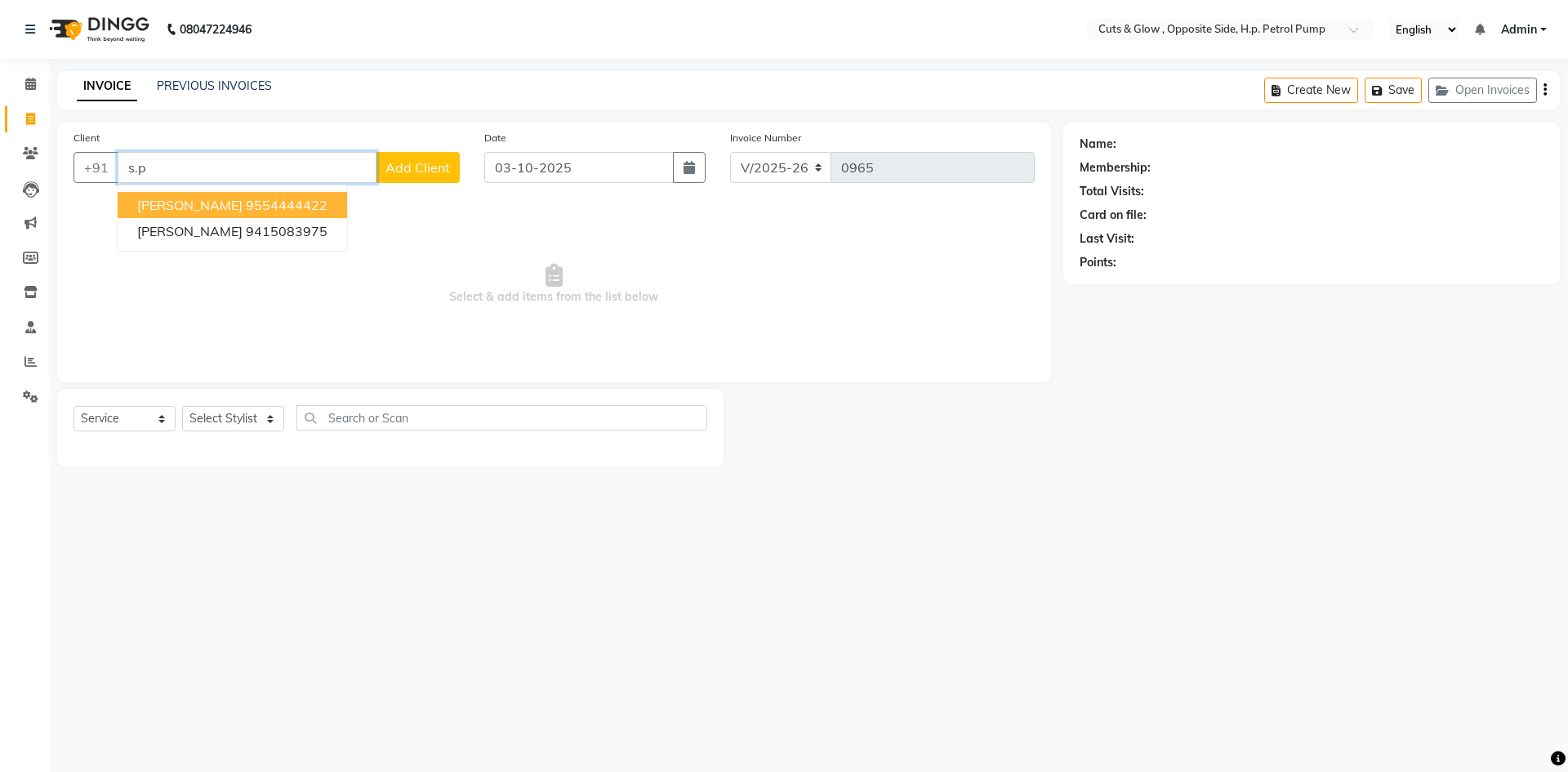
click at [246, 201] on ngb-highlight "9554444422" at bounding box center [287, 204] width 81 height 16
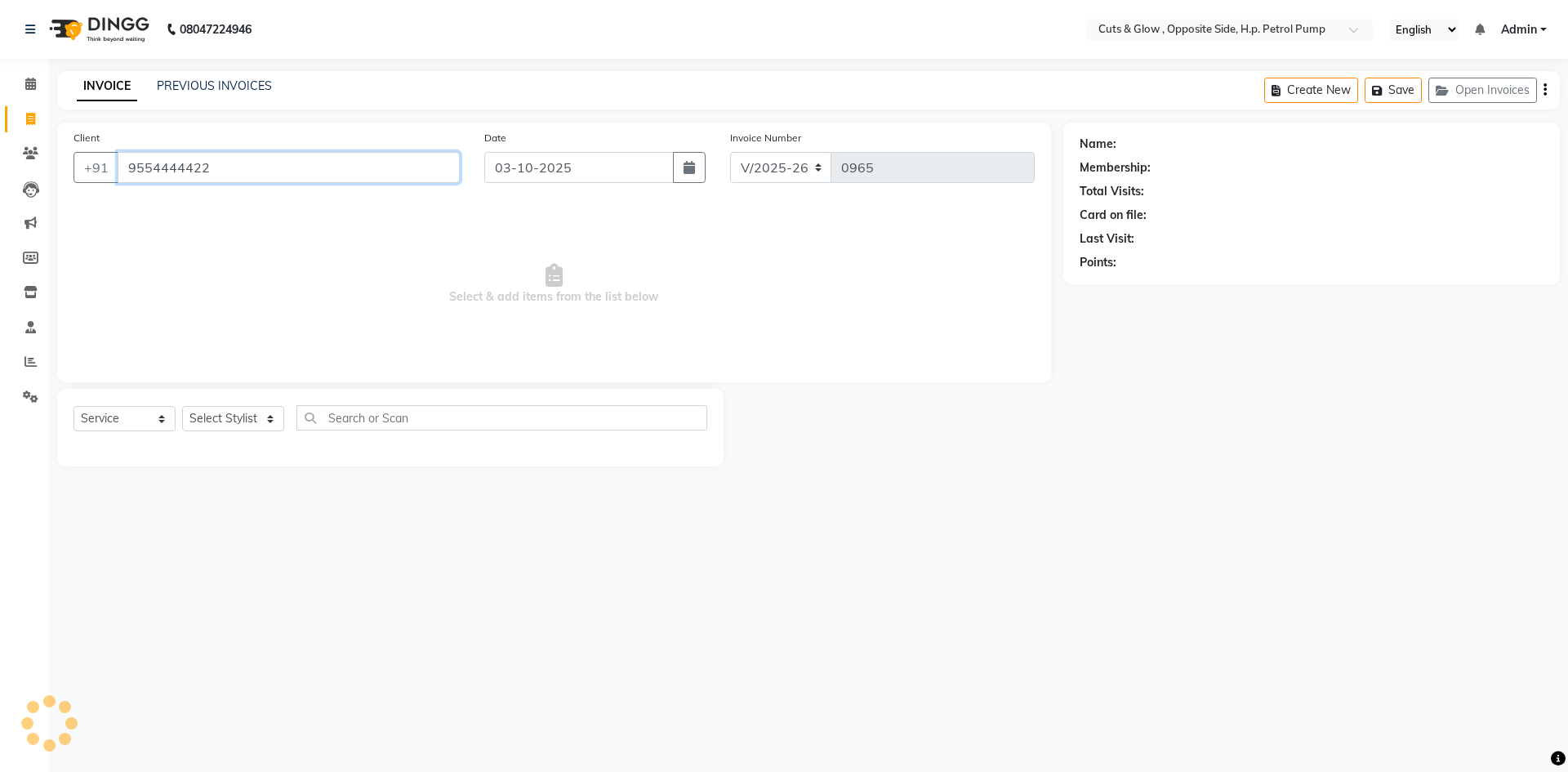
type input "9554444422"
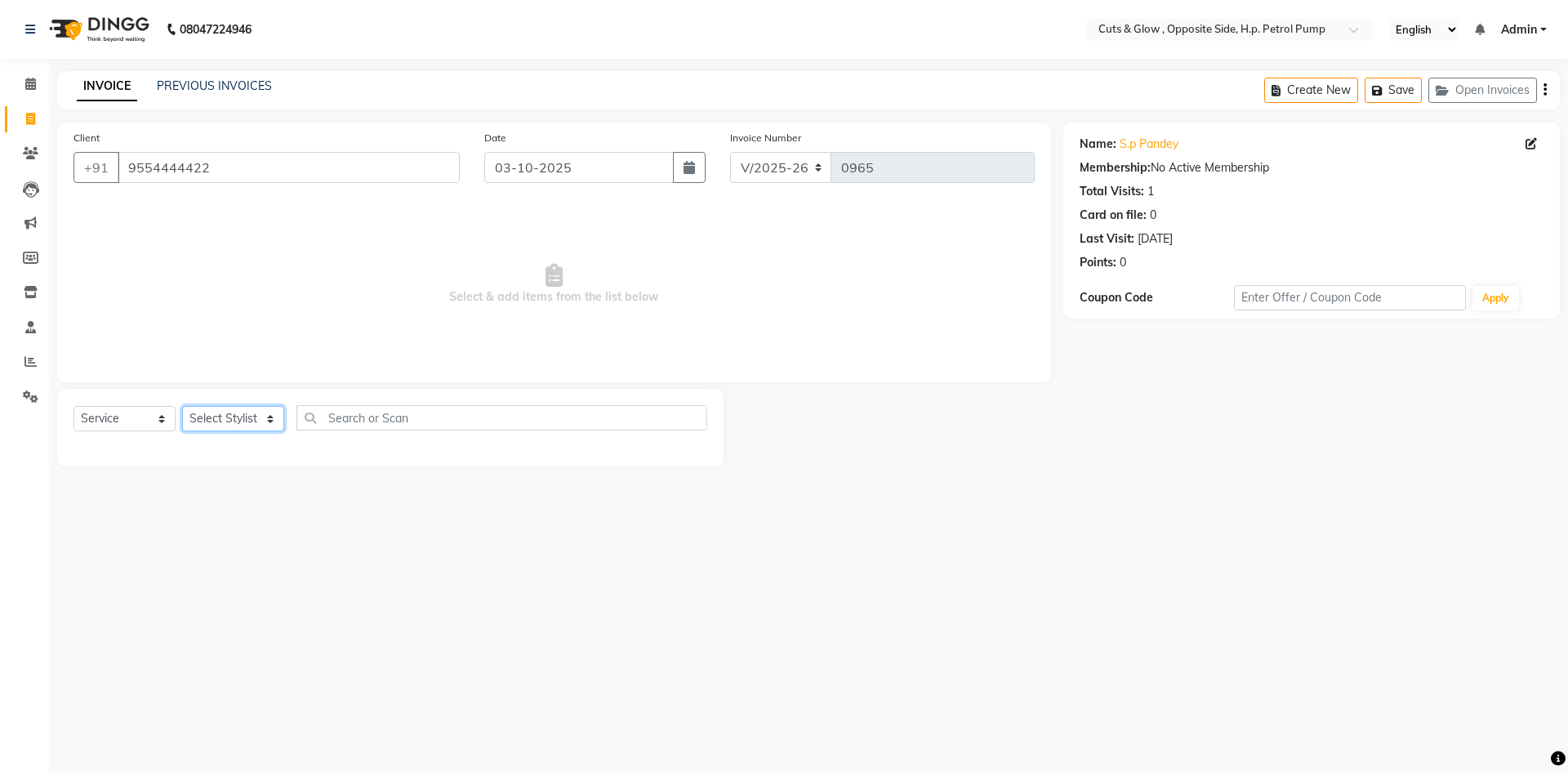
click at [255, 411] on select "Select Stylist [PERSON_NAME] [PERSON_NAME] [PERSON_NAME] [PERSON_NAME]" at bounding box center [232, 418] width 102 height 25
select select "52715"
click at [182, 406] on select "Select Stylist [PERSON_NAME] [PERSON_NAME] [PERSON_NAME] [PERSON_NAME]" at bounding box center [232, 418] width 102 height 25
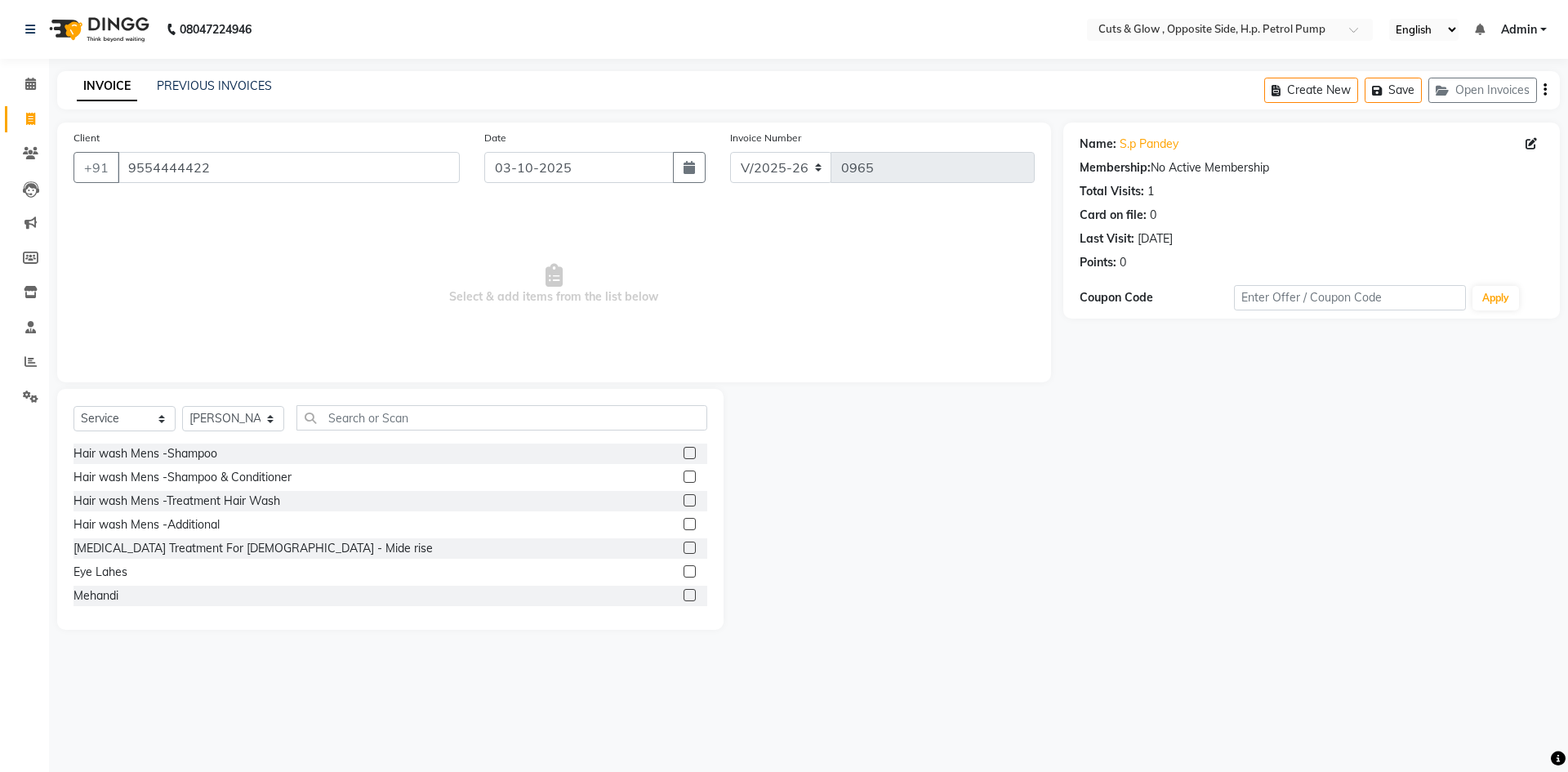
click at [387, 402] on div "Select Service Product Membership Package Voucher Prepaid Gift Card Select Styl…" at bounding box center [390, 509] width 666 height 241
click at [388, 422] on input "text" at bounding box center [502, 417] width 411 height 25
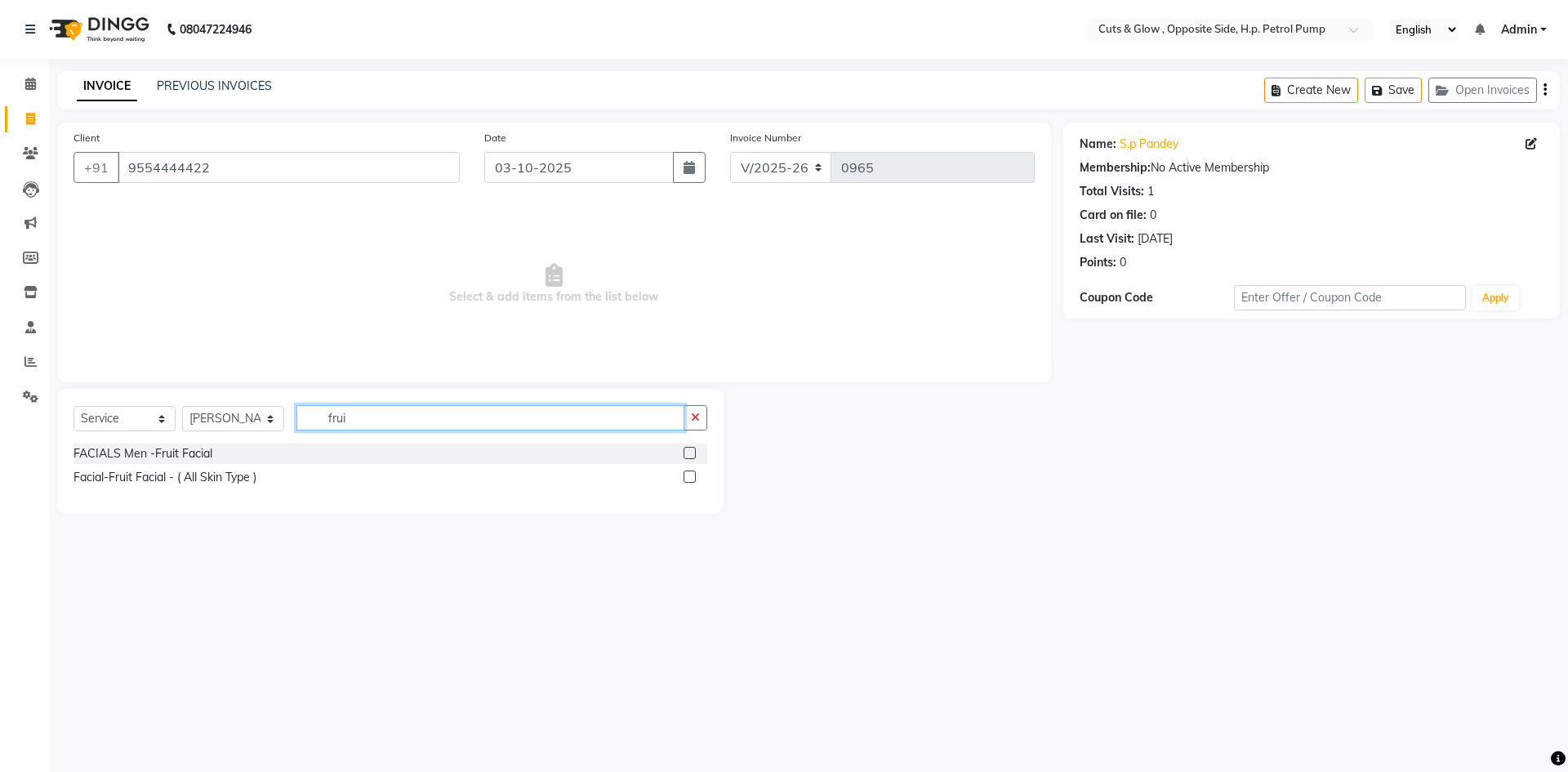
type input "frui"
click at [690, 455] on label at bounding box center [690, 452] width 13 height 13
click at [690, 455] on input "checkbox" at bounding box center [689, 453] width 11 height 11
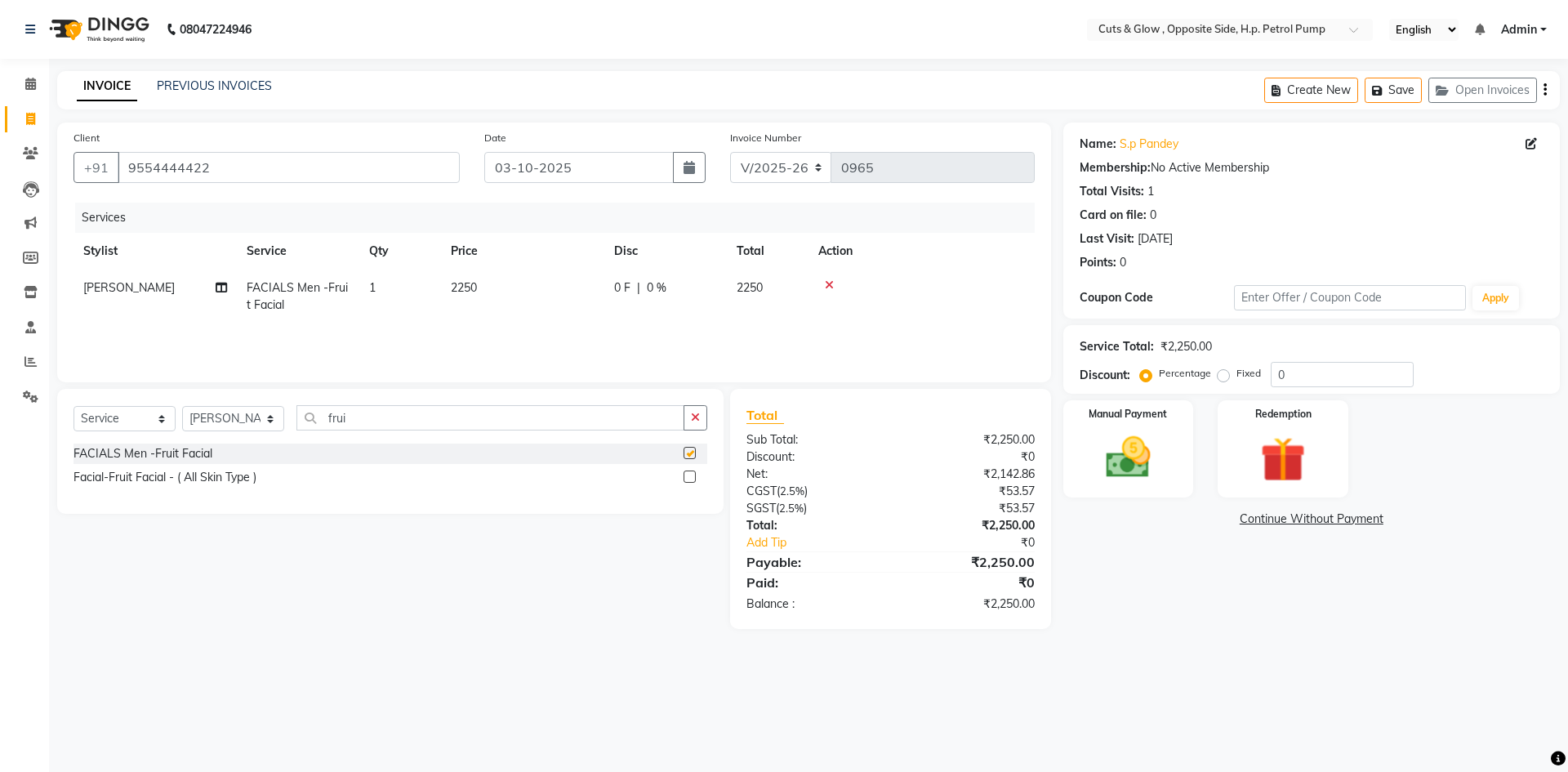
checkbox input "false"
drag, startPoint x: 418, startPoint y: 418, endPoint x: 1, endPoint y: 419, distance: 417.0
click at [3, 421] on app-home "08047224946 Select Location × Cuts & Glow , Opposite Side, H.p. Petrol Pump Eng…" at bounding box center [784, 326] width 1568 height 653
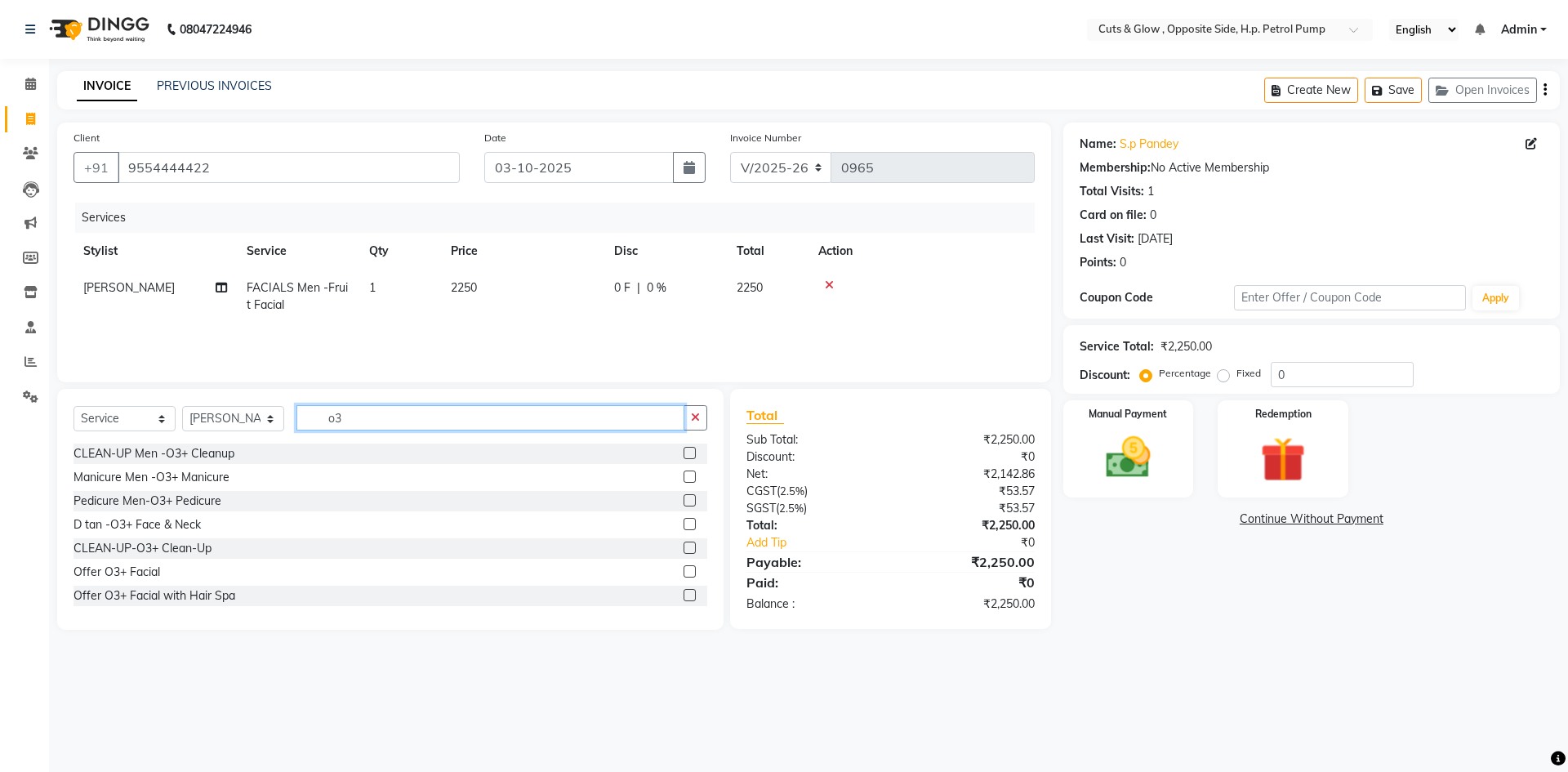
type input "o3"
click at [684, 525] on label at bounding box center [690, 523] width 13 height 13
click at [684, 525] on input "checkbox" at bounding box center [689, 524] width 11 height 11
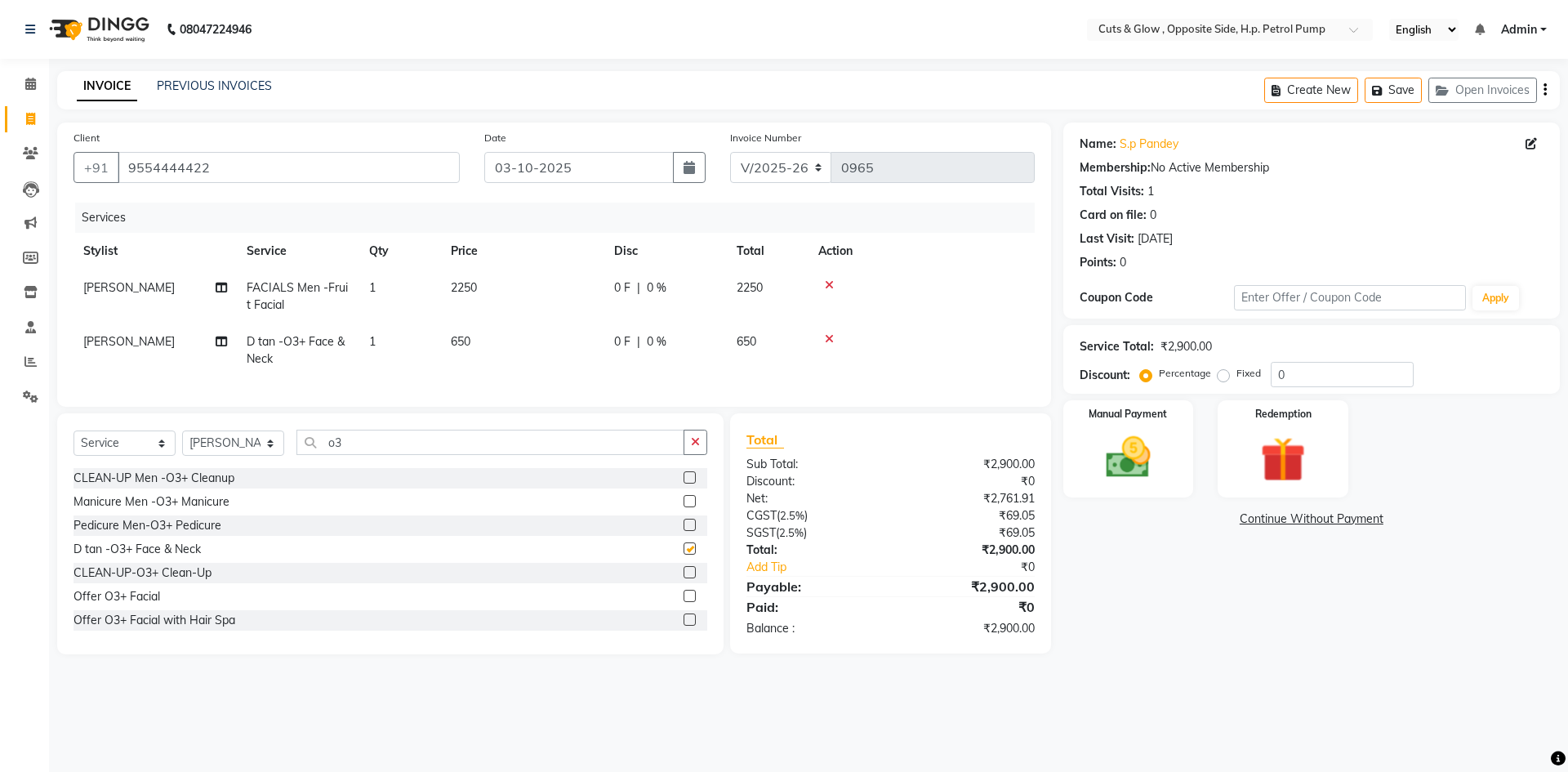
checkbox input "false"
click at [512, 352] on td "650" at bounding box center [522, 351] width 164 height 54
select select "52715"
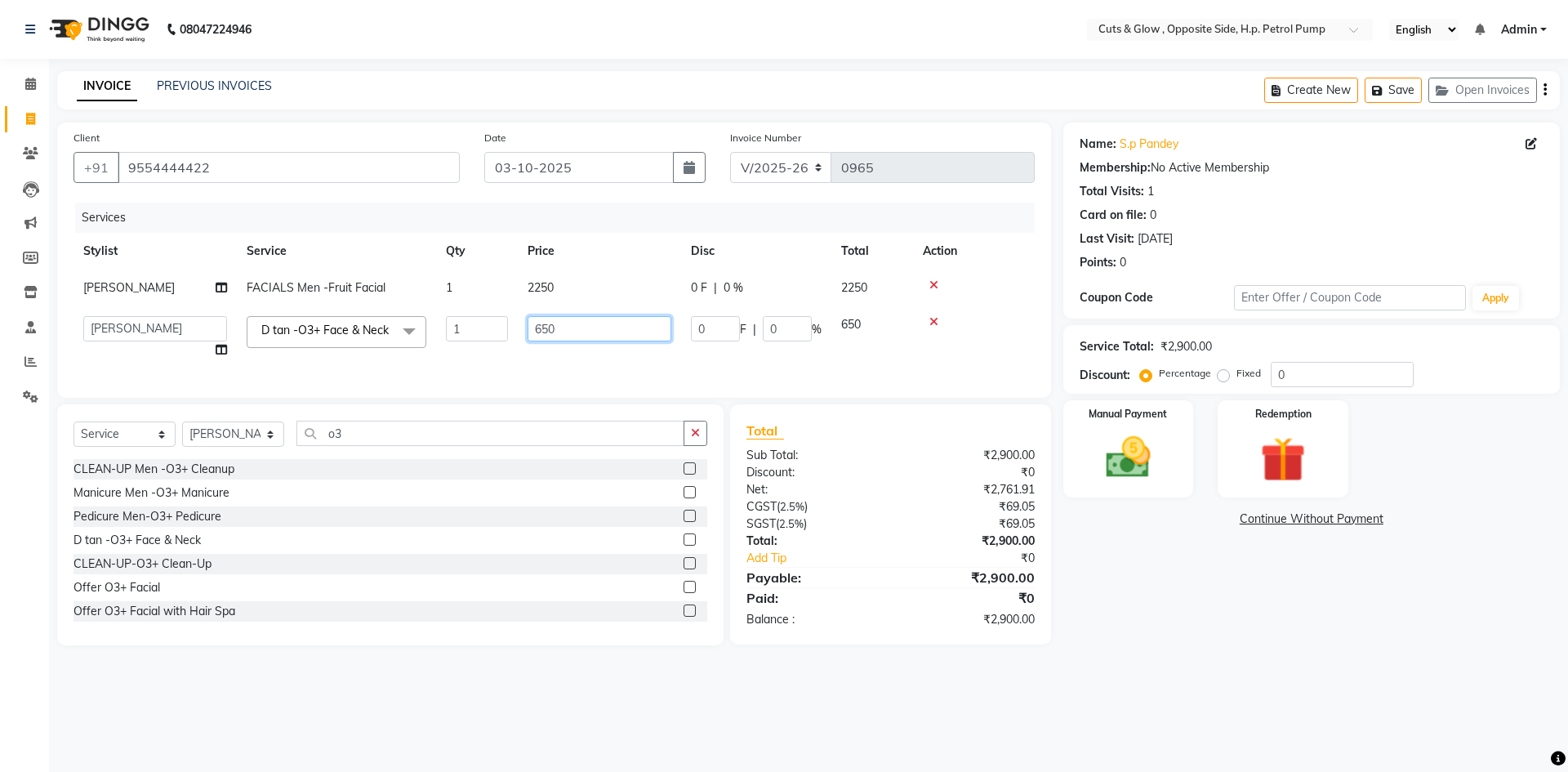
drag, startPoint x: 570, startPoint y: 324, endPoint x: 444, endPoint y: 360, distance: 131.0
click at [440, 345] on tr "Neha Jaiswal [PERSON_NAME] [PERSON_NAME] [PERSON_NAME] [PERSON_NAME] [PERSON_NA…" at bounding box center [554, 337] width 961 height 62
type input "800"
click at [447, 363] on tr "Neha Jaiswal [PERSON_NAME] [PERSON_NAME] [PERSON_NAME] [PERSON_NAME] [PERSON_NA…" at bounding box center [554, 337] width 961 height 62
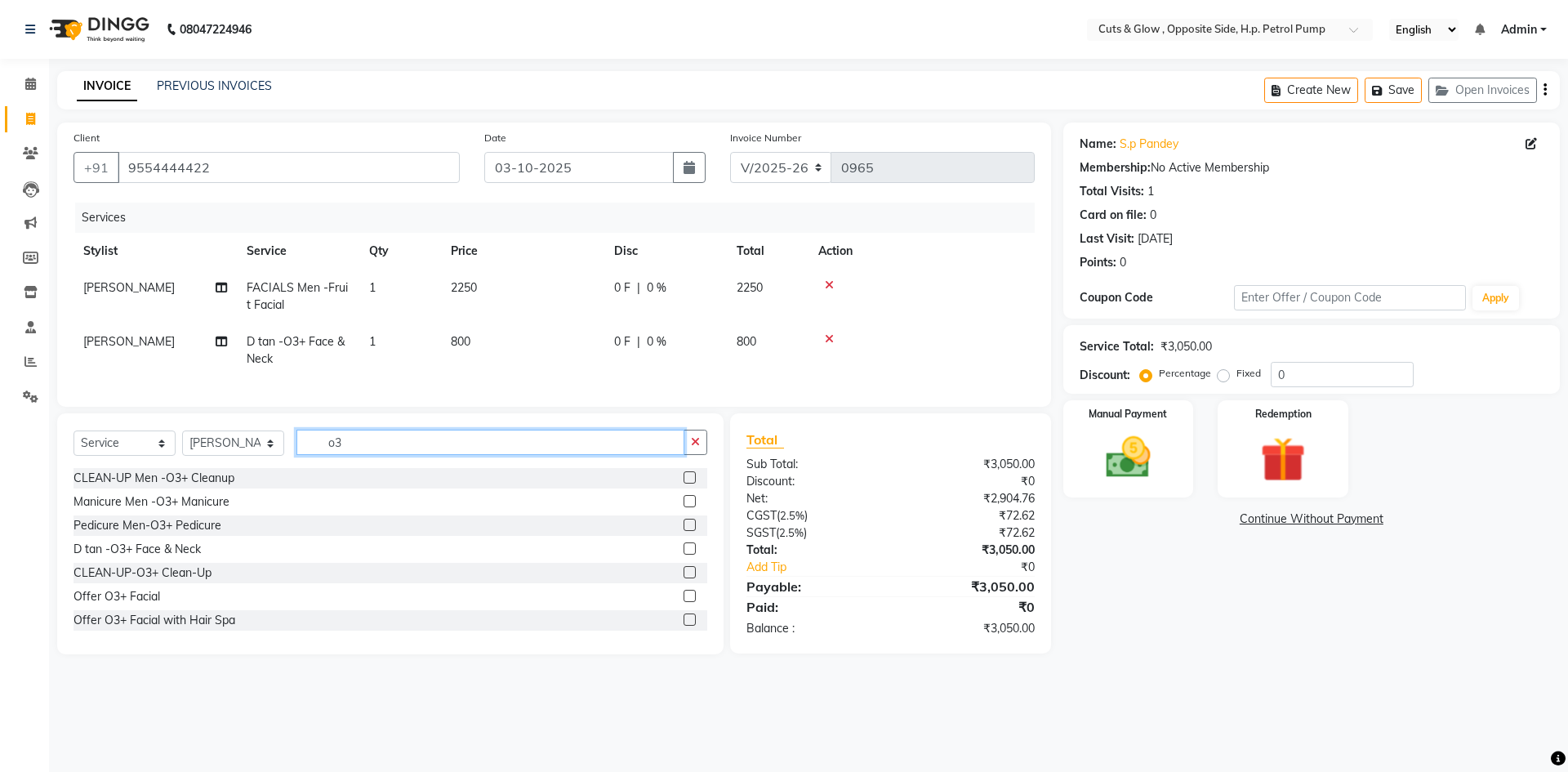
drag, startPoint x: 435, startPoint y: 455, endPoint x: 0, endPoint y: 561, distance: 447.7
click at [179, 532] on div "Select Service Product Membership Package Voucher Prepaid Gift Card Select Styl…" at bounding box center [390, 534] width 666 height 241
type input "hair cut"
click at [684, 554] on label at bounding box center [690, 548] width 13 height 13
click at [684, 554] on input "checkbox" at bounding box center [689, 548] width 11 height 11
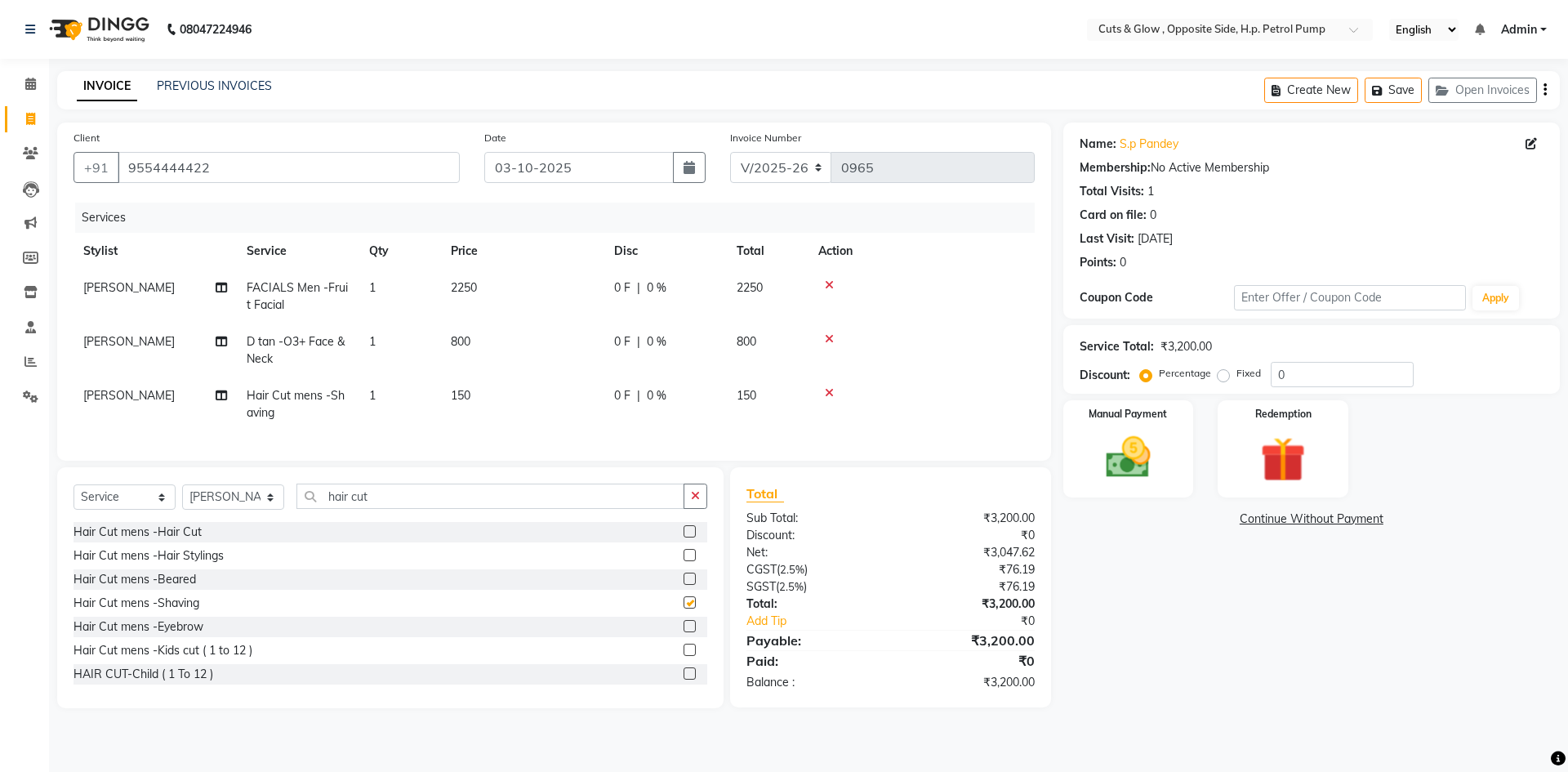
checkbox input "false"
click at [684, 538] on label at bounding box center [690, 531] width 13 height 13
click at [684, 538] on input "checkbox" at bounding box center [689, 532] width 11 height 11
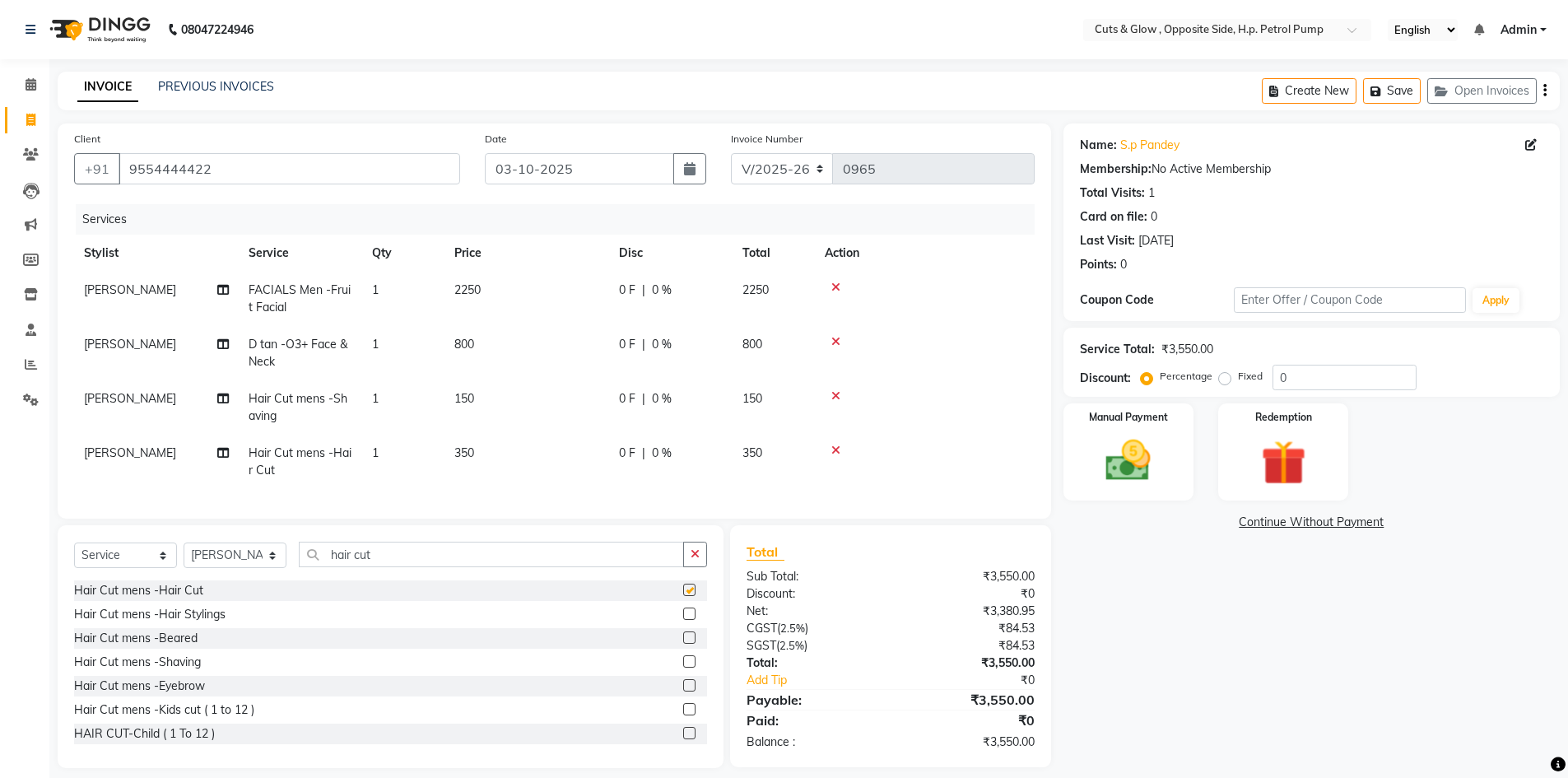
checkbox input "false"
click at [683, 643] on label at bounding box center [689, 637] width 13 height 13
click at [683, 643] on input "checkbox" at bounding box center [688, 637] width 11 height 11
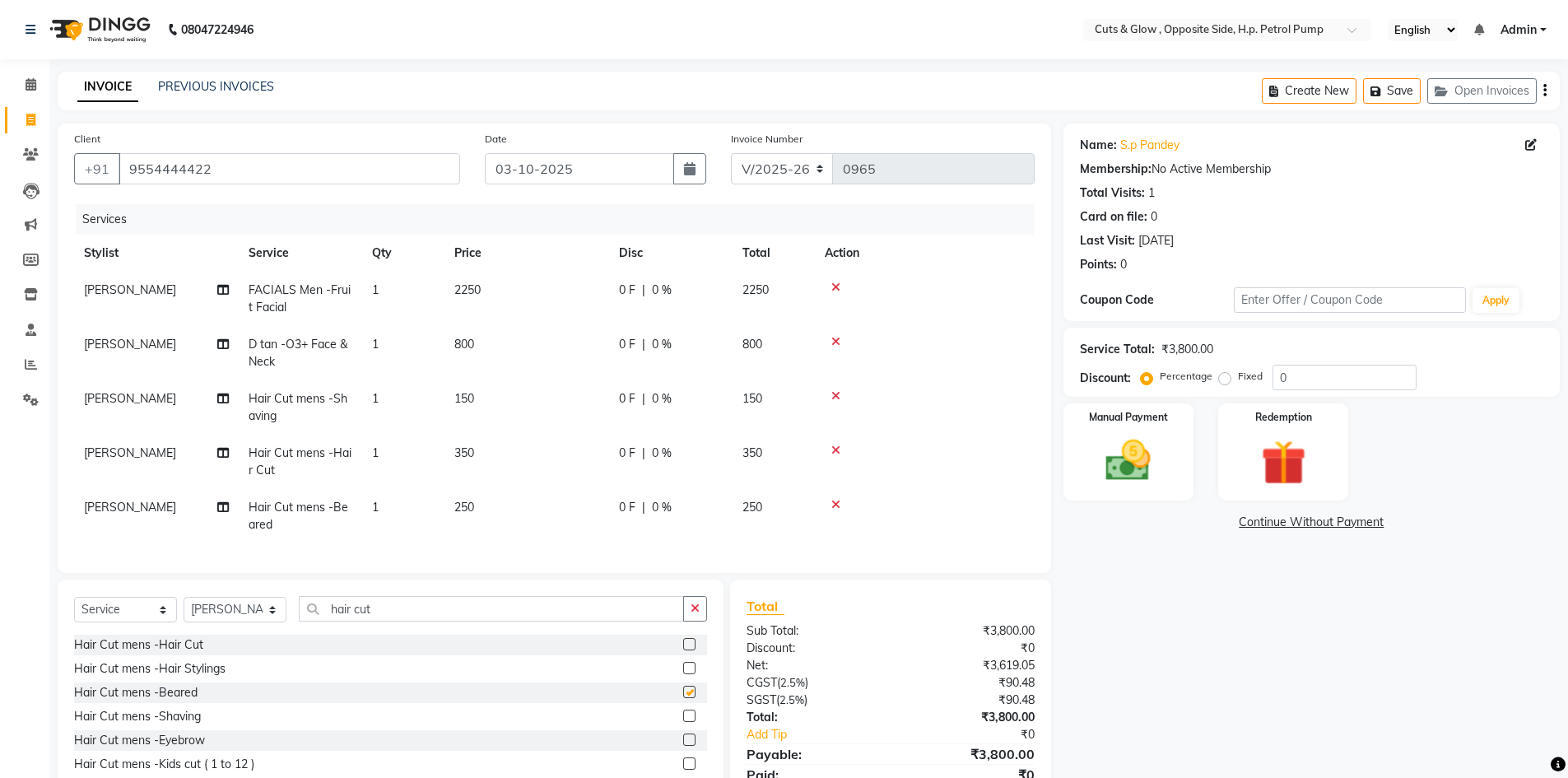
checkbox input "false"
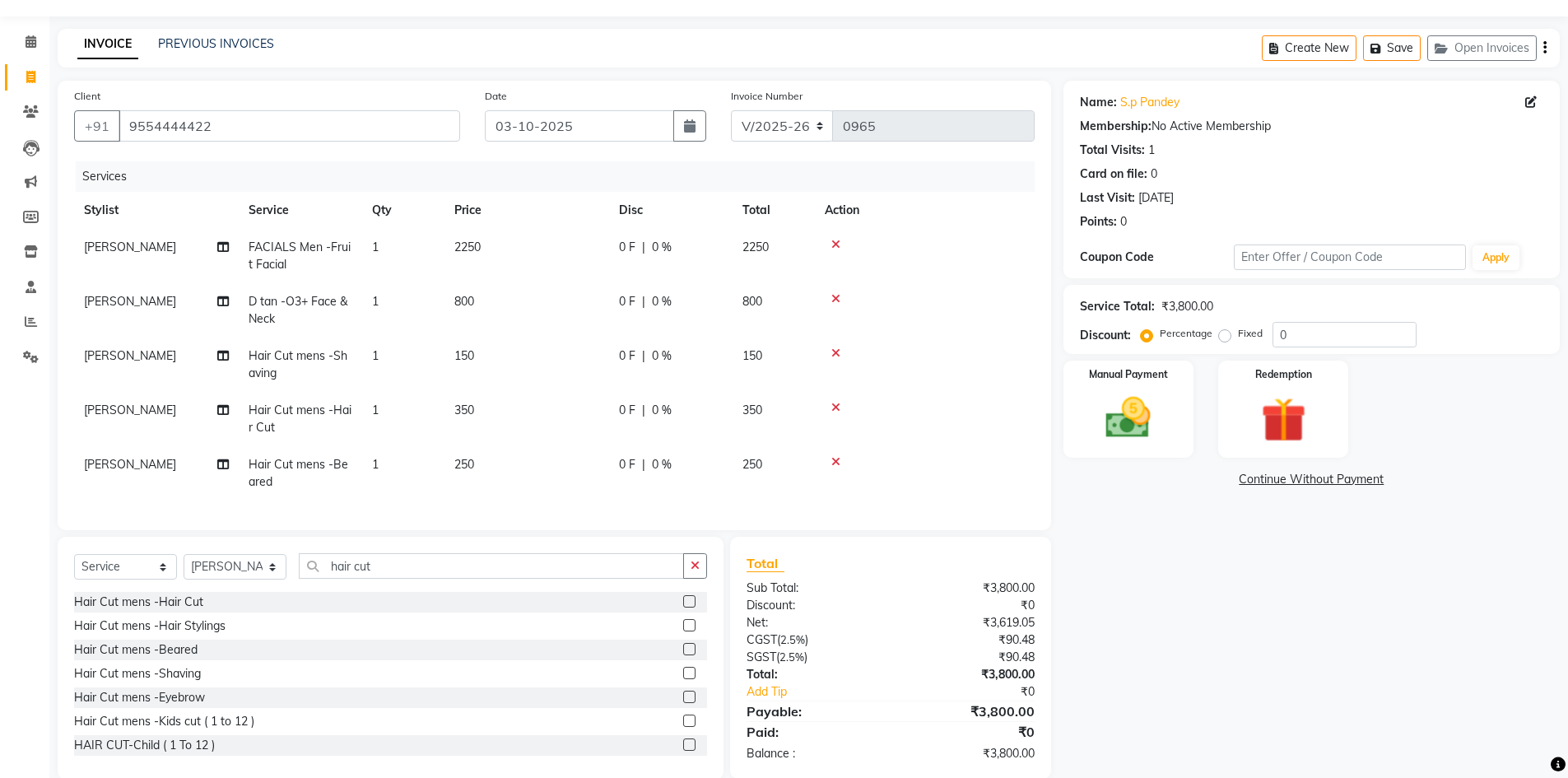
scroll to position [81, 0]
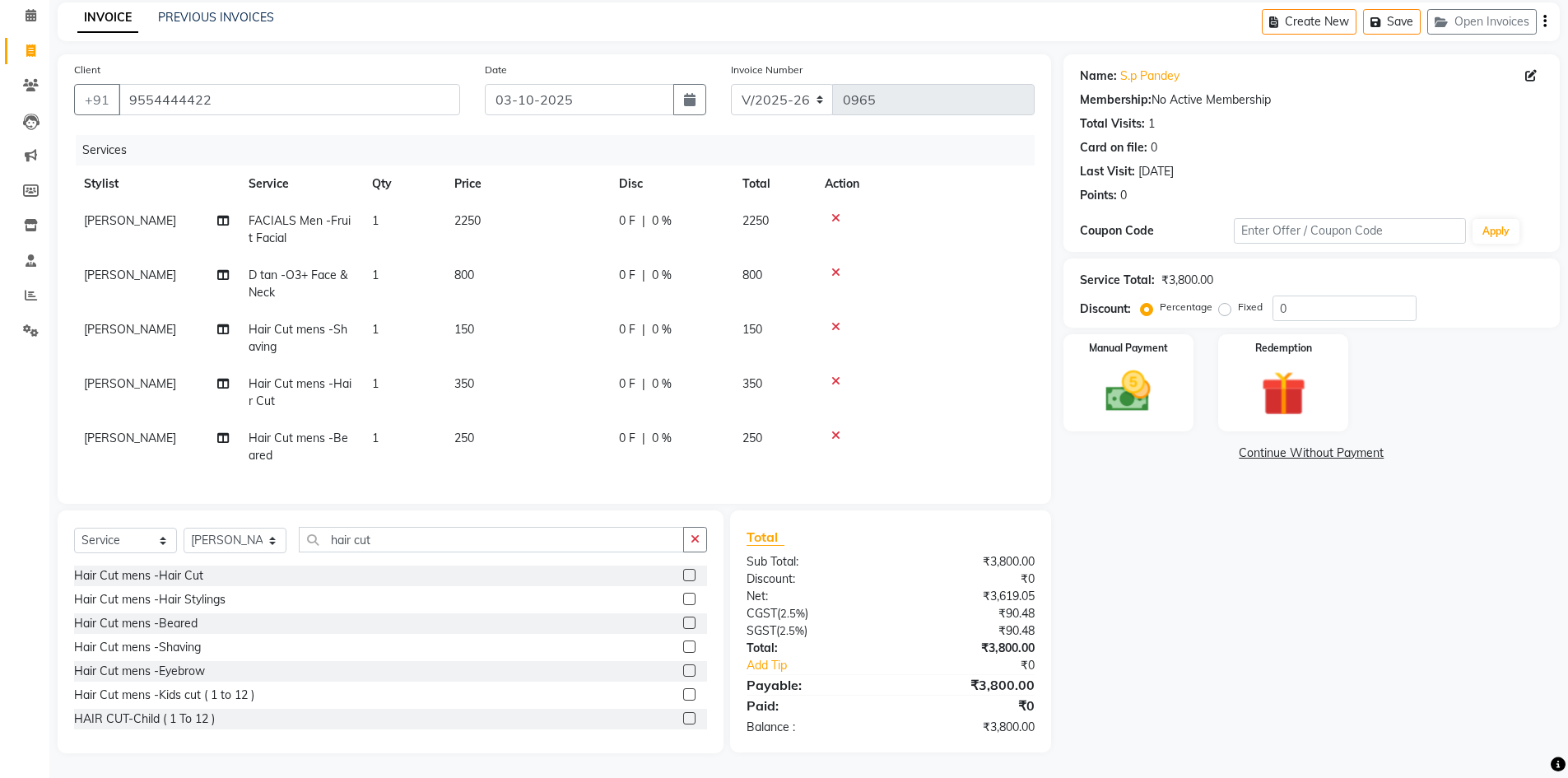
click at [1346, 634] on div "Name: S.p Pandey Membership: No Active Membership Total Visits: 1 Card on file:…" at bounding box center [1317, 404] width 509 height 699
drag, startPoint x: 1292, startPoint y: 293, endPoint x: 1198, endPoint y: 326, distance: 99.6
click at [1199, 325] on div "Name: S.p Pandey Membership: No Active Membership Total Visits: 1 Card on file:…" at bounding box center [1317, 404] width 509 height 699
type input "10"
drag, startPoint x: 1305, startPoint y: 600, endPoint x: 1264, endPoint y: 580, distance: 45.6
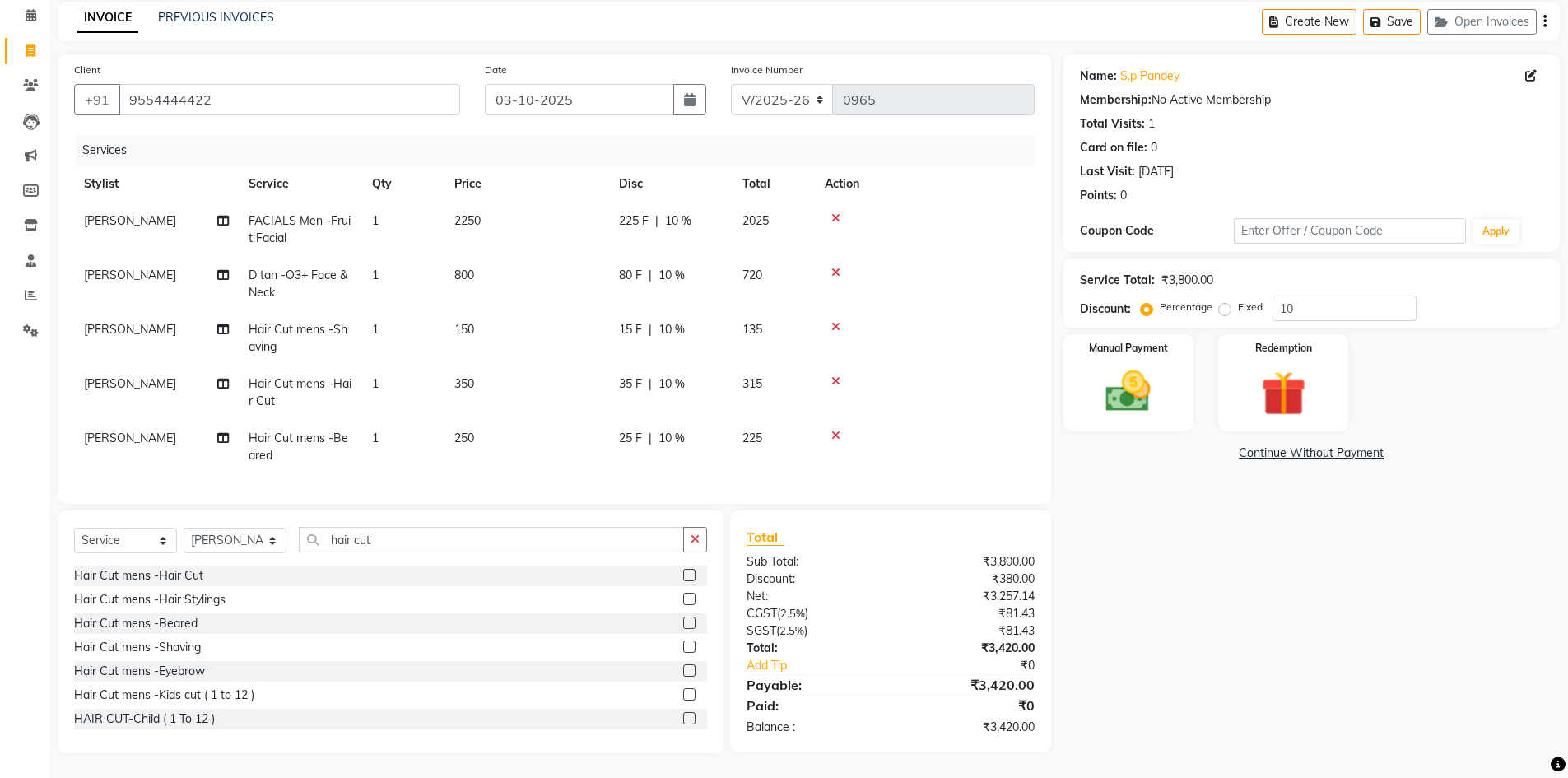
click at [1306, 600] on div "Name: S.p Pandey Membership: No Active Membership Total Visits: 1 Card on file:…" at bounding box center [1317, 404] width 509 height 699
click at [1125, 381] on img at bounding box center [1129, 390] width 76 height 54
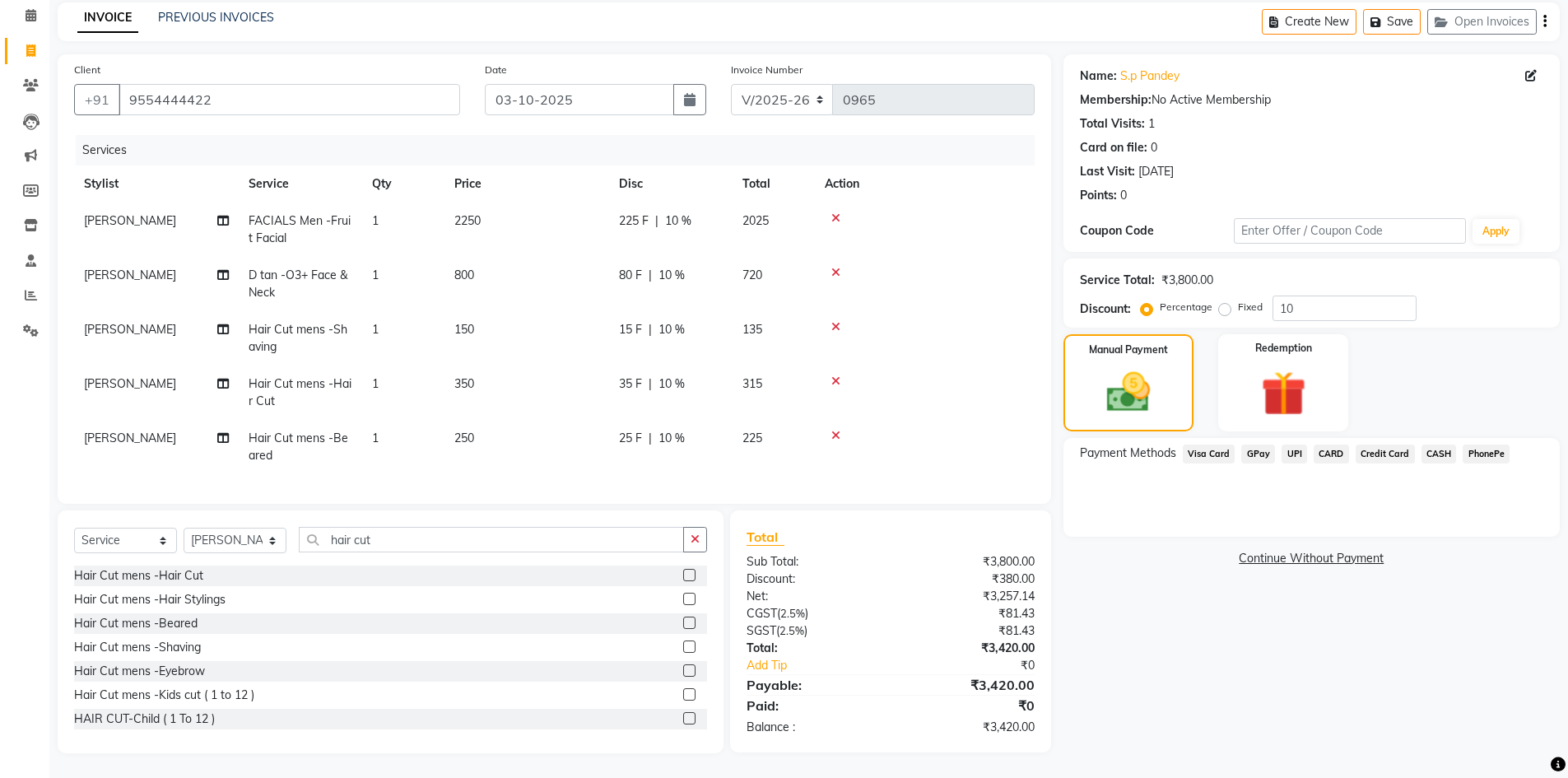
click at [1291, 444] on span "UPI" at bounding box center [1295, 453] width 25 height 19
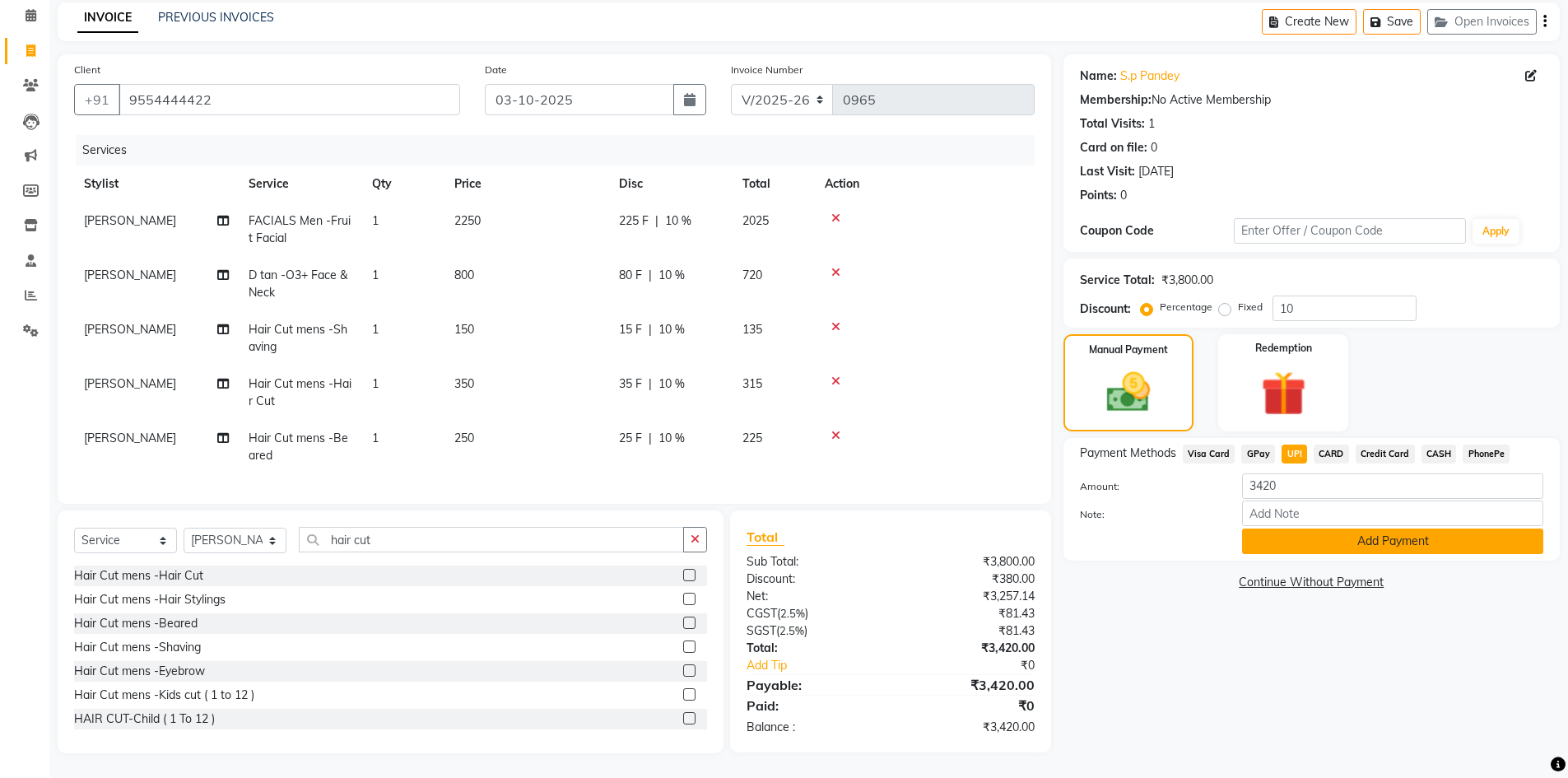
click at [1294, 529] on button "Add Payment" at bounding box center [1392, 541] width 302 height 25
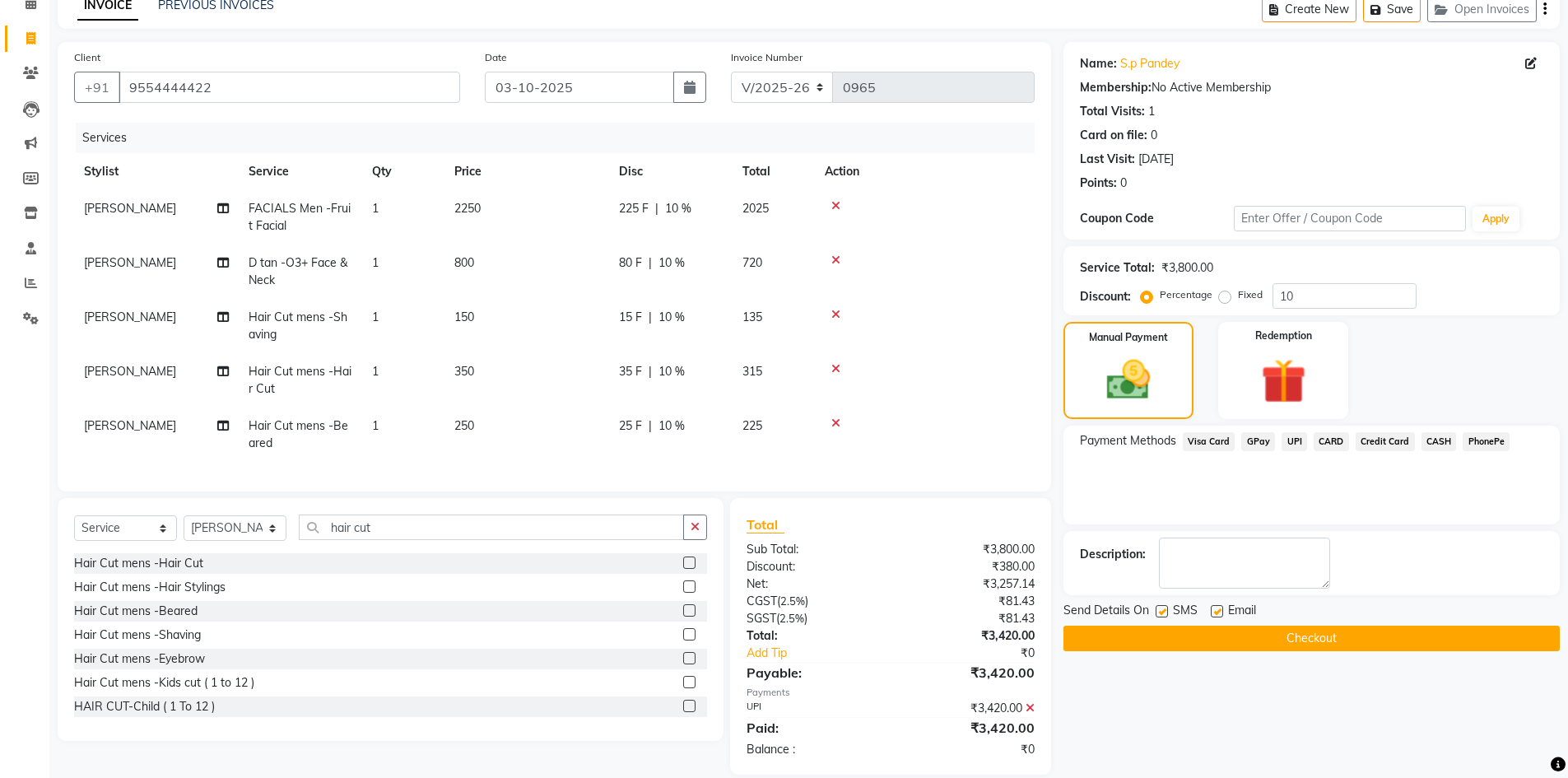
click at [1278, 643] on button "Checkout" at bounding box center [1311, 638] width 496 height 25
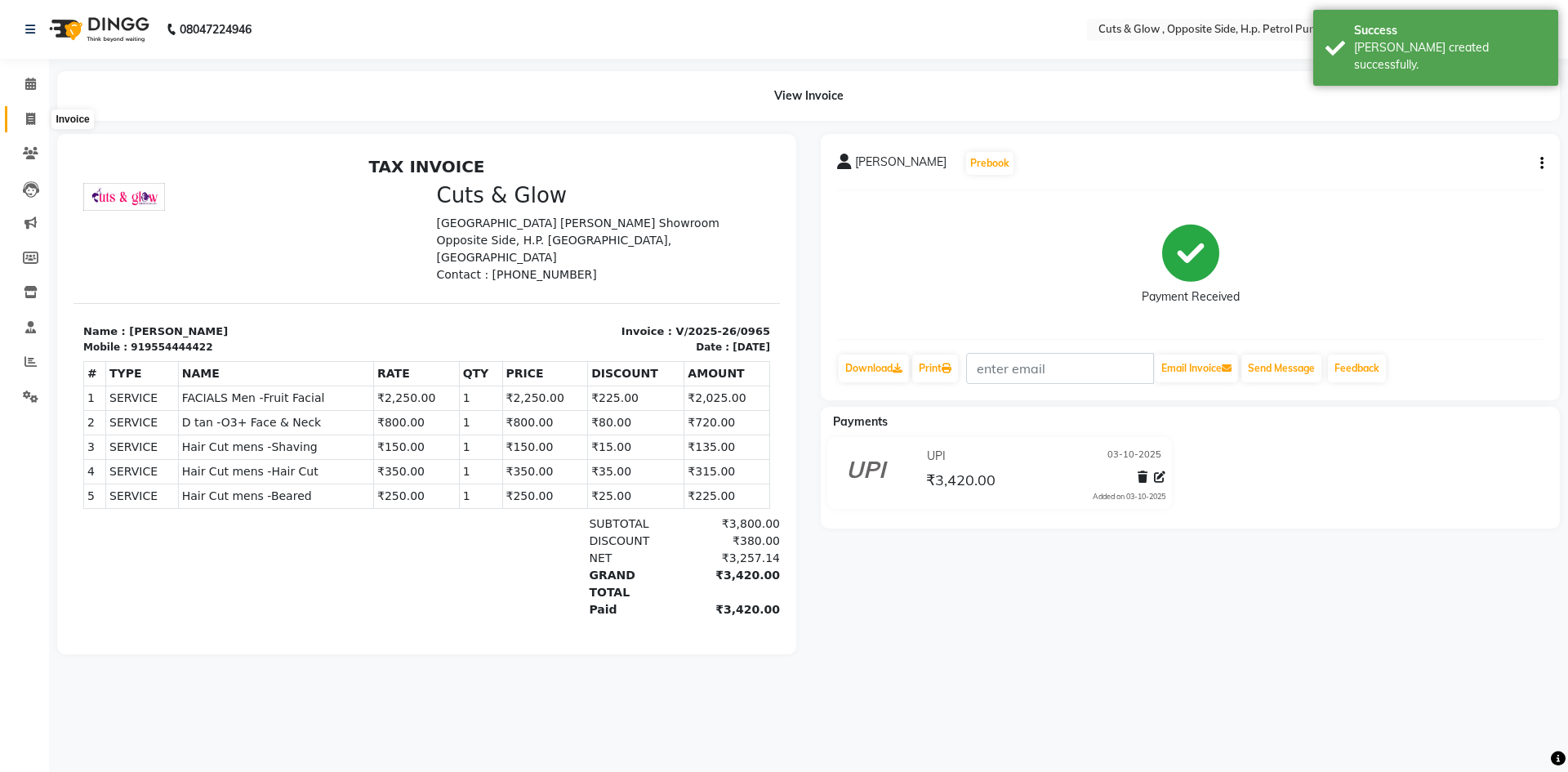
click at [29, 117] on icon at bounding box center [30, 118] width 9 height 13
select select "service"
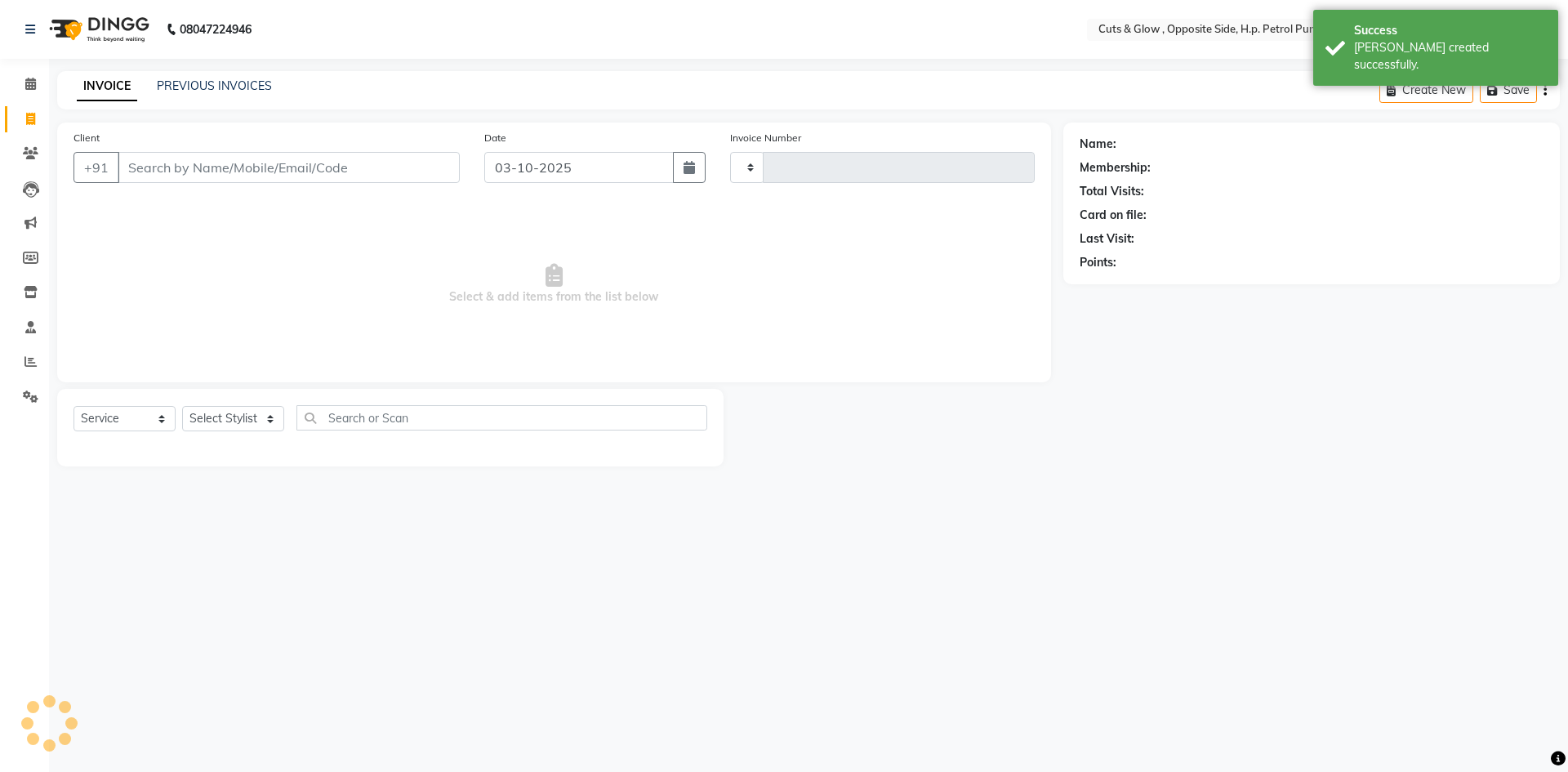
type input "0966"
select select "6633"
click at [237, 78] on link "PREVIOUS INVOICES" at bounding box center [214, 85] width 115 height 15
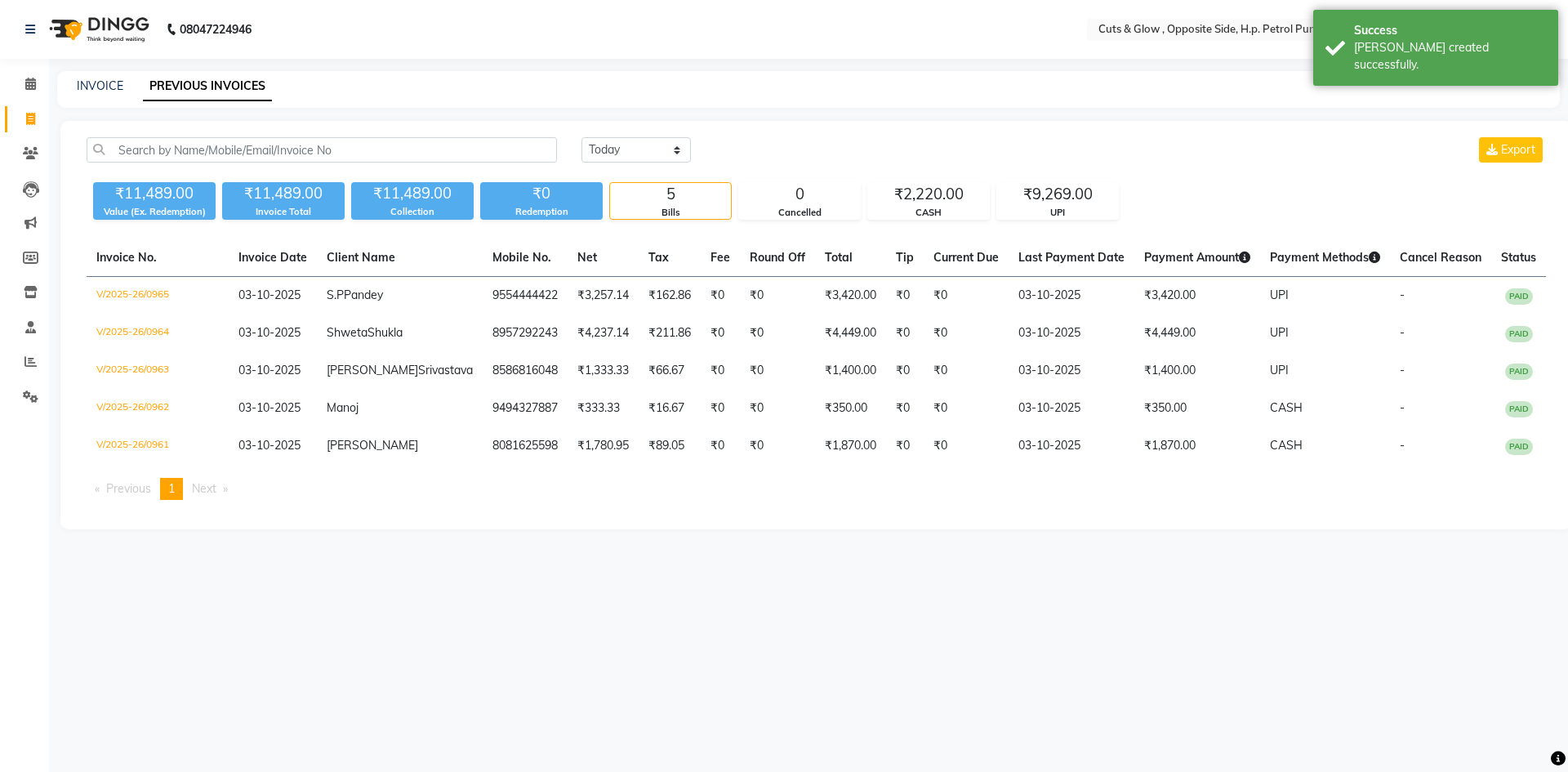
click at [506, 529] on div "[DATE] [DATE] Custom Range Export ₹11,489.00 Value (Ex. Redemption) ₹11,489.00 …" at bounding box center [815, 325] width 1511 height 409
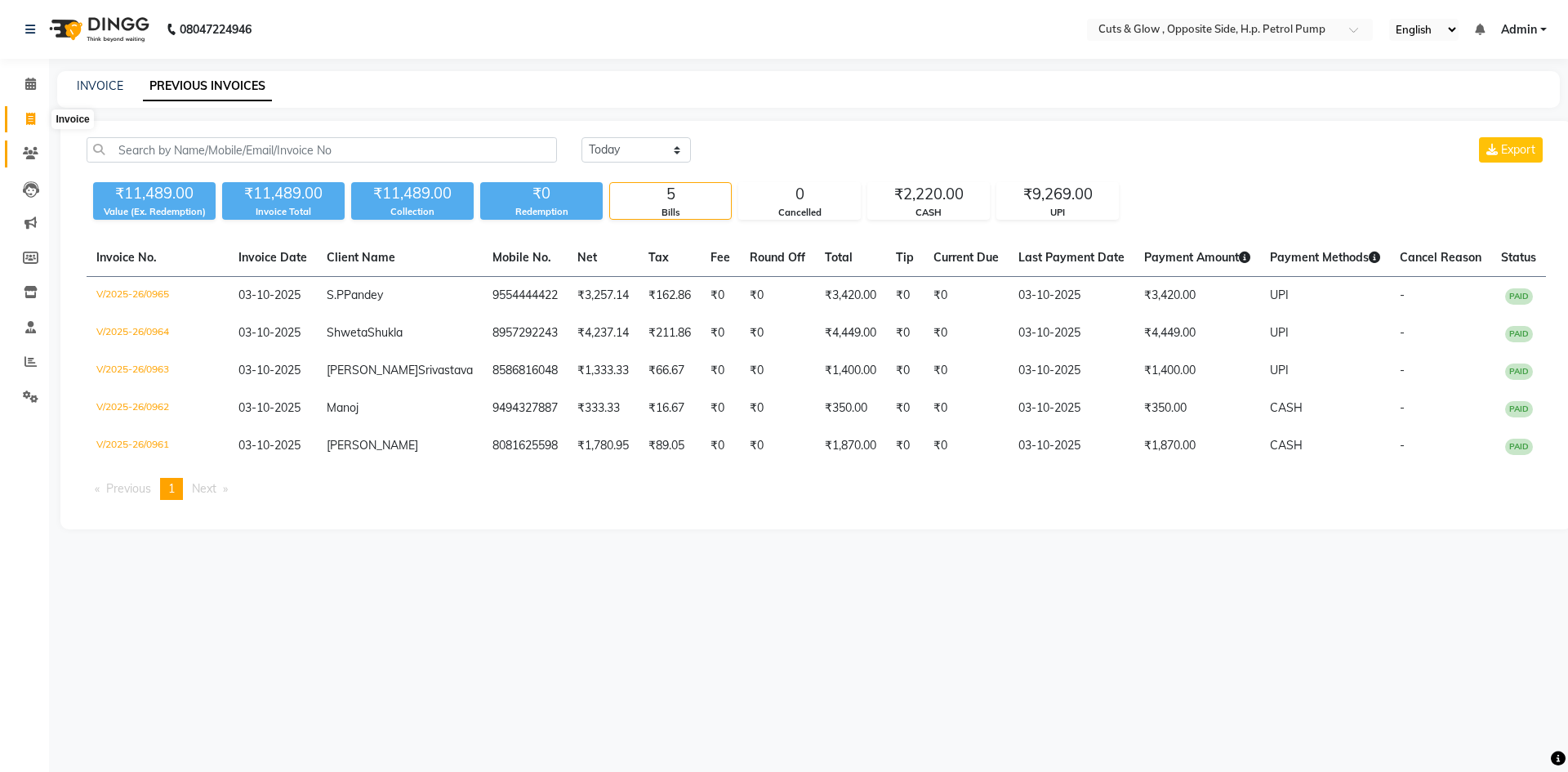
drag, startPoint x: 35, startPoint y: 116, endPoint x: 34, endPoint y: 146, distance: 30.0
click at [35, 116] on icon at bounding box center [30, 118] width 9 height 13
select select "service"
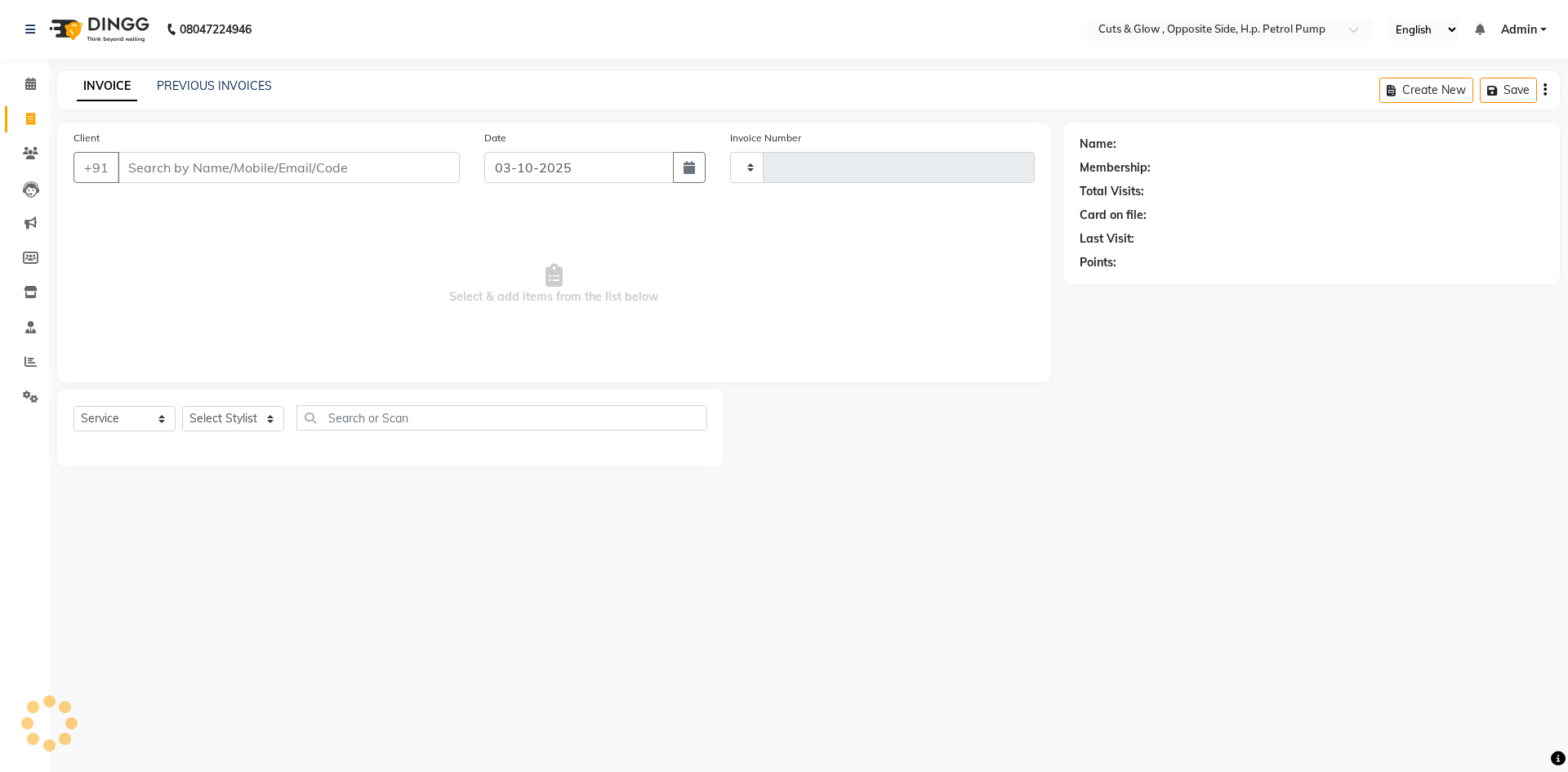
type input "0966"
select select "6633"
click at [553, 317] on span "Select & add items from the list below" at bounding box center [554, 284] width 961 height 164
click at [225, 86] on link "PREVIOUS INVOICES" at bounding box center [214, 85] width 115 height 15
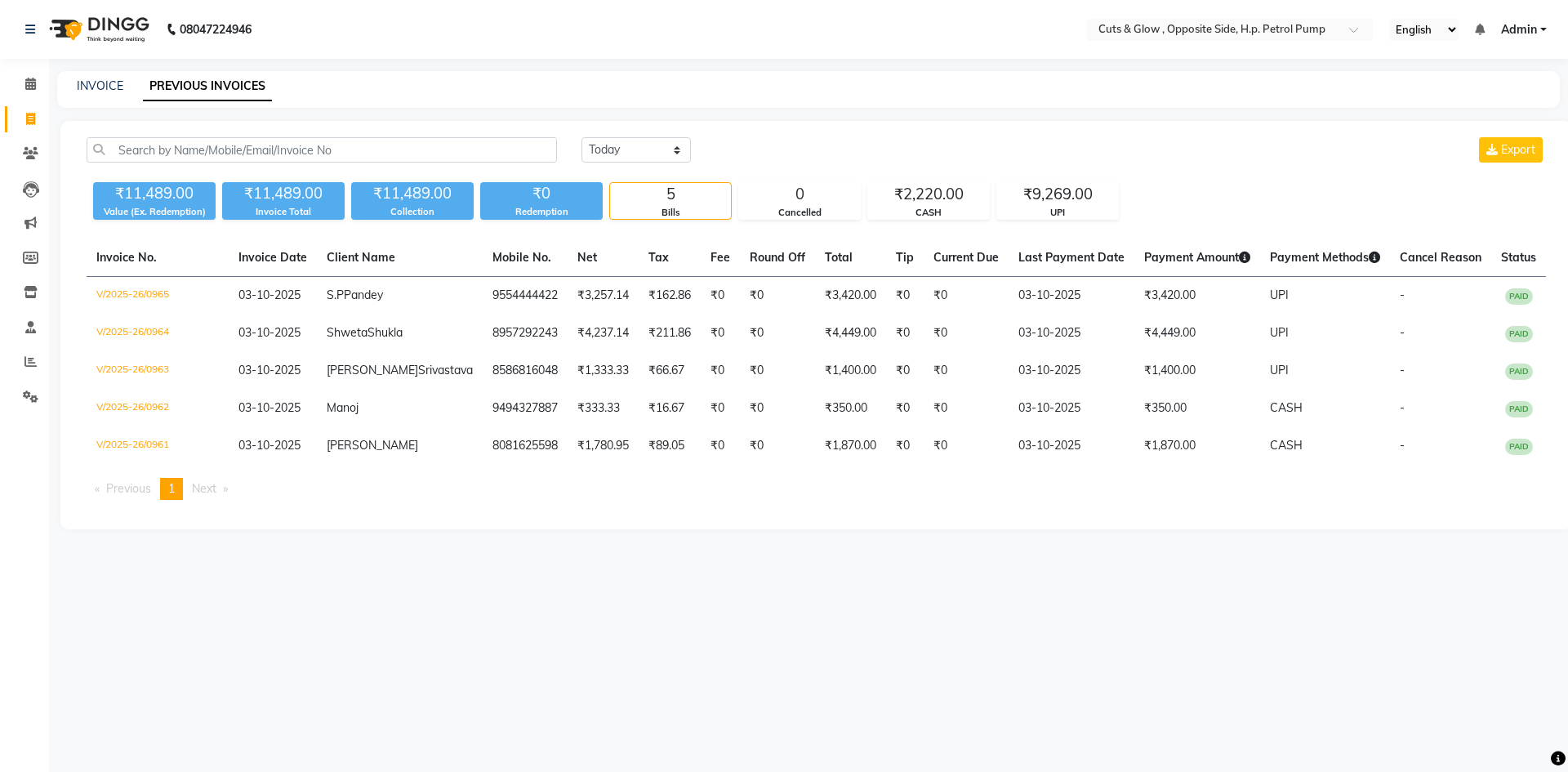
click at [688, 529] on div "[DATE] [DATE] Custom Range Export ₹11,489.00 Value (Ex. Redemption) ₹11,489.00 …" at bounding box center [815, 325] width 1511 height 409
click at [32, 122] on icon at bounding box center [30, 118] width 9 height 13
select select "service"
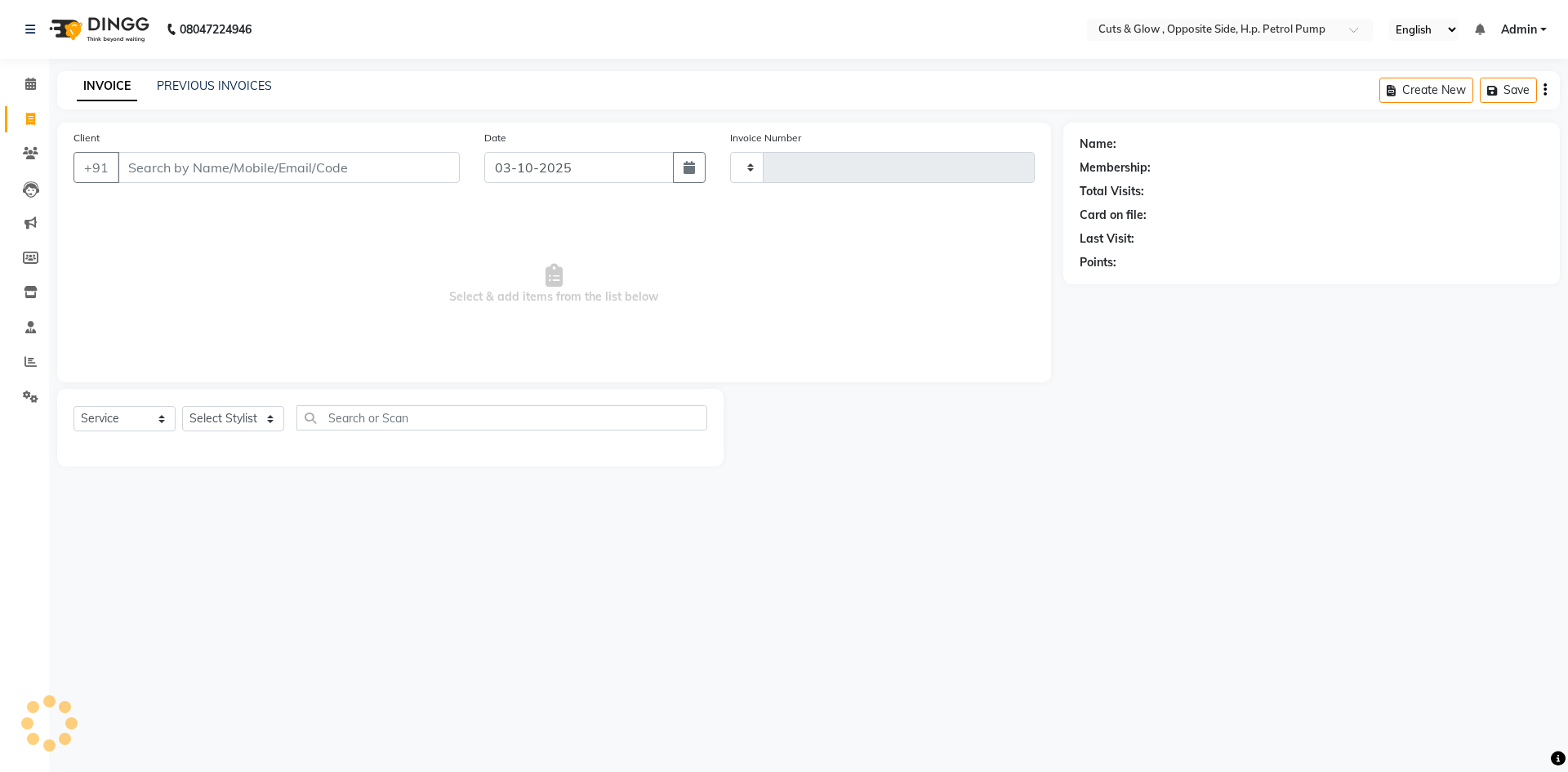
type input "0966"
select select "6633"
click at [310, 297] on span "Select & add items from the list below" at bounding box center [554, 284] width 961 height 164
